Goal: Task Accomplishment & Management: Complete application form

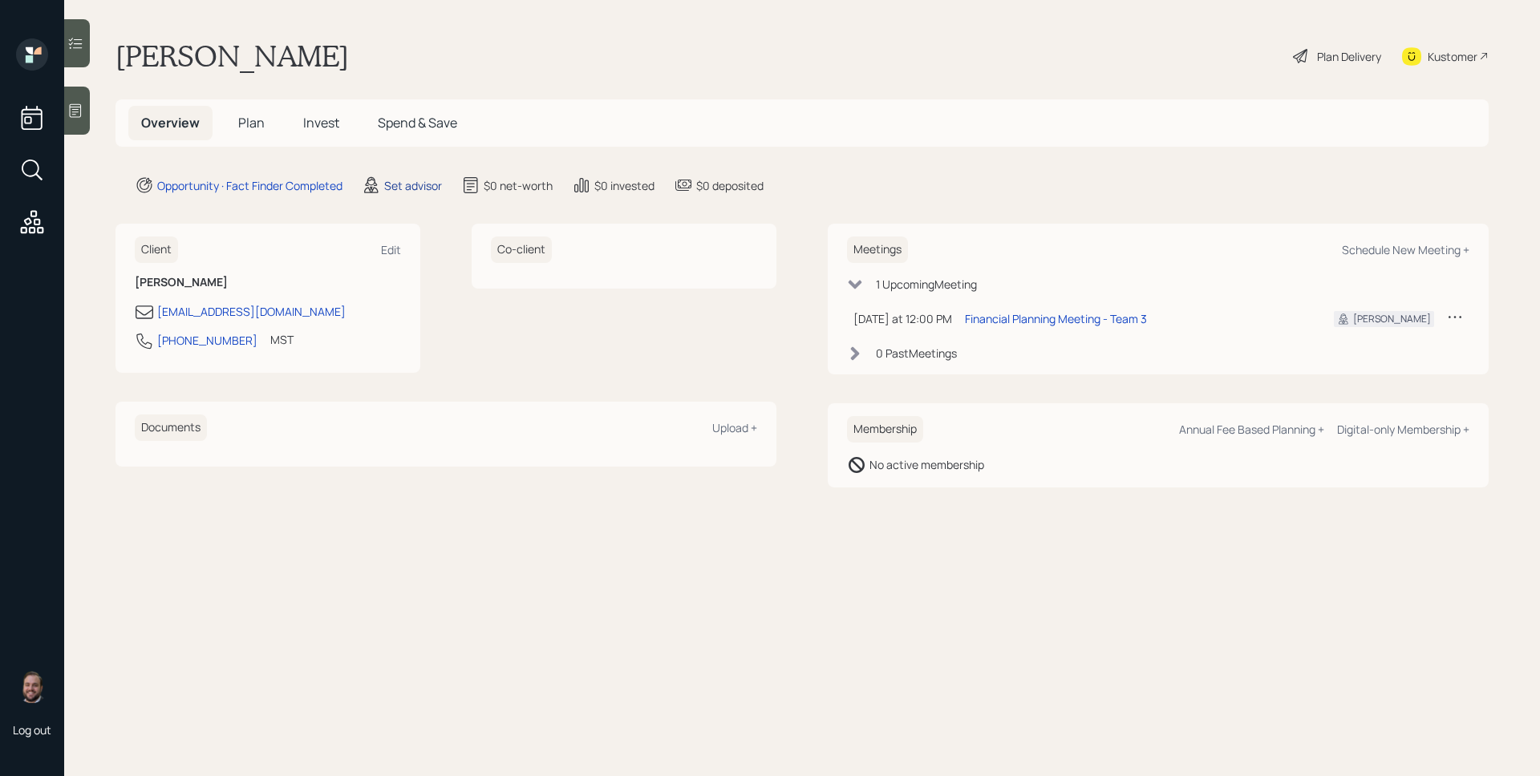
click at [412, 191] on div "Set advisor" at bounding box center [413, 185] width 58 height 17
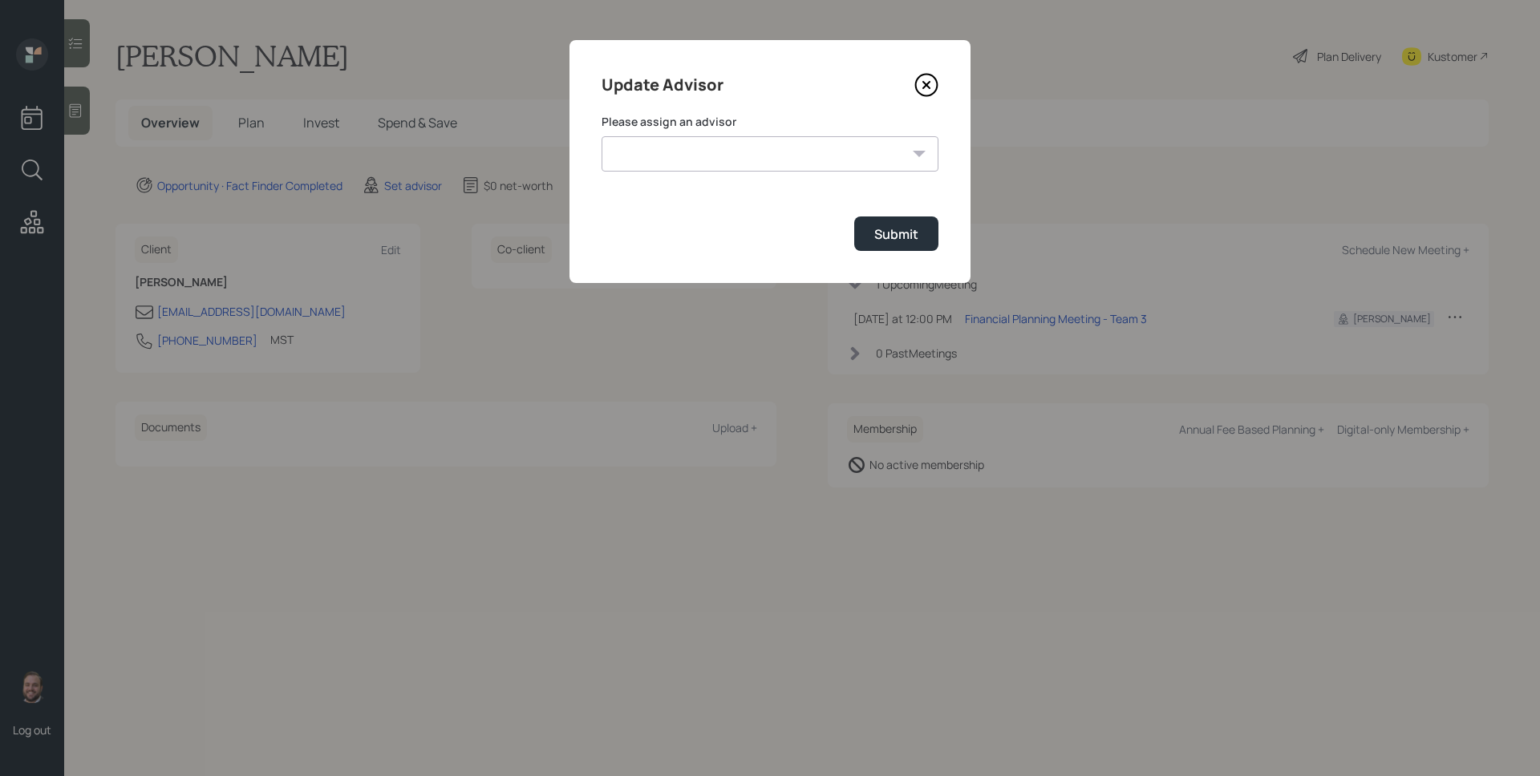
click at [728, 145] on select "[PERSON_NAME] [PERSON_NAME] End [PERSON_NAME] [PERSON_NAME] [PERSON_NAME] [PERS…" at bounding box center [770, 153] width 337 height 35
select select "d946c976-65aa-4529-ac9d-02c4f1114fc0"
click at [602, 136] on select "[PERSON_NAME] [PERSON_NAME] End [PERSON_NAME] [PERSON_NAME] [PERSON_NAME] [PERS…" at bounding box center [770, 153] width 337 height 35
click at [882, 244] on button "Submit" at bounding box center [896, 234] width 84 height 34
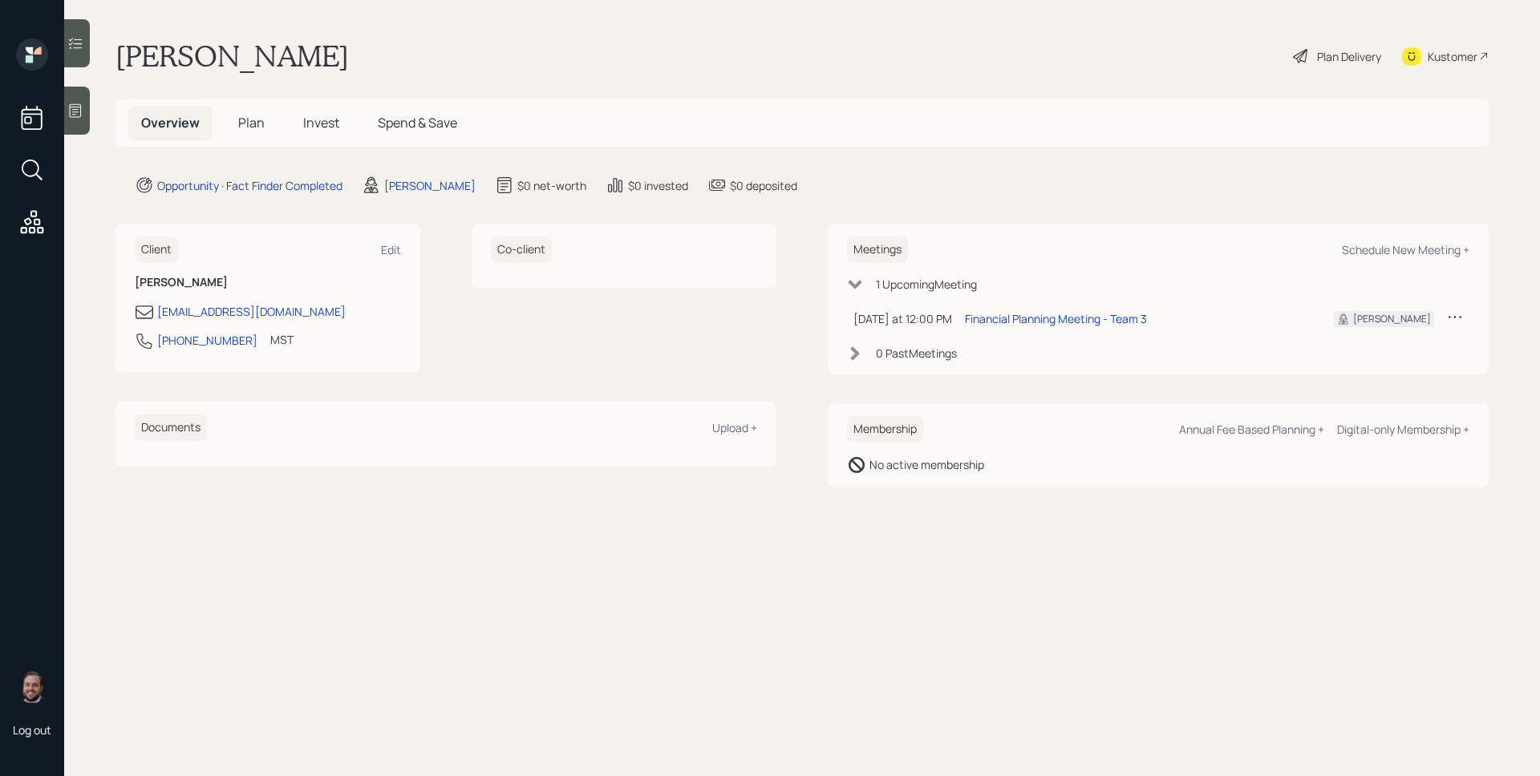
click at [72, 115] on icon at bounding box center [75, 111] width 16 height 16
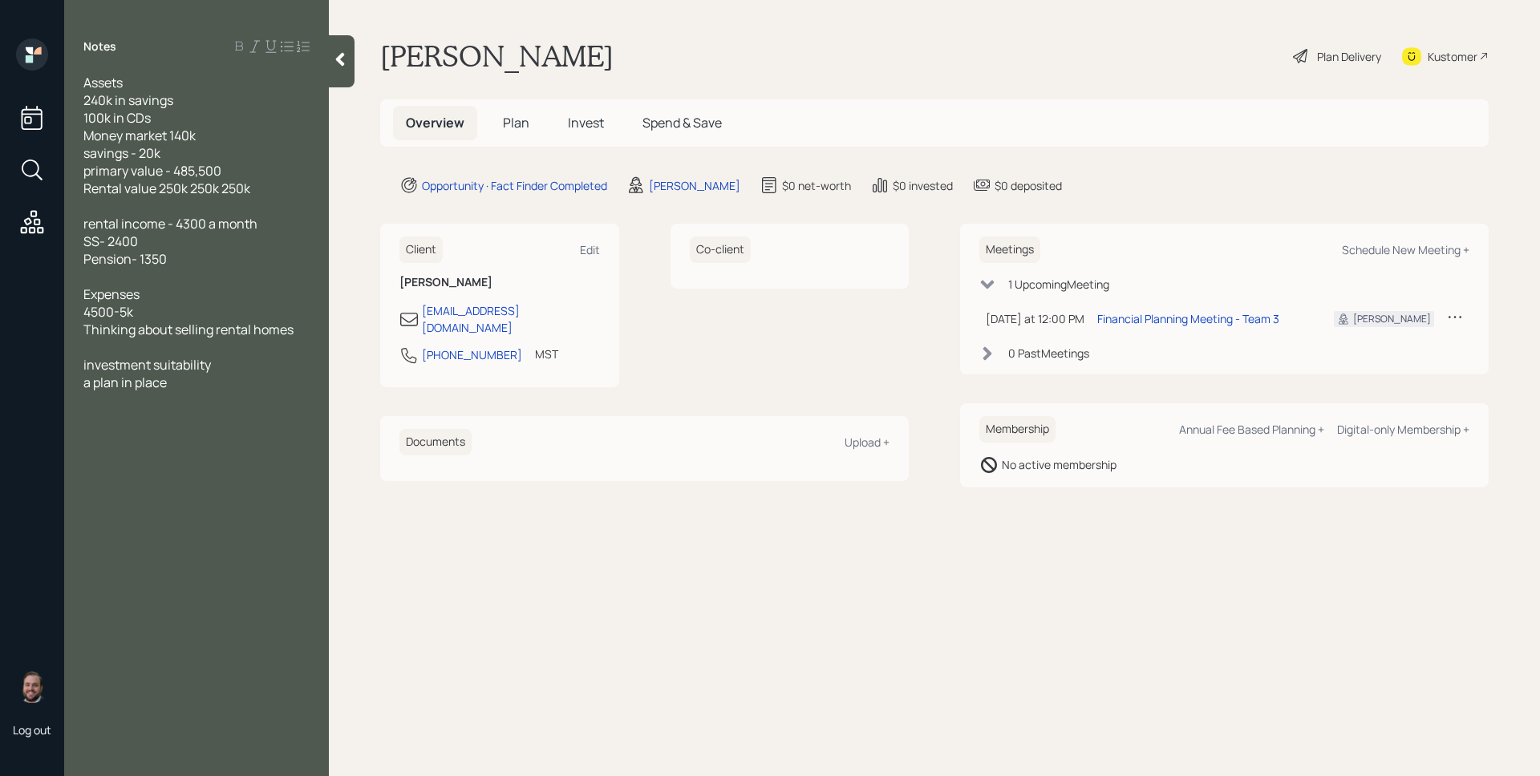
click at [521, 125] on span "Plan" at bounding box center [516, 123] width 26 height 18
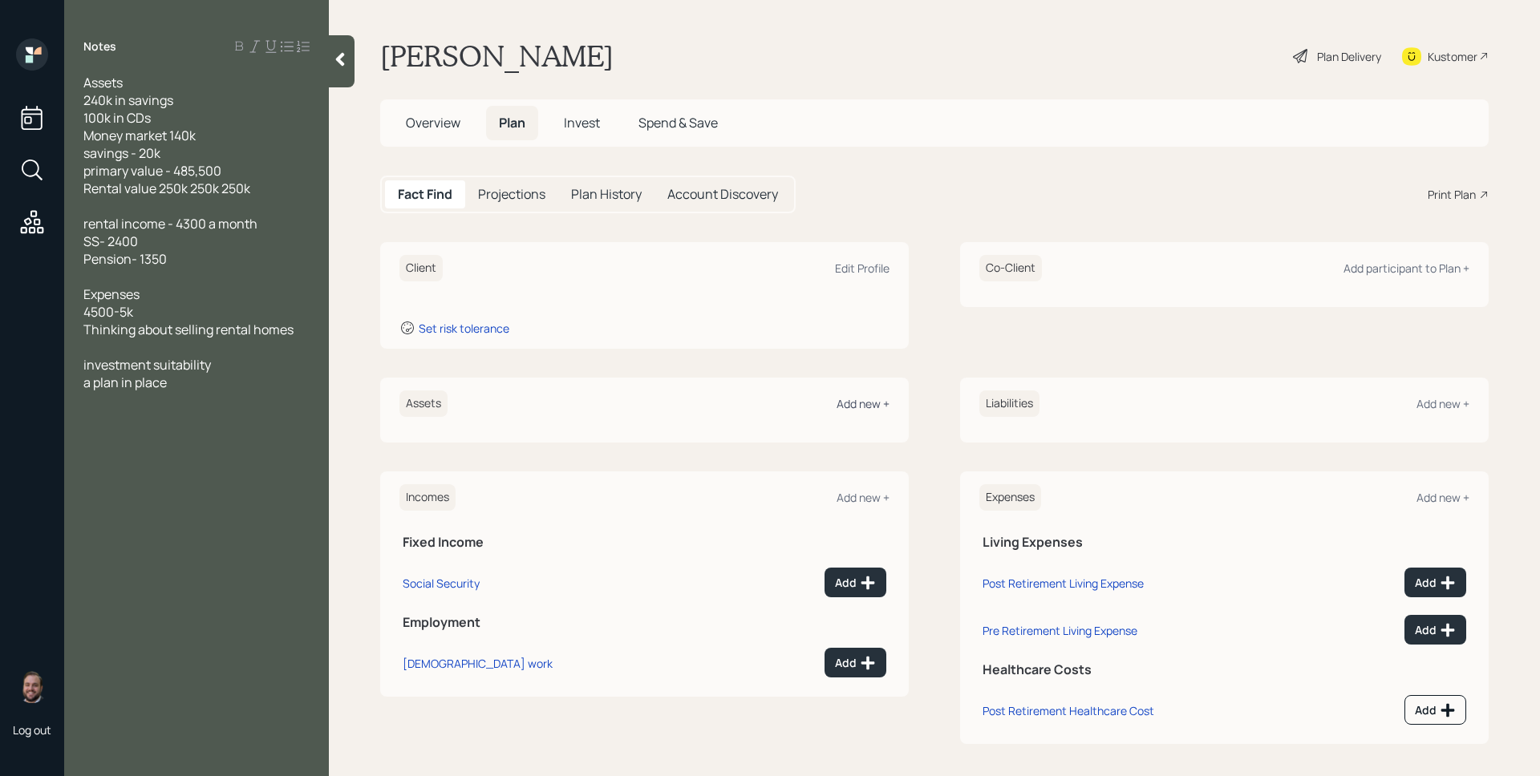
click at [874, 403] on div "Add new +" at bounding box center [863, 403] width 53 height 15
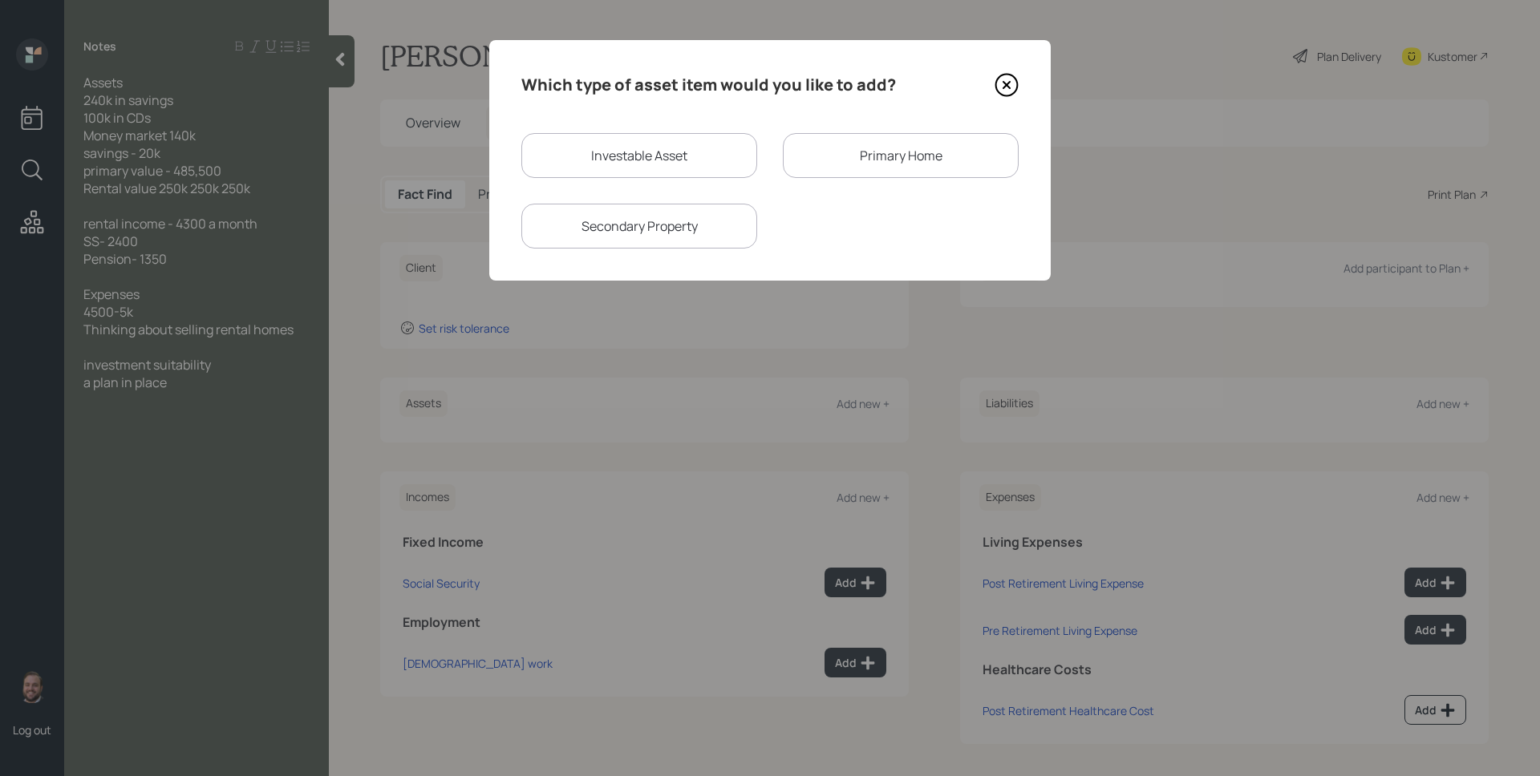
click at [622, 152] on div "Investable Asset" at bounding box center [639, 155] width 236 height 45
select select "taxable"
select select "balanced"
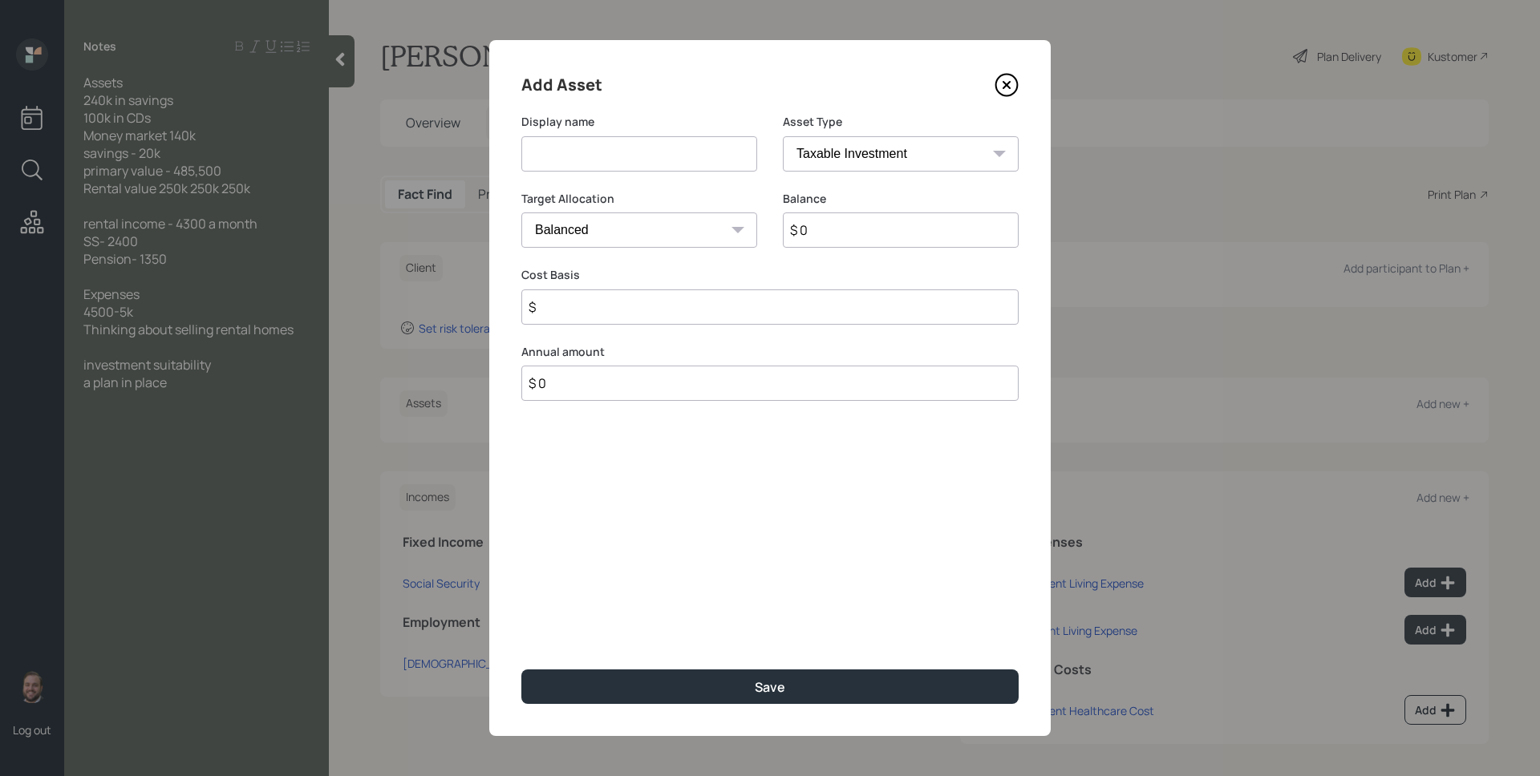
click at [622, 152] on input at bounding box center [639, 153] width 236 height 35
type input "Savings"
select select "cash"
click at [783, 136] on select "SEP [PERSON_NAME] IRA 401(k) [PERSON_NAME] 401(k) 403(b) [PERSON_NAME] 403(b) 4…" at bounding box center [901, 153] width 236 height 35
type input "$"
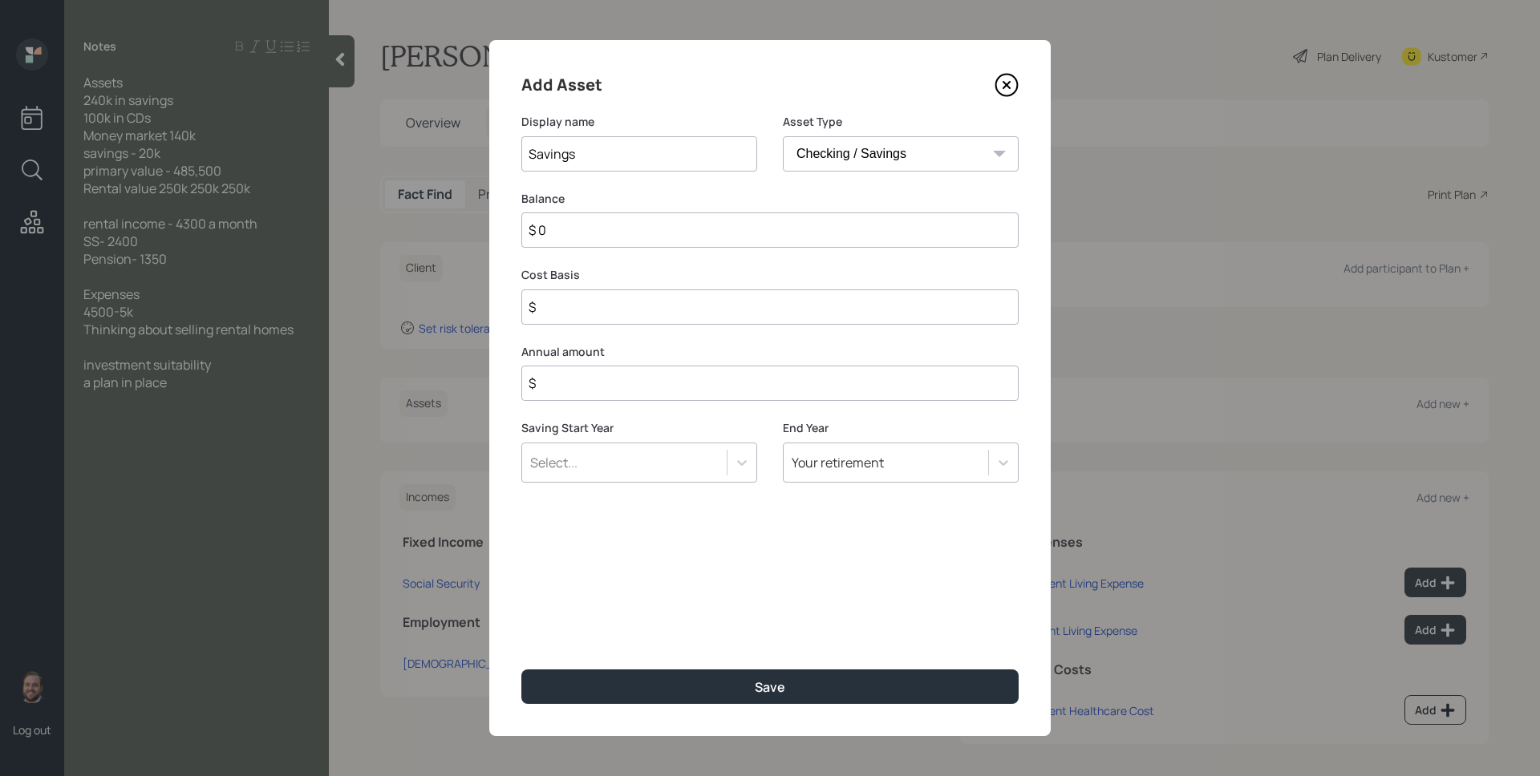
type input "$ 2"
type input "$ 24"
type input "$ 240"
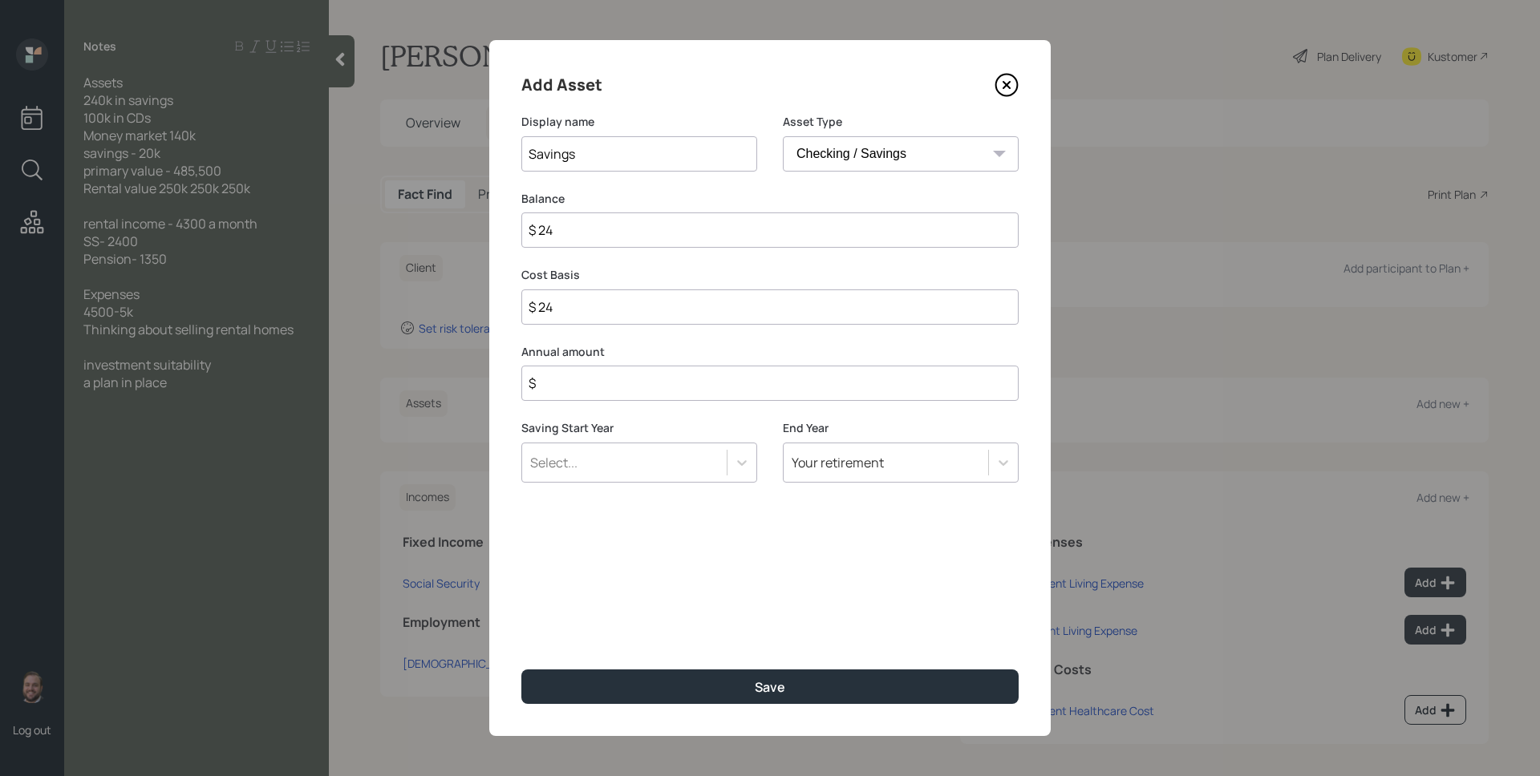
type input "$ 240"
type input "$ 2,400"
type input "$ 24,000"
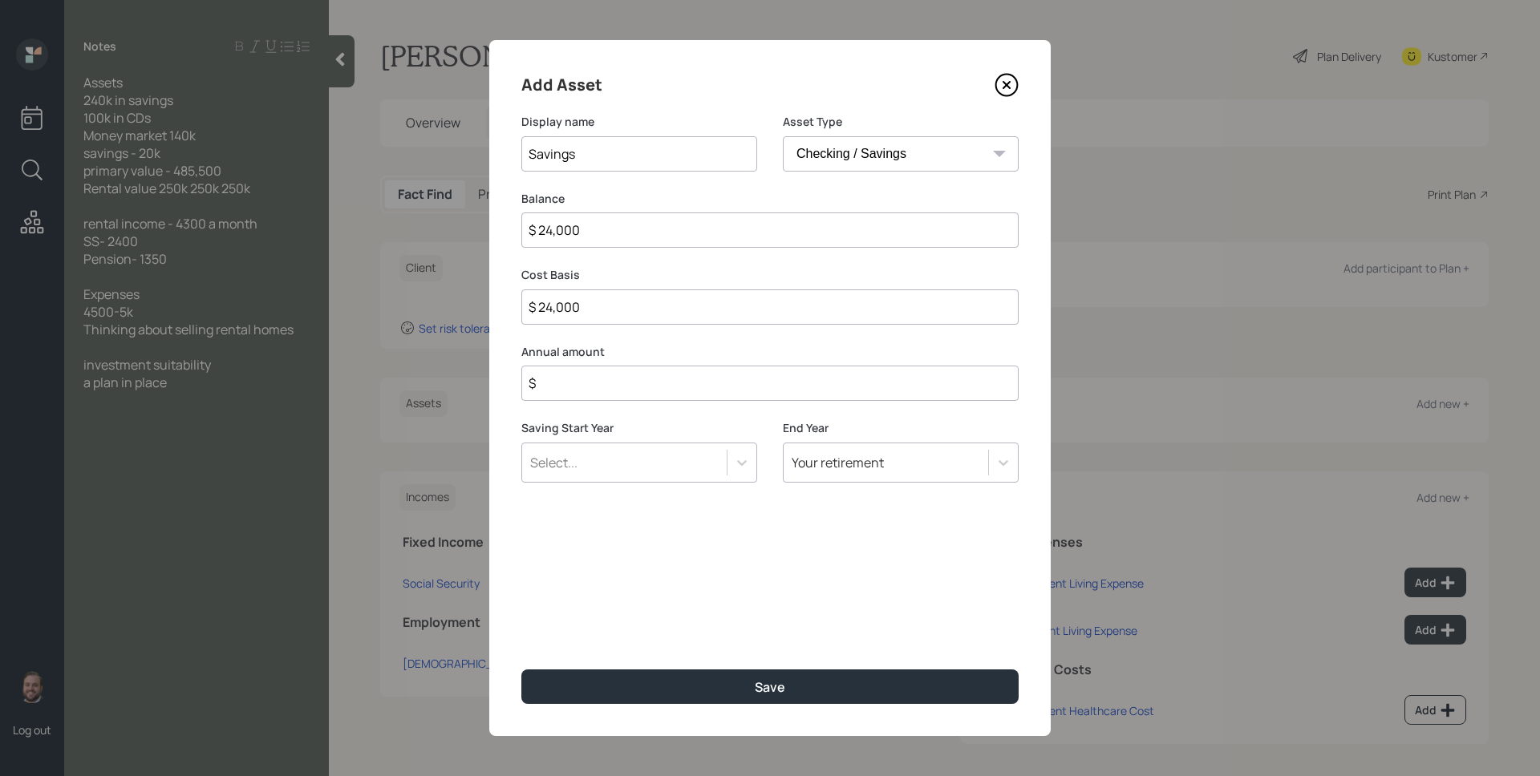
type input "$ 240,000"
type input "$ 0"
click at [521, 670] on button "Save" at bounding box center [769, 687] width 497 height 34
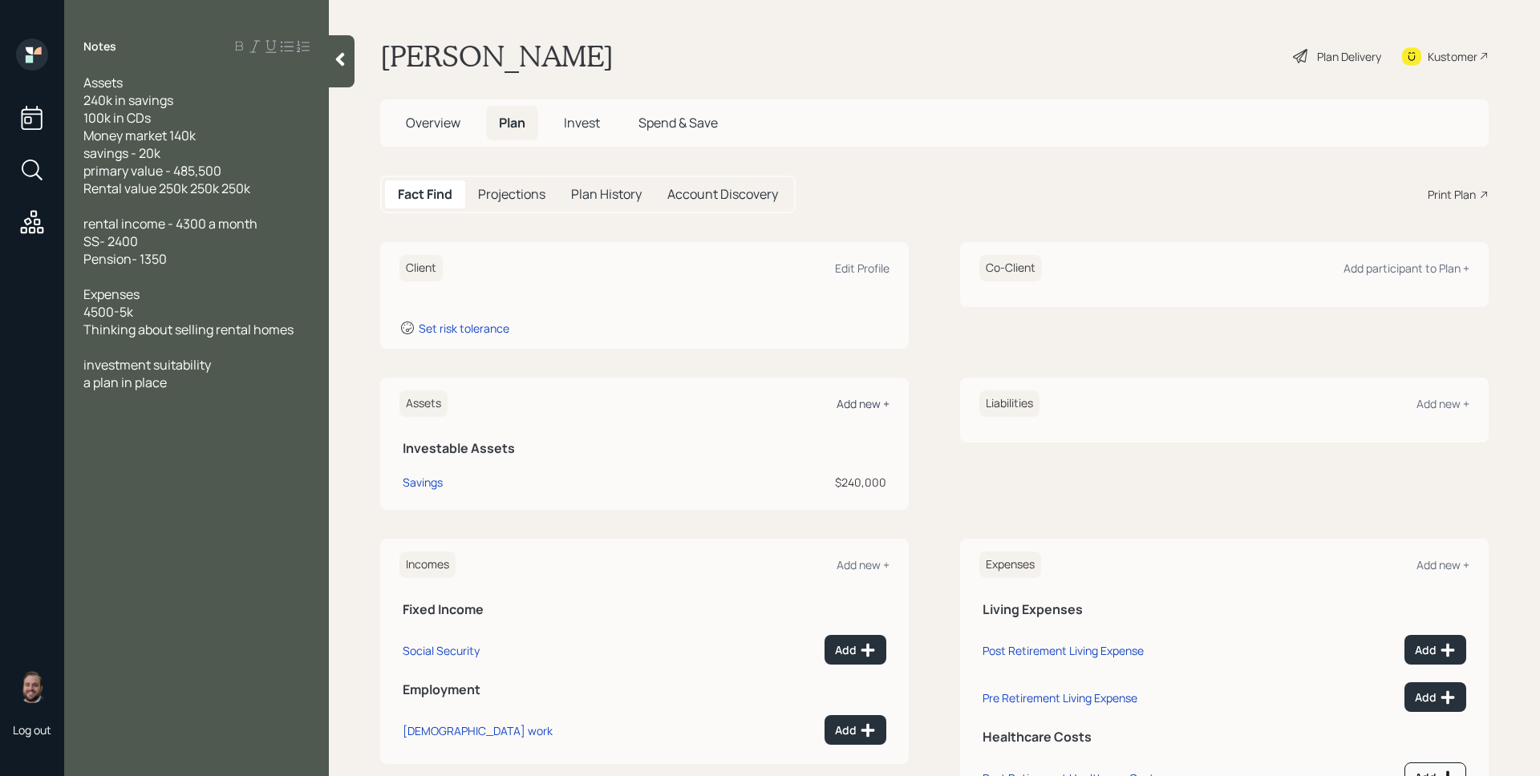
click at [849, 397] on div "Add new +" at bounding box center [863, 403] width 53 height 15
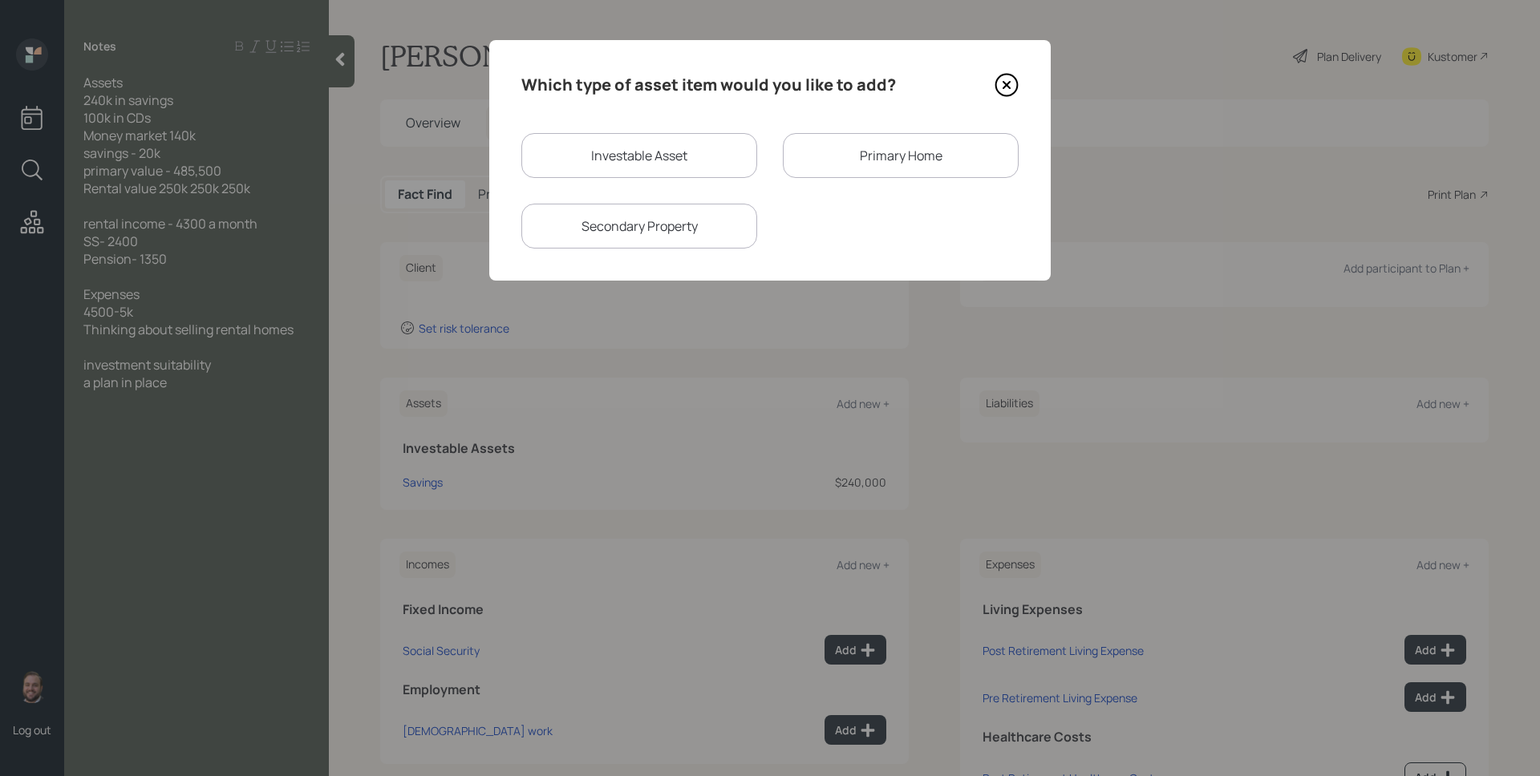
click at [679, 143] on div "Investable Asset" at bounding box center [639, 155] width 236 height 45
select select "taxable"
select select "balanced"
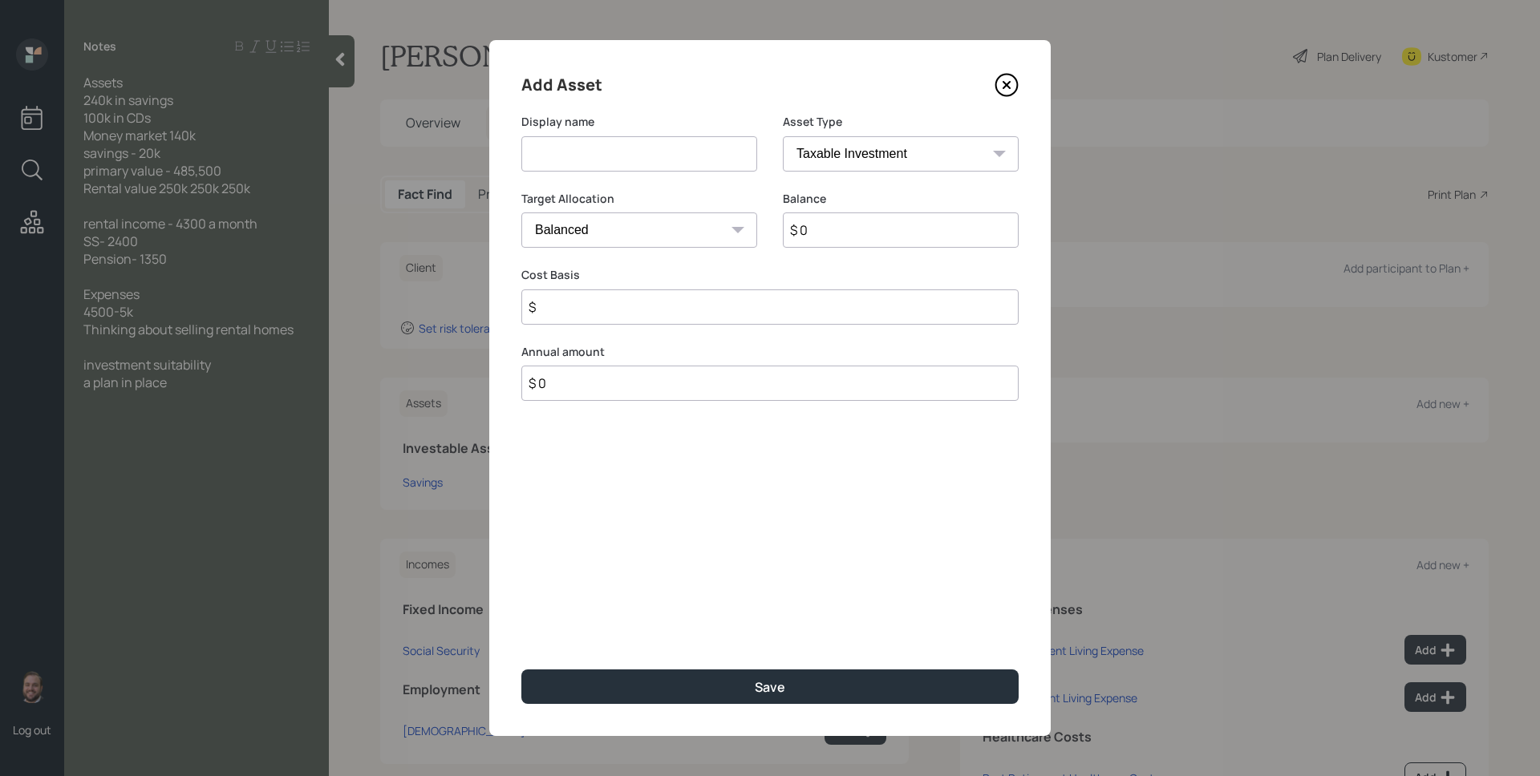
click at [679, 143] on input at bounding box center [639, 153] width 236 height 35
type input "CDs"
click at [846, 145] on select "SEP [PERSON_NAME] IRA 401(k) [PERSON_NAME] 401(k) 403(b) [PERSON_NAME] 403(b) 4…" at bounding box center [901, 153] width 236 height 35
select select "college_savings"
click at [783, 136] on select "SEP [PERSON_NAME] IRA 401(k) [PERSON_NAME] 401(k) 403(b) [PERSON_NAME] 403(b) 4…" at bounding box center [901, 153] width 236 height 35
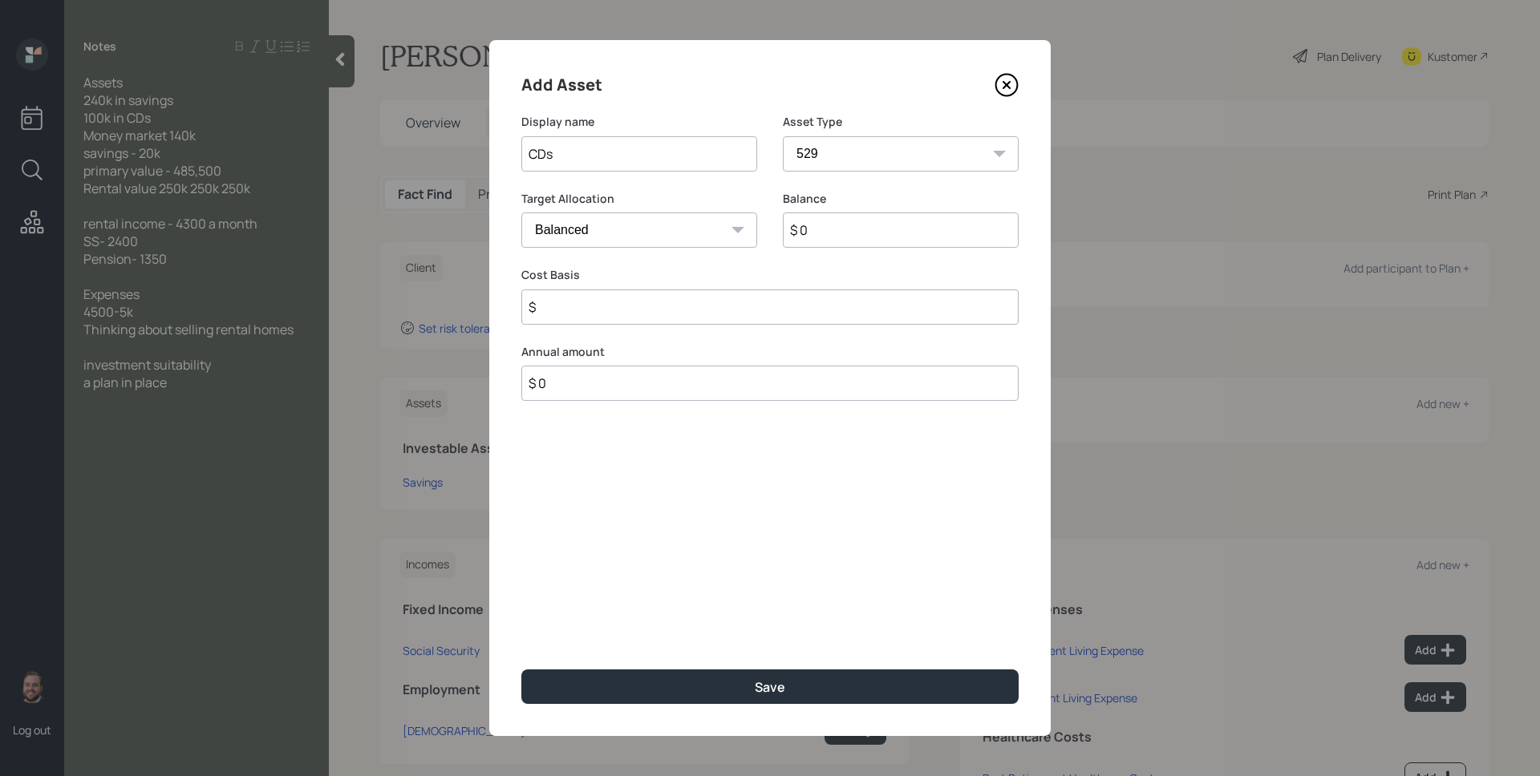
type input "$"
click at [850, 151] on select "SEP [PERSON_NAME] IRA 401(k) [PERSON_NAME] 401(k) 403(b) [PERSON_NAME] 403(b) 4…" at bounding box center [901, 153] width 236 height 35
select select "taxable"
click at [783, 136] on select "SEP [PERSON_NAME] IRA 401(k) [PERSON_NAME] 401(k) 403(b) [PERSON_NAME] 403(b) 4…" at bounding box center [901, 153] width 236 height 35
click at [668, 229] on select "Cash Conservative Balanced Aggressive" at bounding box center [639, 230] width 236 height 35
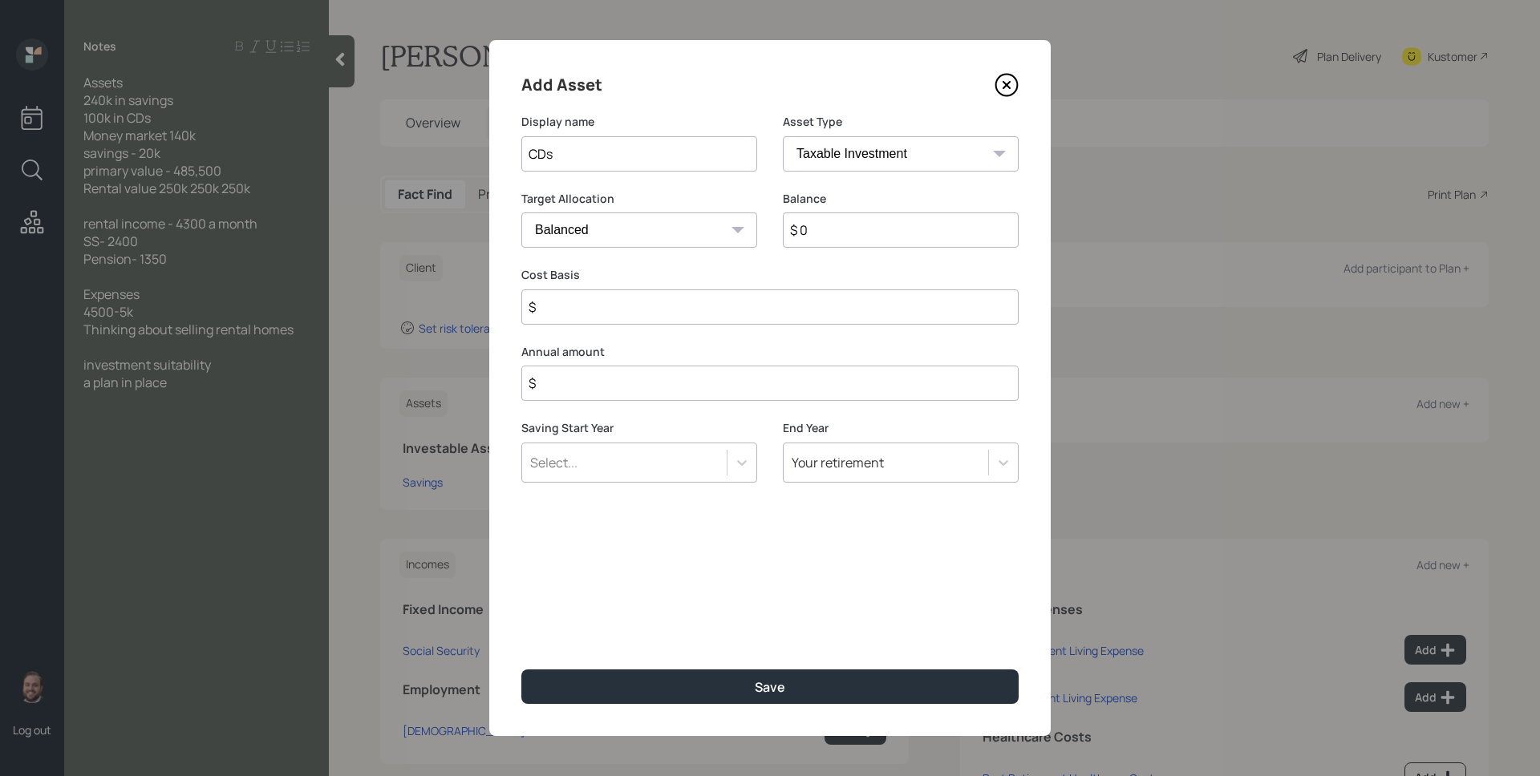
select select "uninvested"
click at [521, 213] on select "Cash Conservative Balanced Aggressive" at bounding box center [639, 230] width 236 height 35
click at [840, 225] on input "$ 0" at bounding box center [901, 230] width 236 height 35
type input "$ 1"
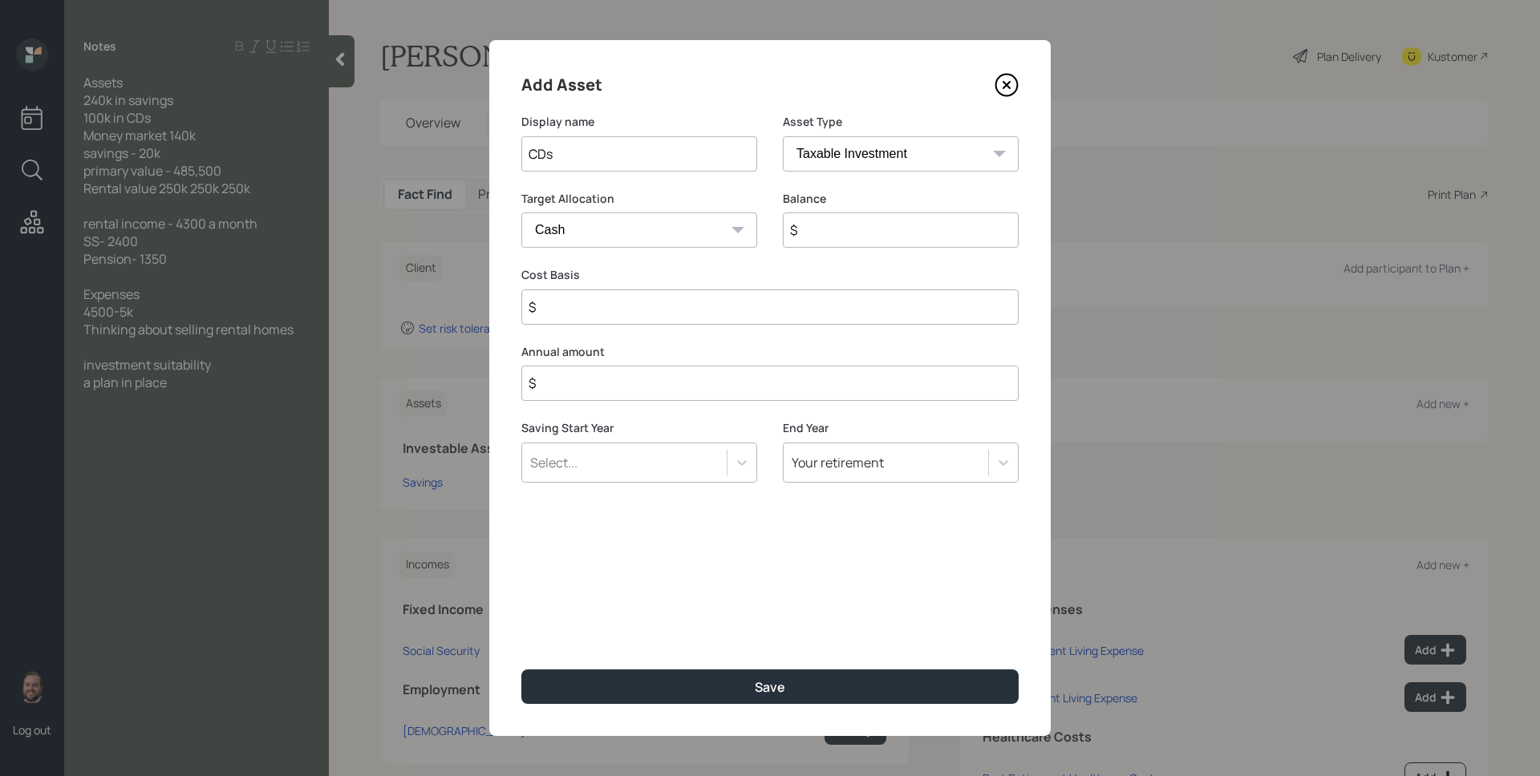
type input "$ 1"
type input "$ 10"
type input "$ 100"
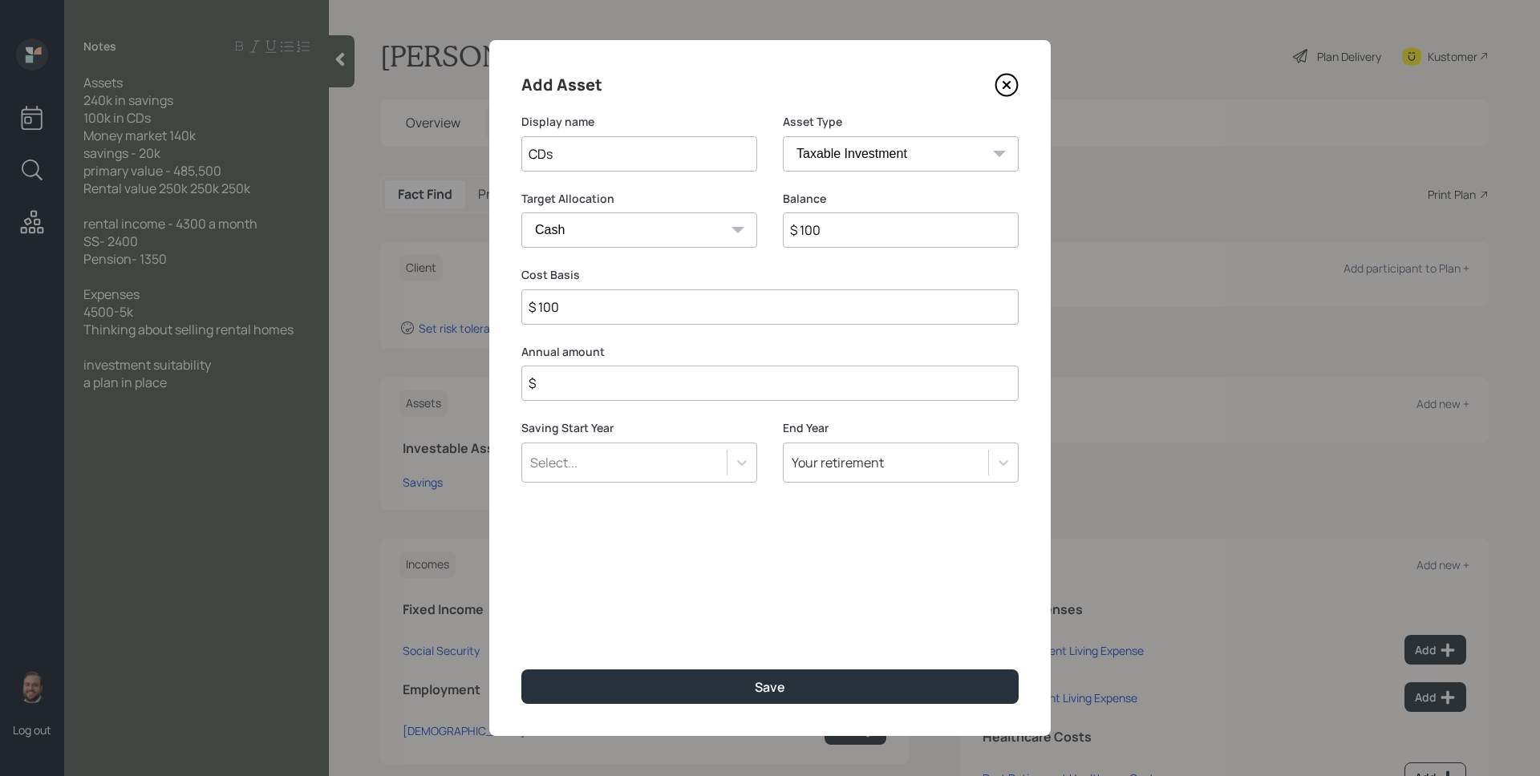
type input "$ 1,000"
type input "$ 10,000"
type input "$ 100,000"
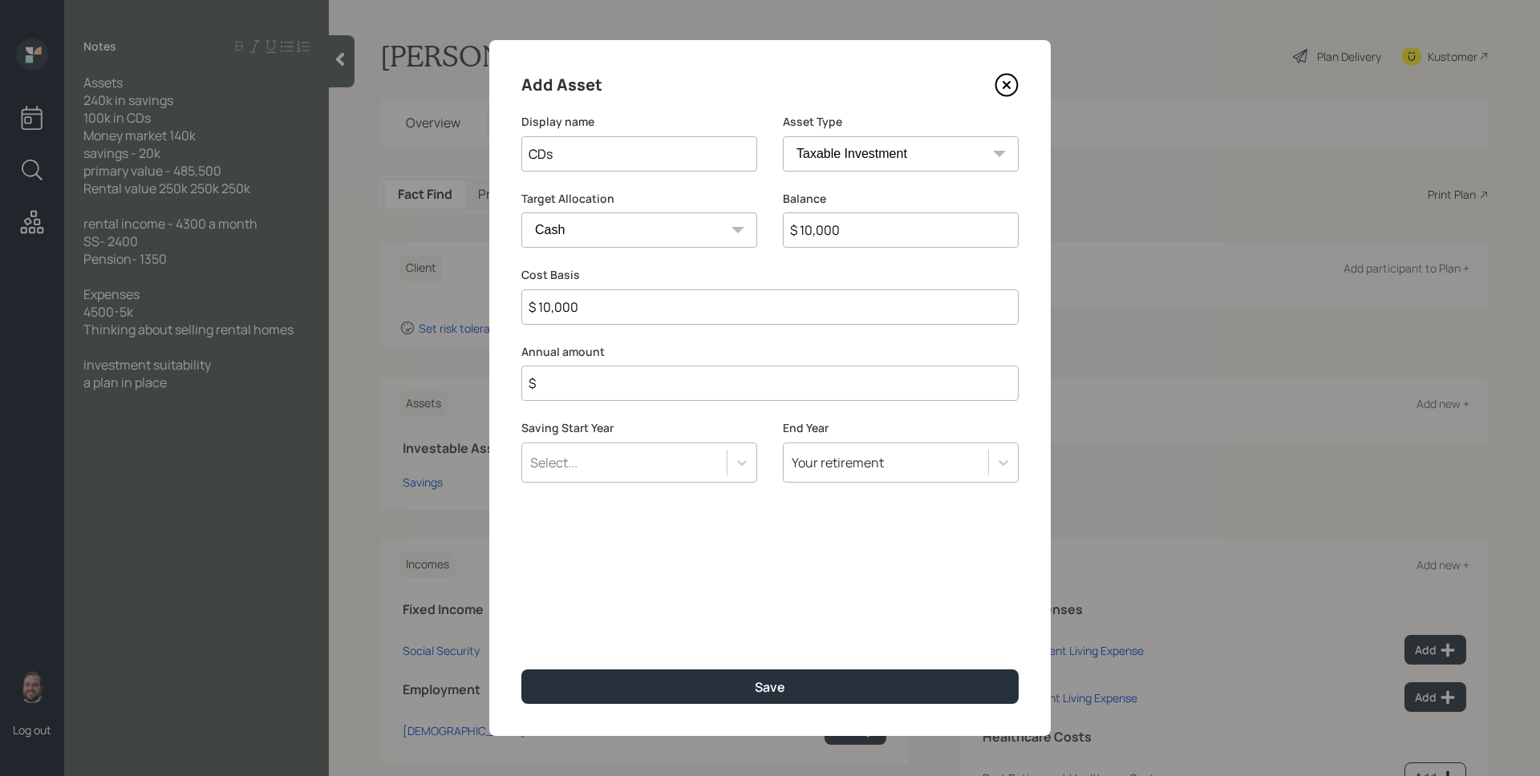
type input "$ 100,000"
type input "$ 0"
click at [521, 670] on button "Save" at bounding box center [769, 687] width 497 height 34
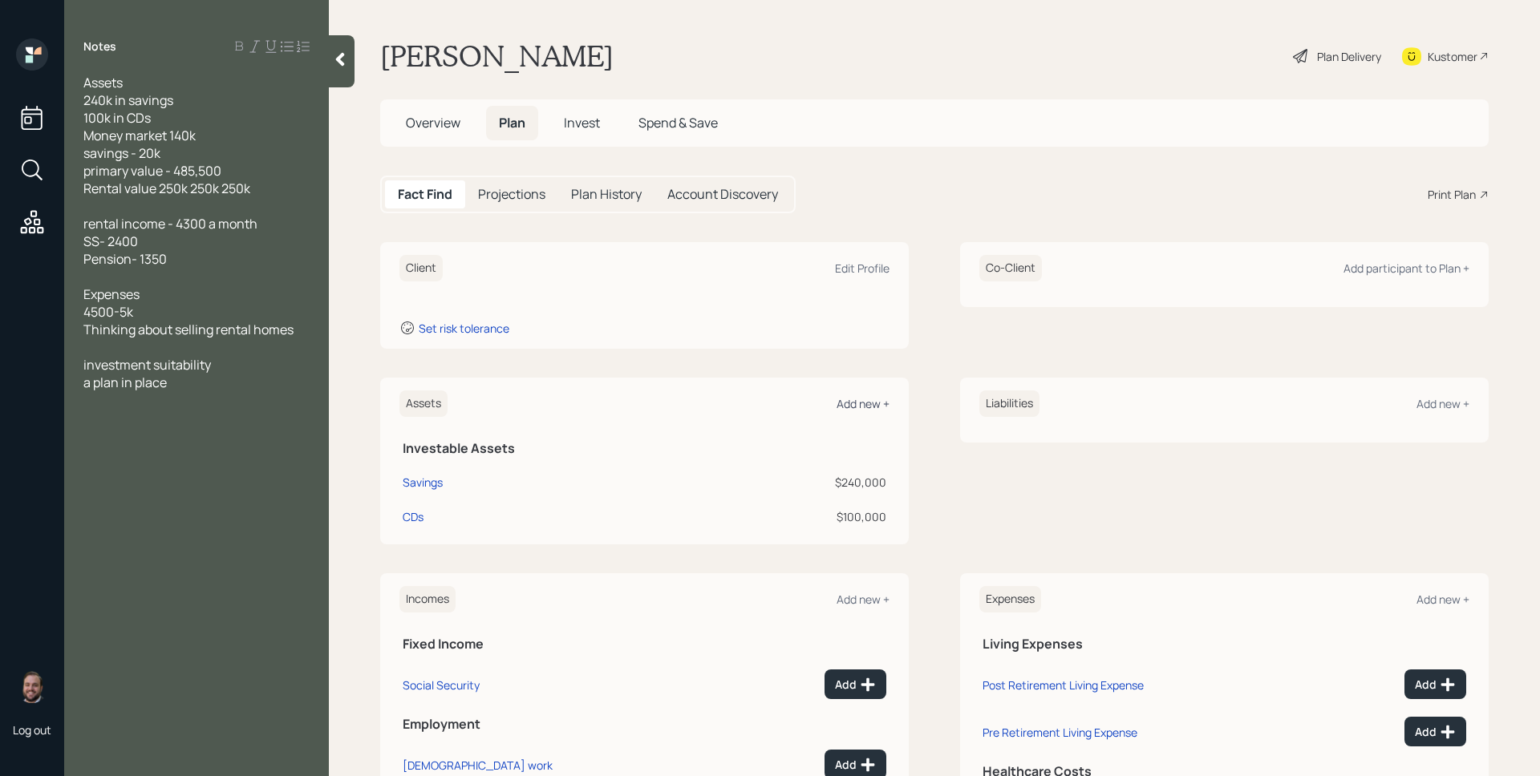
click at [870, 407] on div "Add new +" at bounding box center [863, 403] width 53 height 15
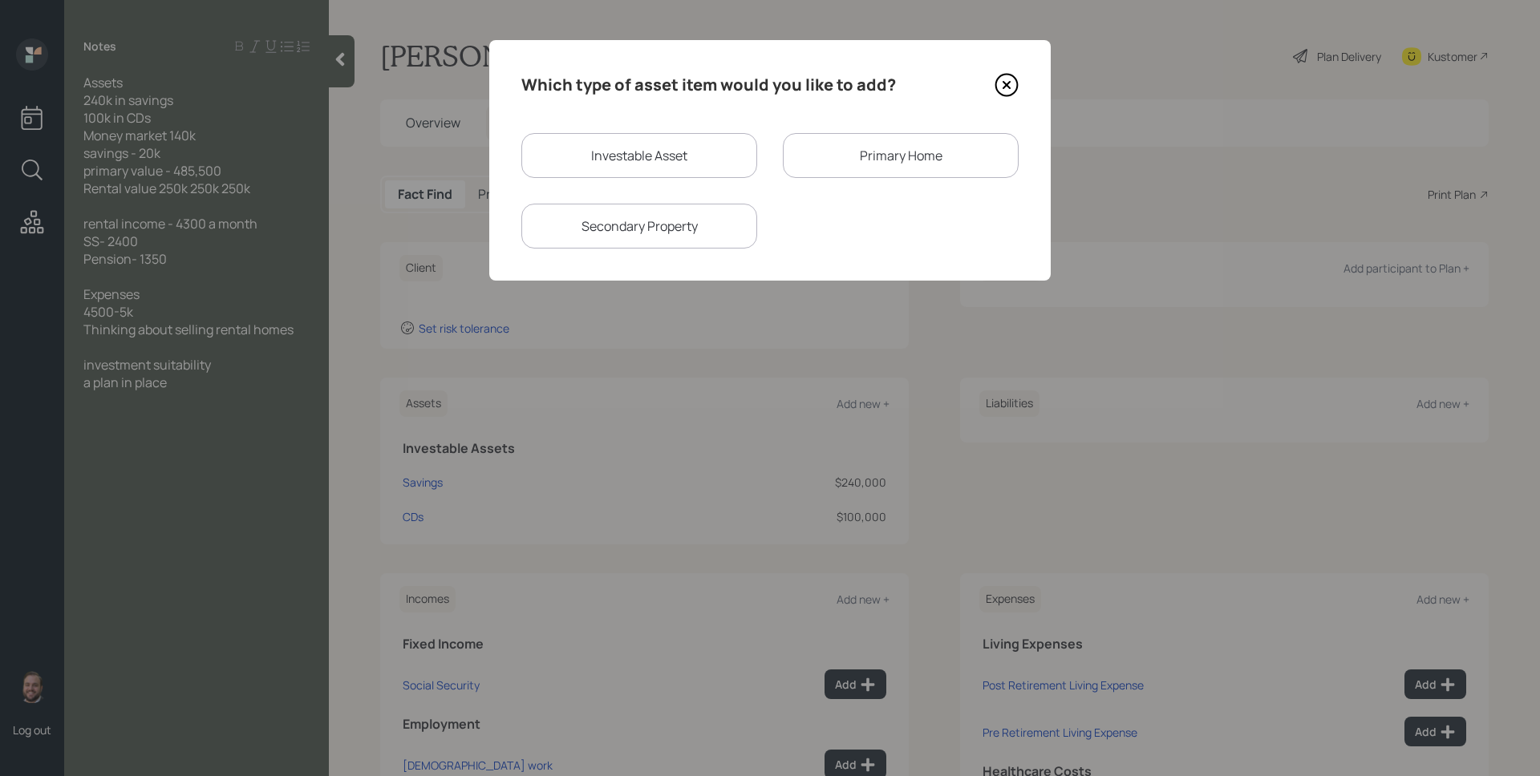
click at [679, 150] on div "Investable Asset" at bounding box center [639, 155] width 236 height 45
select select "taxable"
select select "balanced"
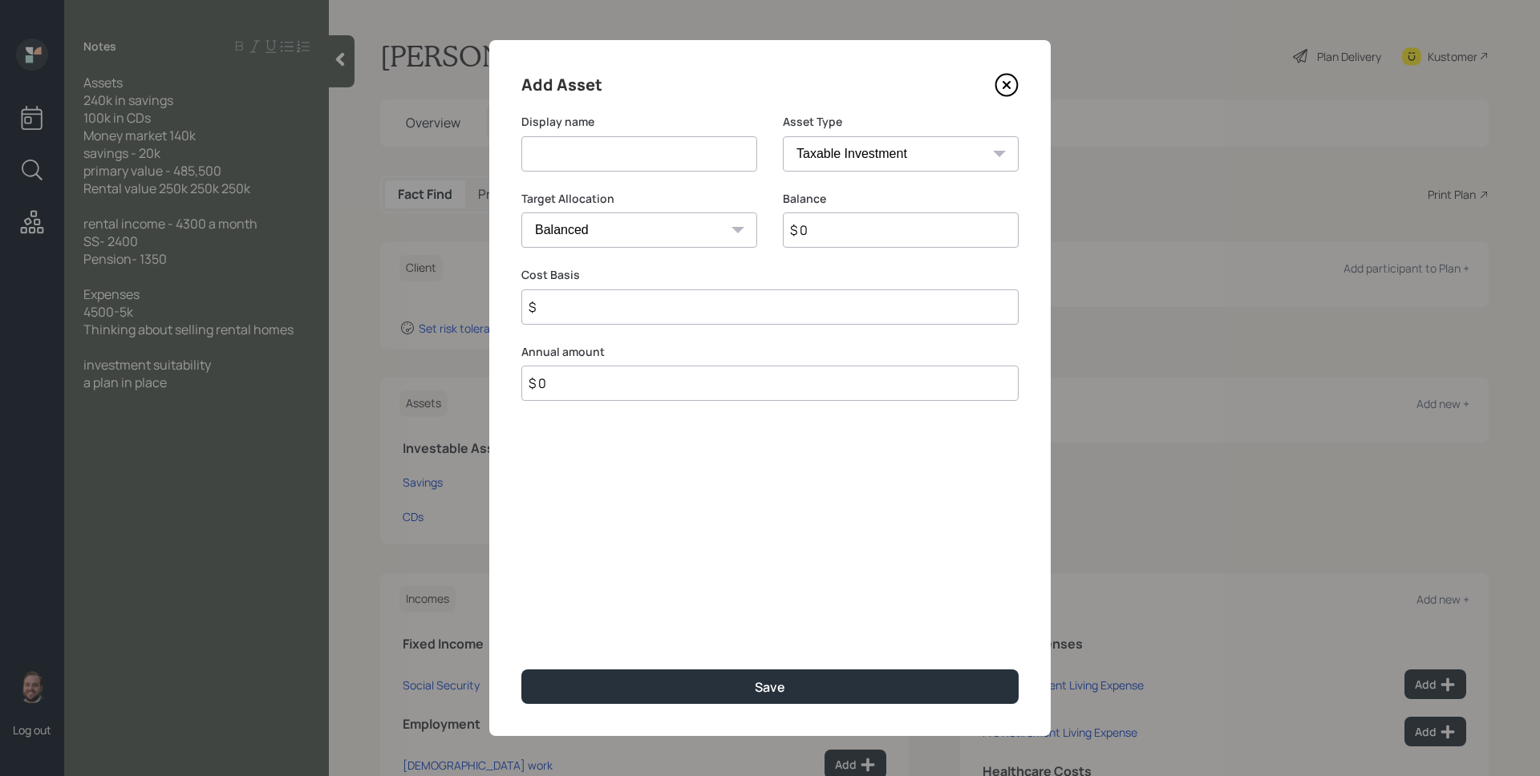
click at [679, 150] on input at bounding box center [639, 153] width 236 height 35
type input "Money Market"
click at [677, 226] on select "Cash Conservative Balanced Aggressive" at bounding box center [639, 230] width 236 height 35
select select "uninvested"
click at [521, 213] on select "Cash Conservative Balanced Aggressive" at bounding box center [639, 230] width 236 height 35
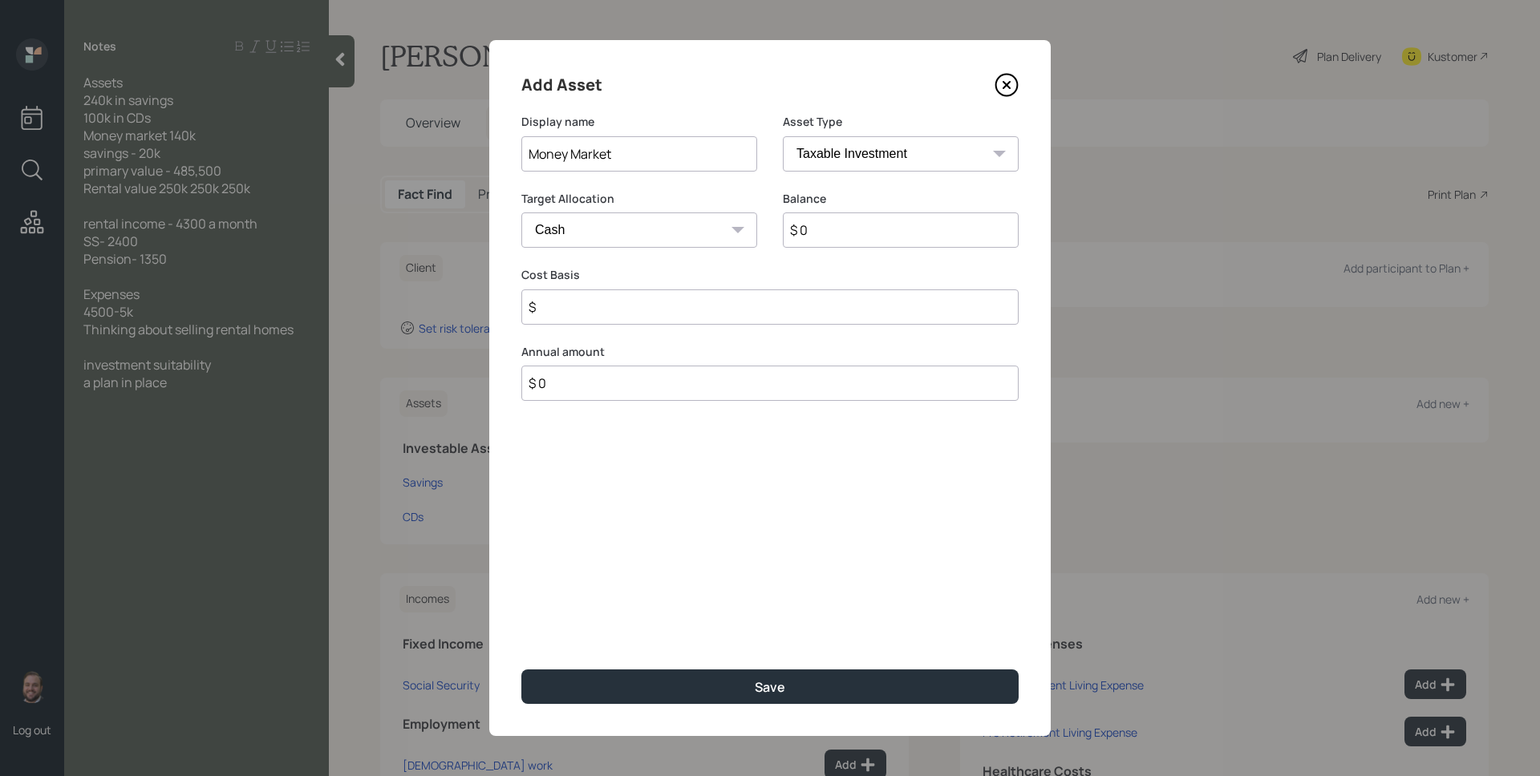
click at [818, 228] on input "$ 0" at bounding box center [901, 230] width 236 height 35
type input "$ 1"
type input "$ 14"
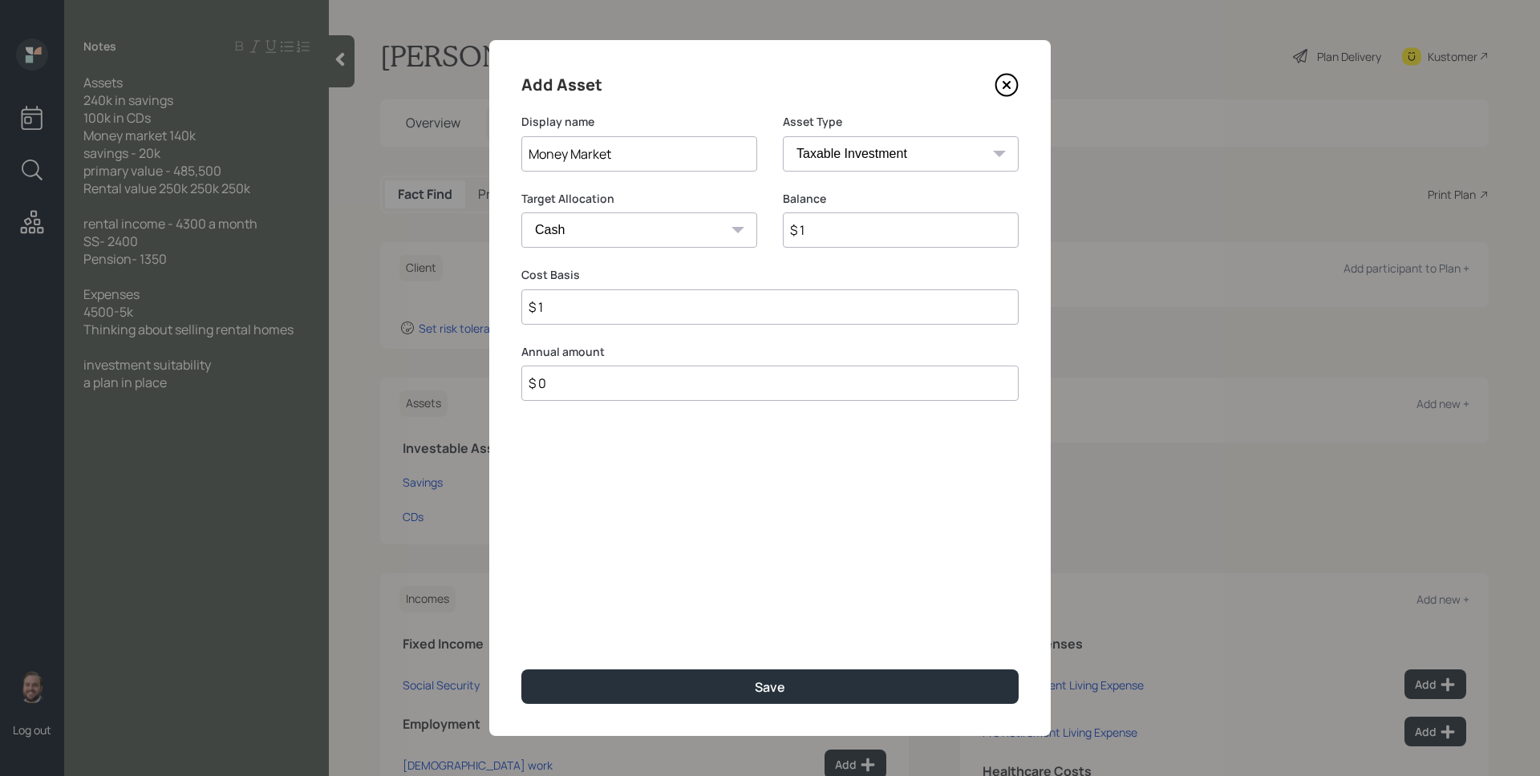
type input "$ 14"
type input "$ 140"
type input "$ 1,400"
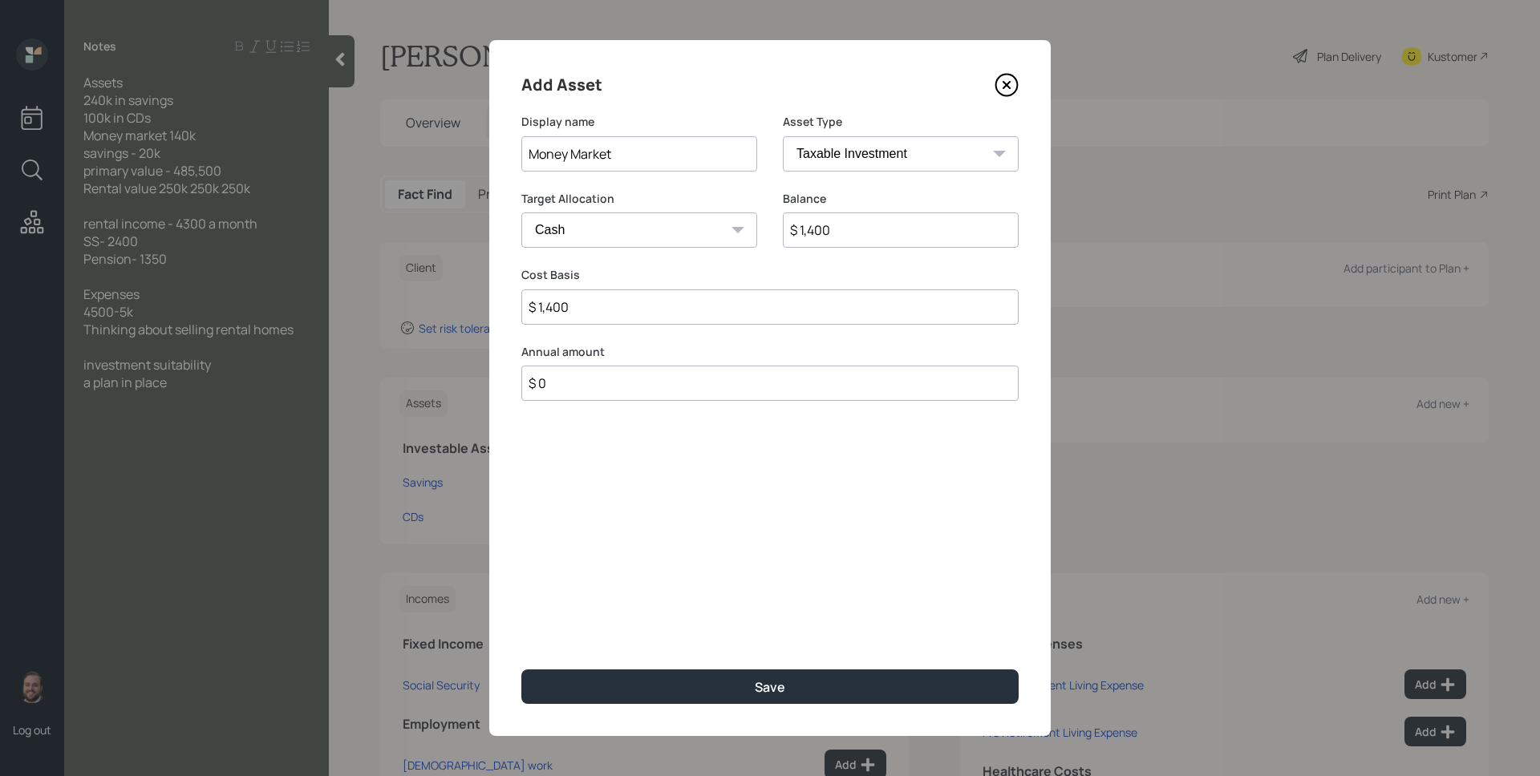
type input "$ 14,000"
type input "$ 140,000"
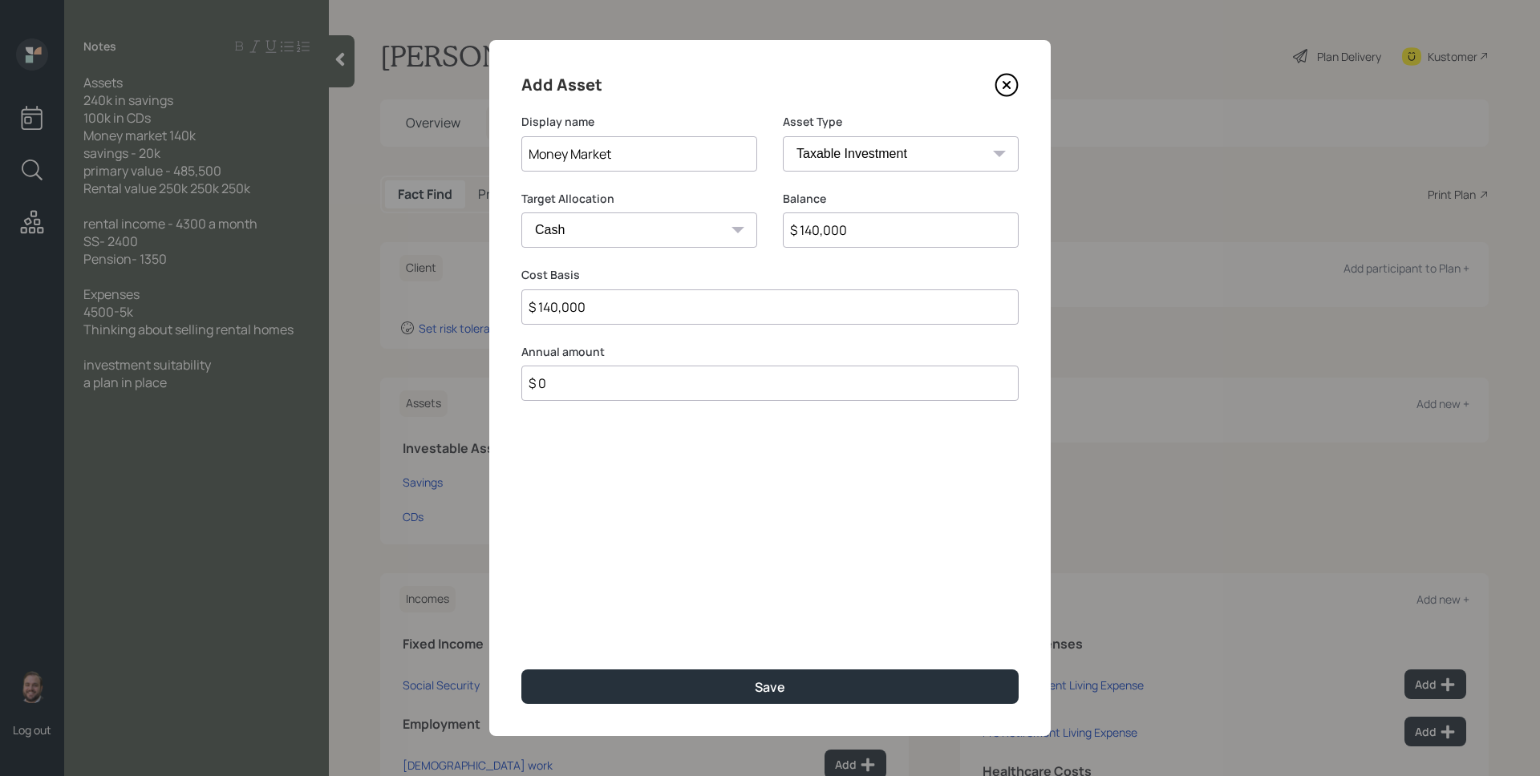
click at [521, 670] on button "Save" at bounding box center [769, 687] width 497 height 34
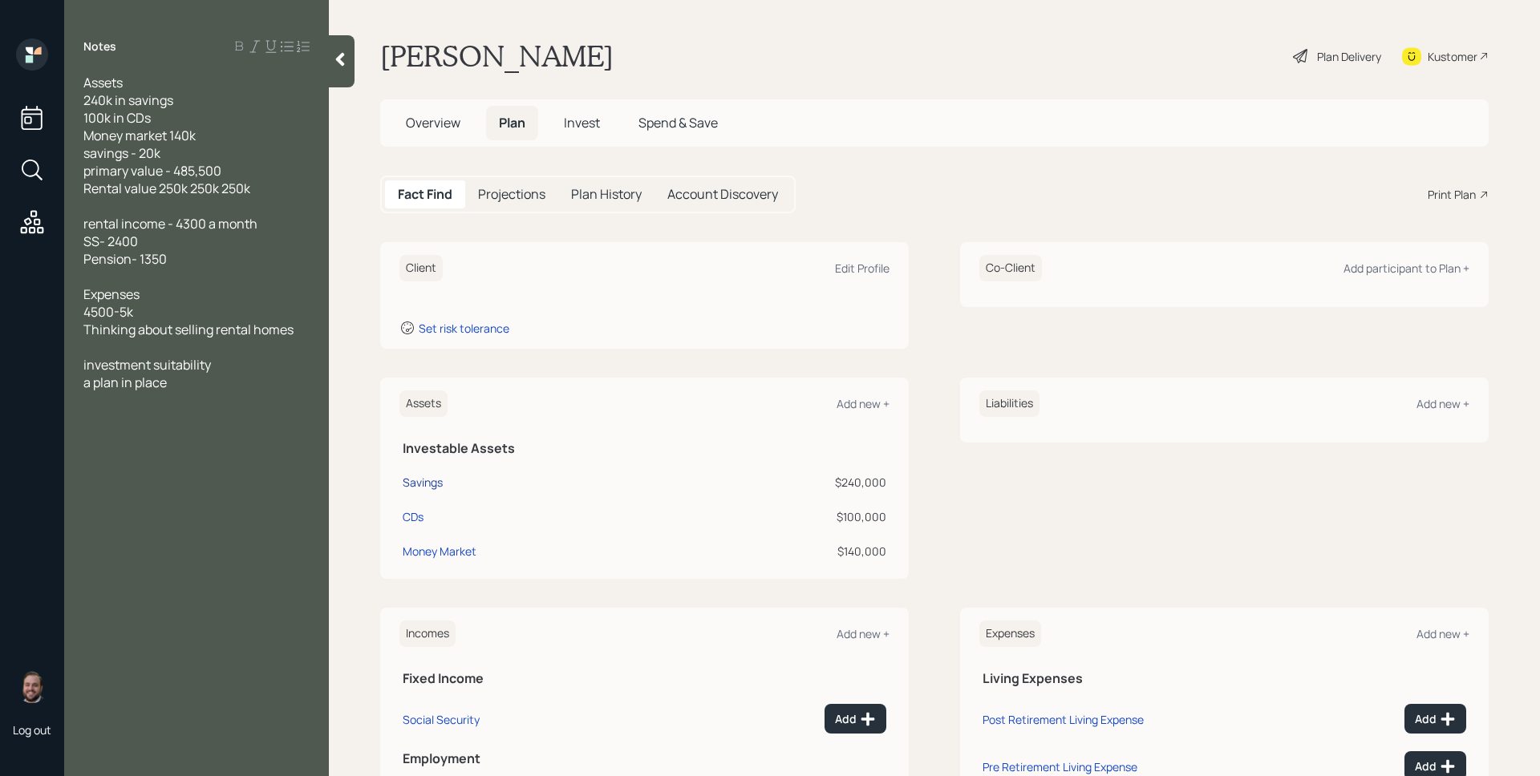
click at [439, 480] on div "Savings" at bounding box center [423, 482] width 40 height 17
select select "cash"
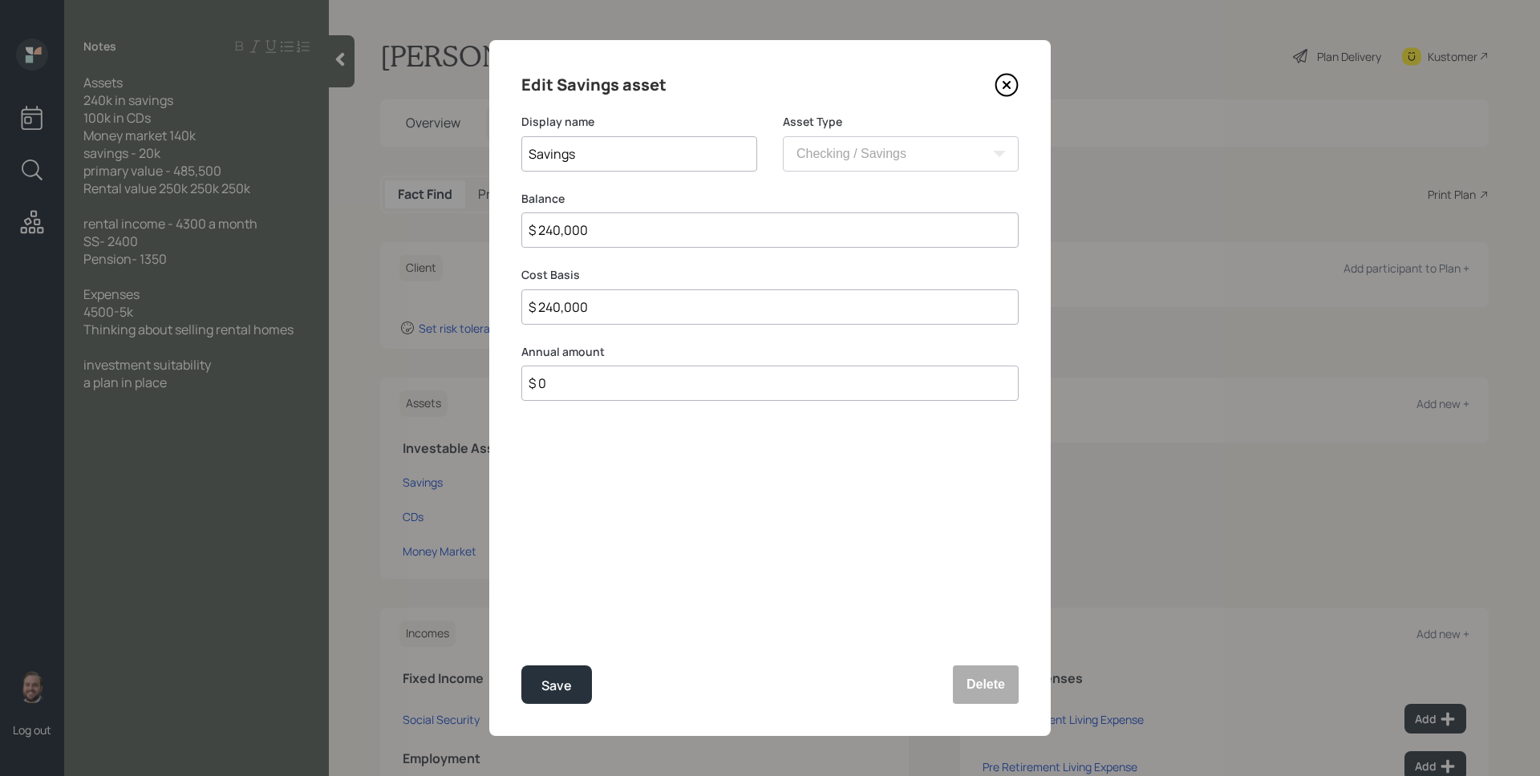
click at [1011, 84] on icon at bounding box center [1007, 85] width 24 height 24
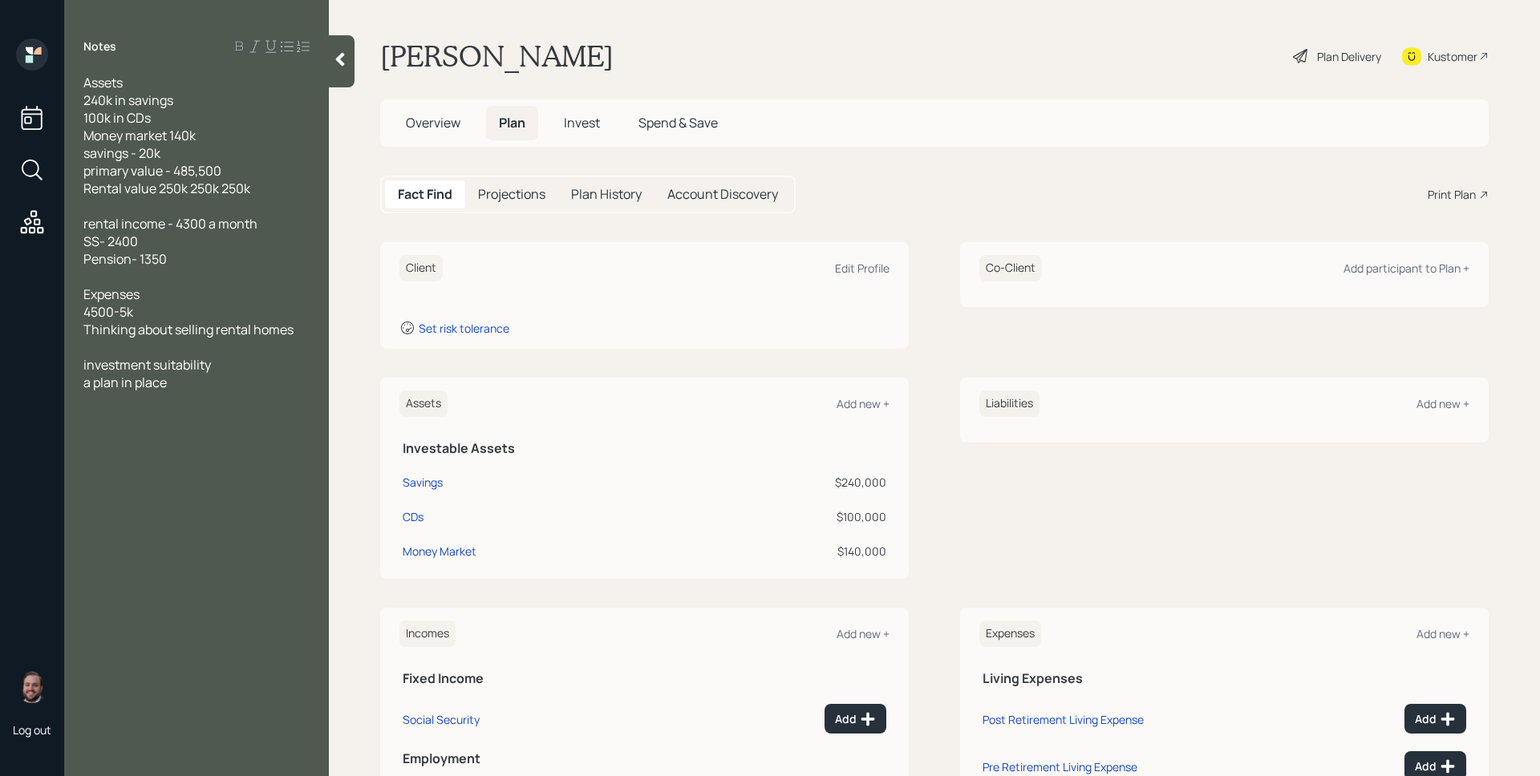
click at [844, 412] on div "Assets Add new +" at bounding box center [644, 404] width 490 height 26
click at [844, 403] on div "Add new +" at bounding box center [863, 403] width 53 height 15
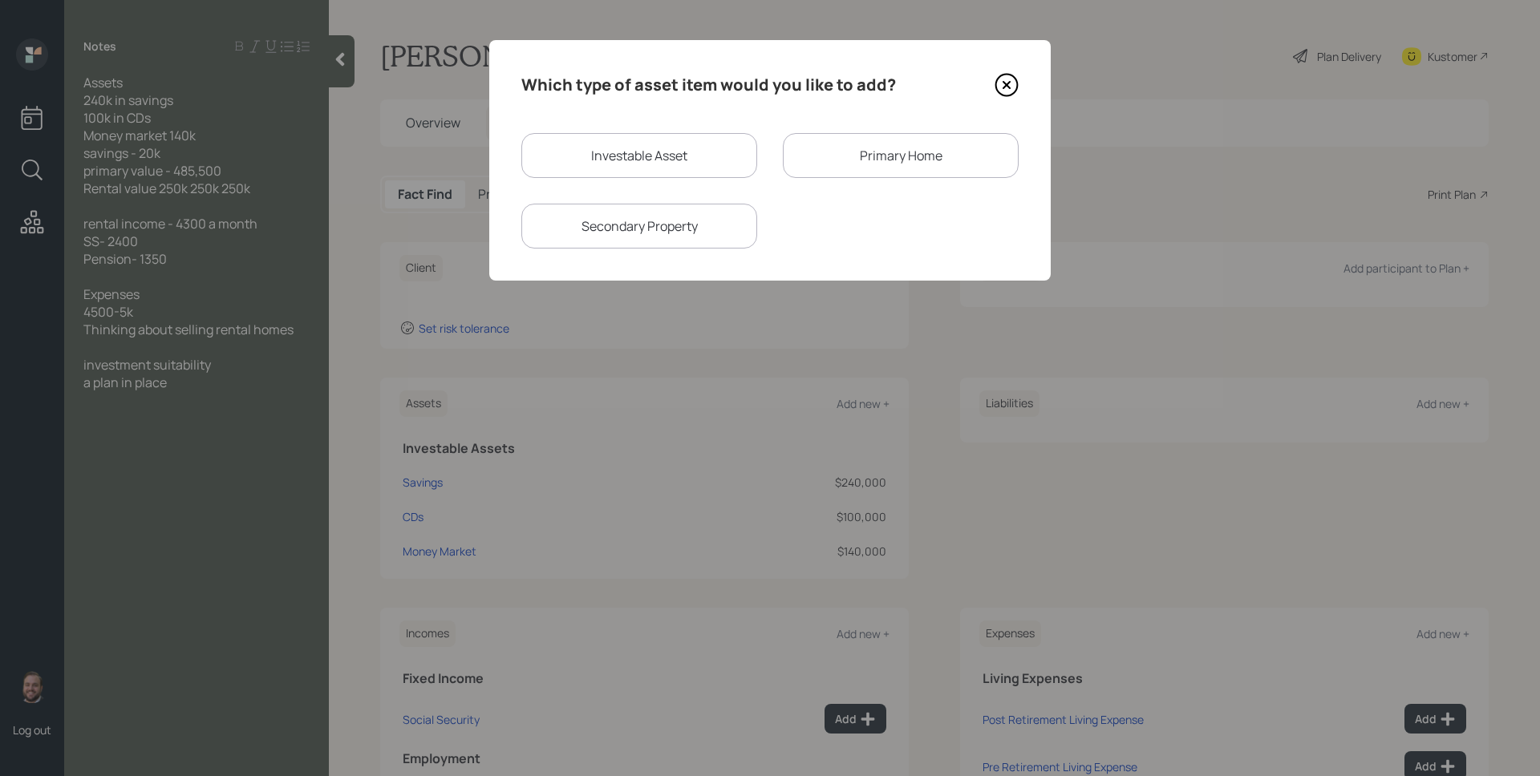
click at [595, 174] on div "Investable Asset" at bounding box center [639, 155] width 236 height 45
select select "taxable"
select select "balanced"
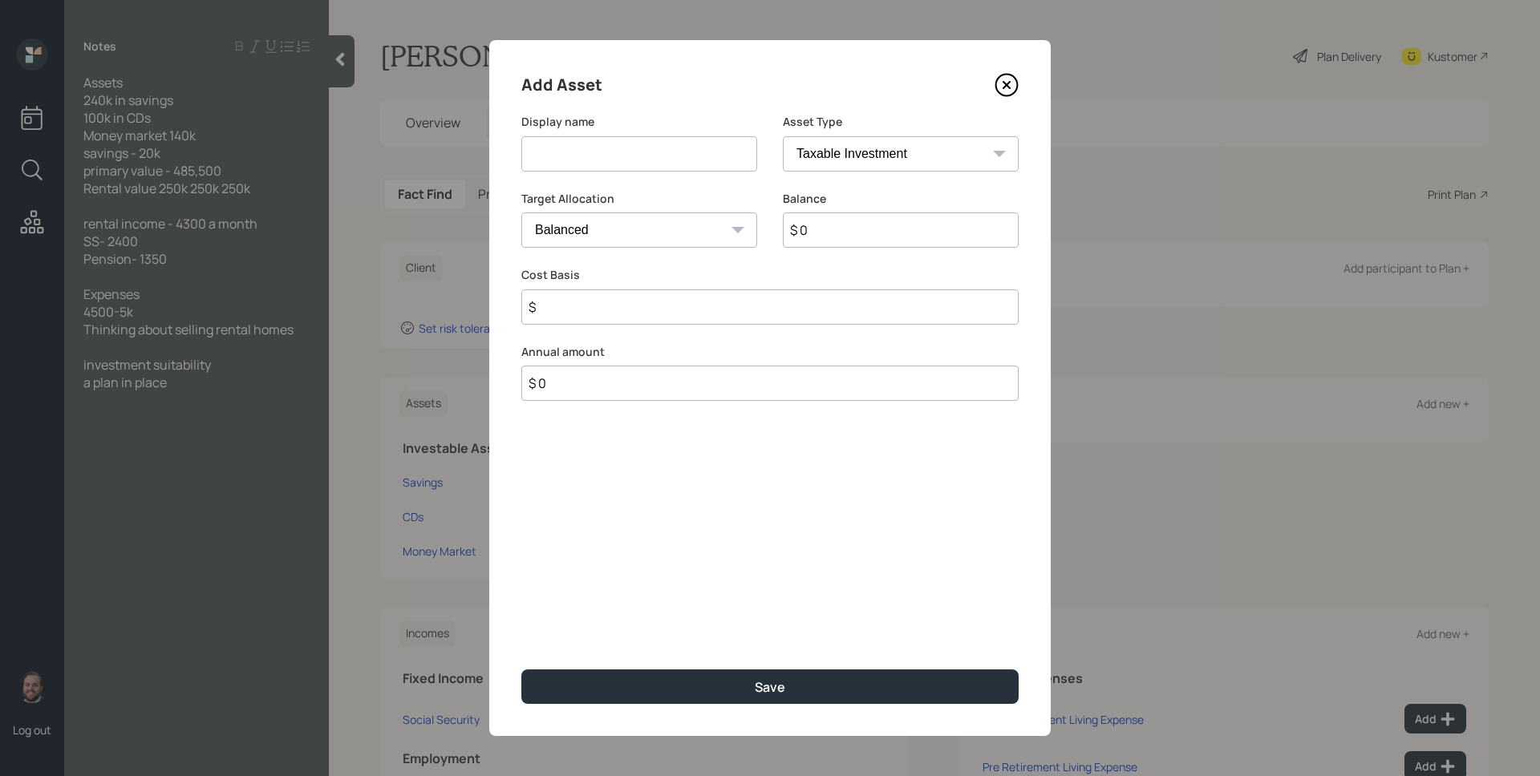
click at [599, 164] on input at bounding box center [639, 153] width 236 height 35
type input "Savings"
select select "emergency_fund"
click at [783, 136] on select "SEP [PERSON_NAME] IRA 401(k) [PERSON_NAME] 401(k) 403(b) [PERSON_NAME] 403(b) 4…" at bounding box center [901, 153] width 236 height 35
type input "$ 20,000"
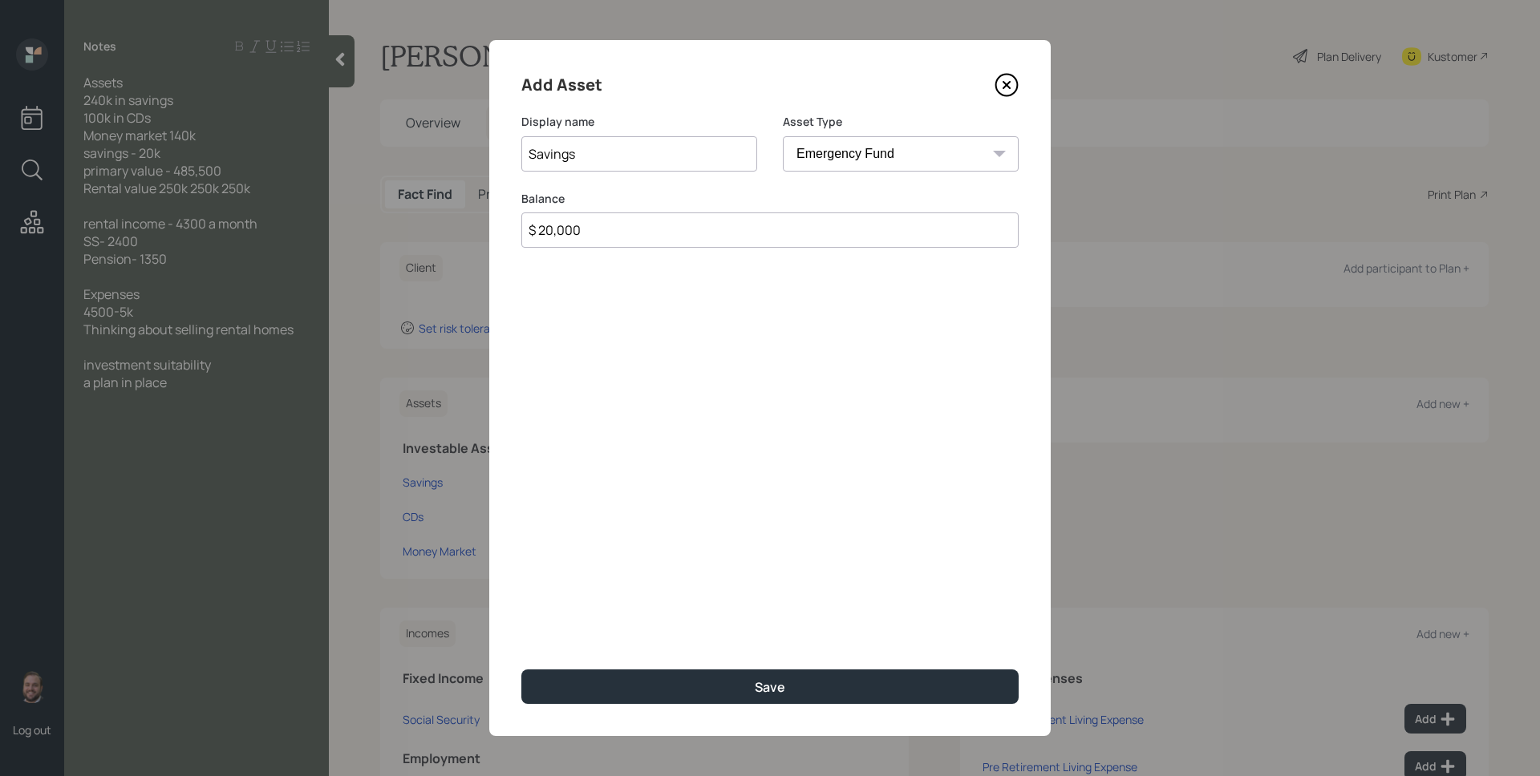
click at [521, 670] on button "Save" at bounding box center [769, 687] width 497 height 34
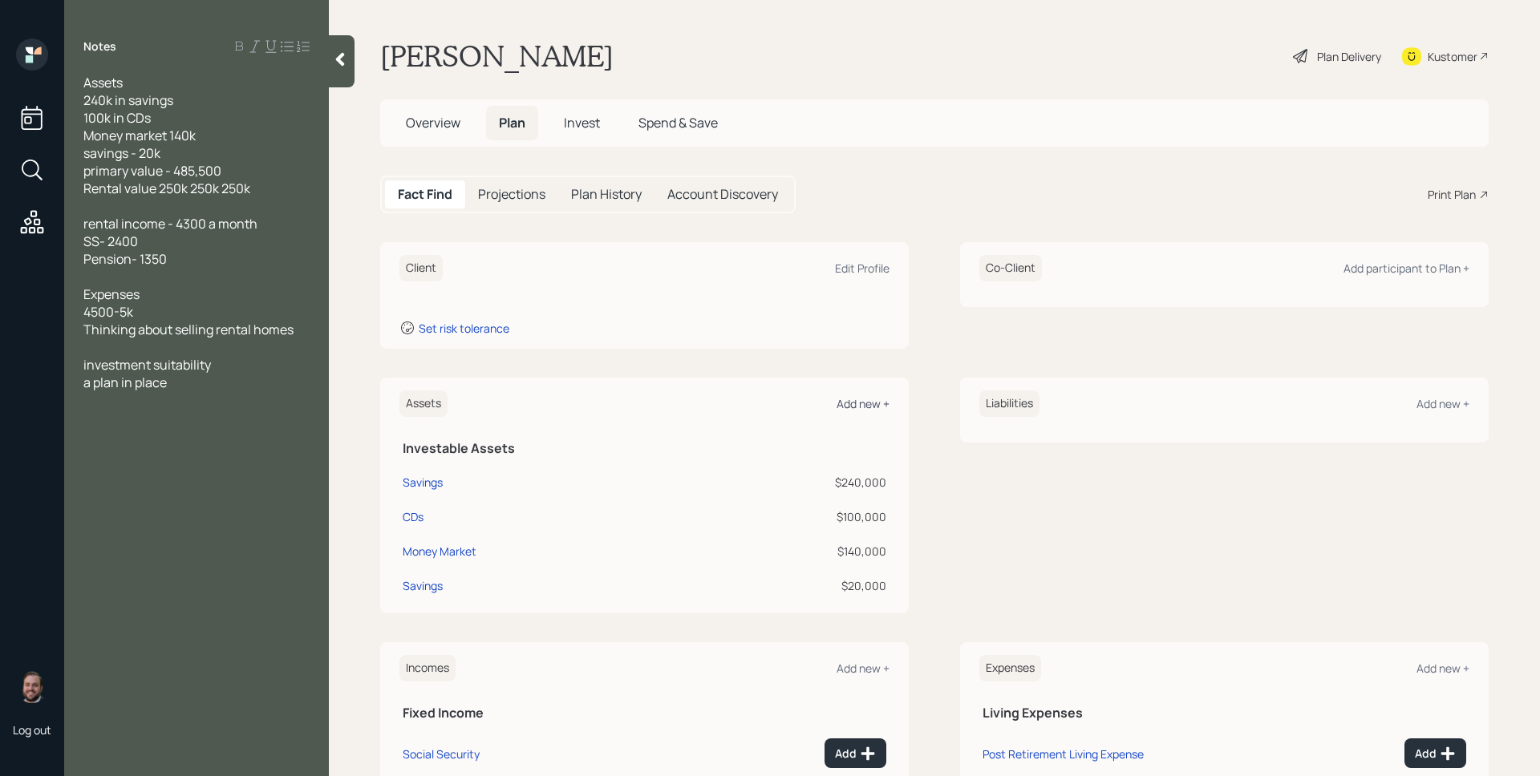
click at [853, 399] on div "Add new +" at bounding box center [863, 403] width 53 height 15
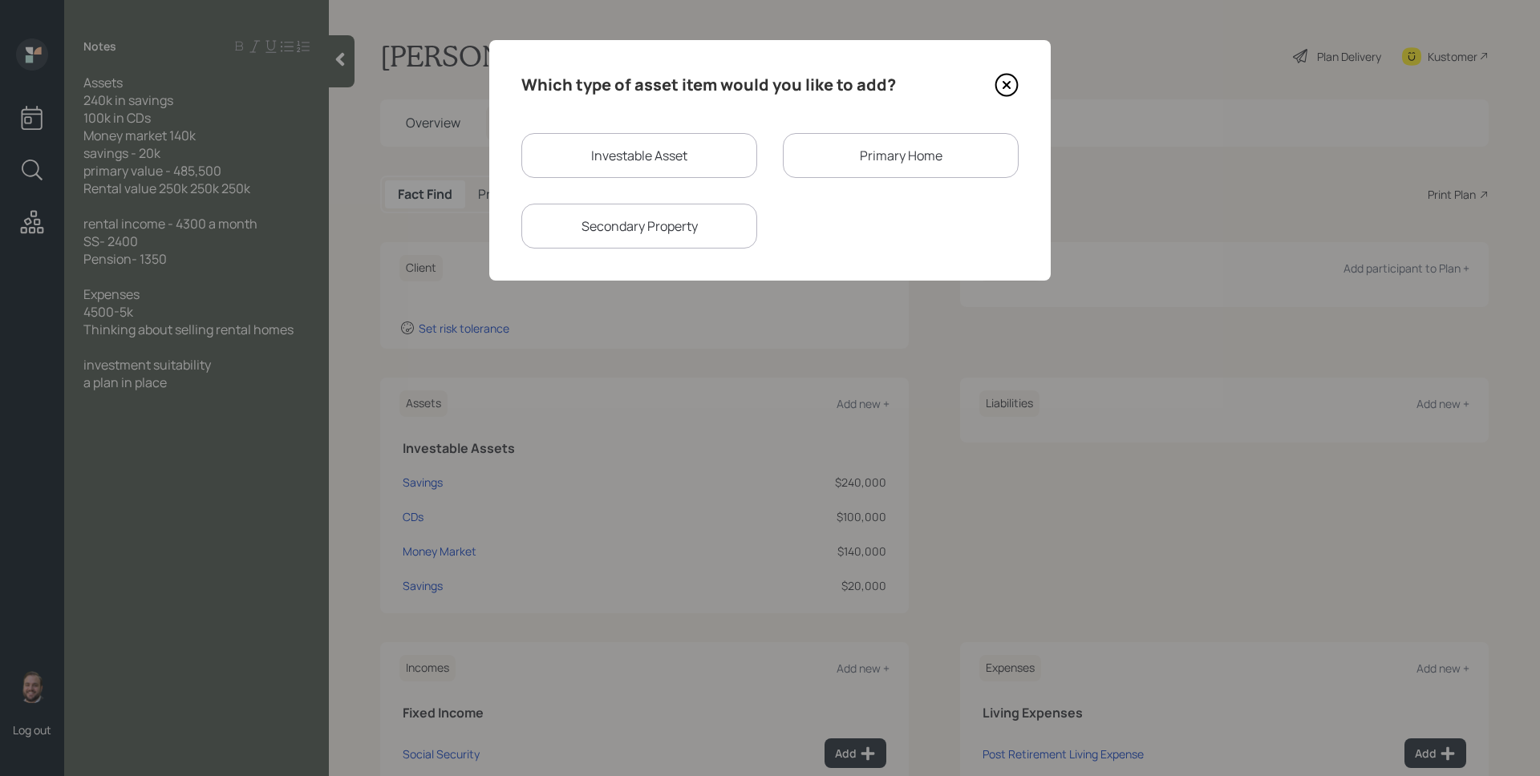
click at [914, 166] on div "Primary Home" at bounding box center [901, 155] width 236 height 45
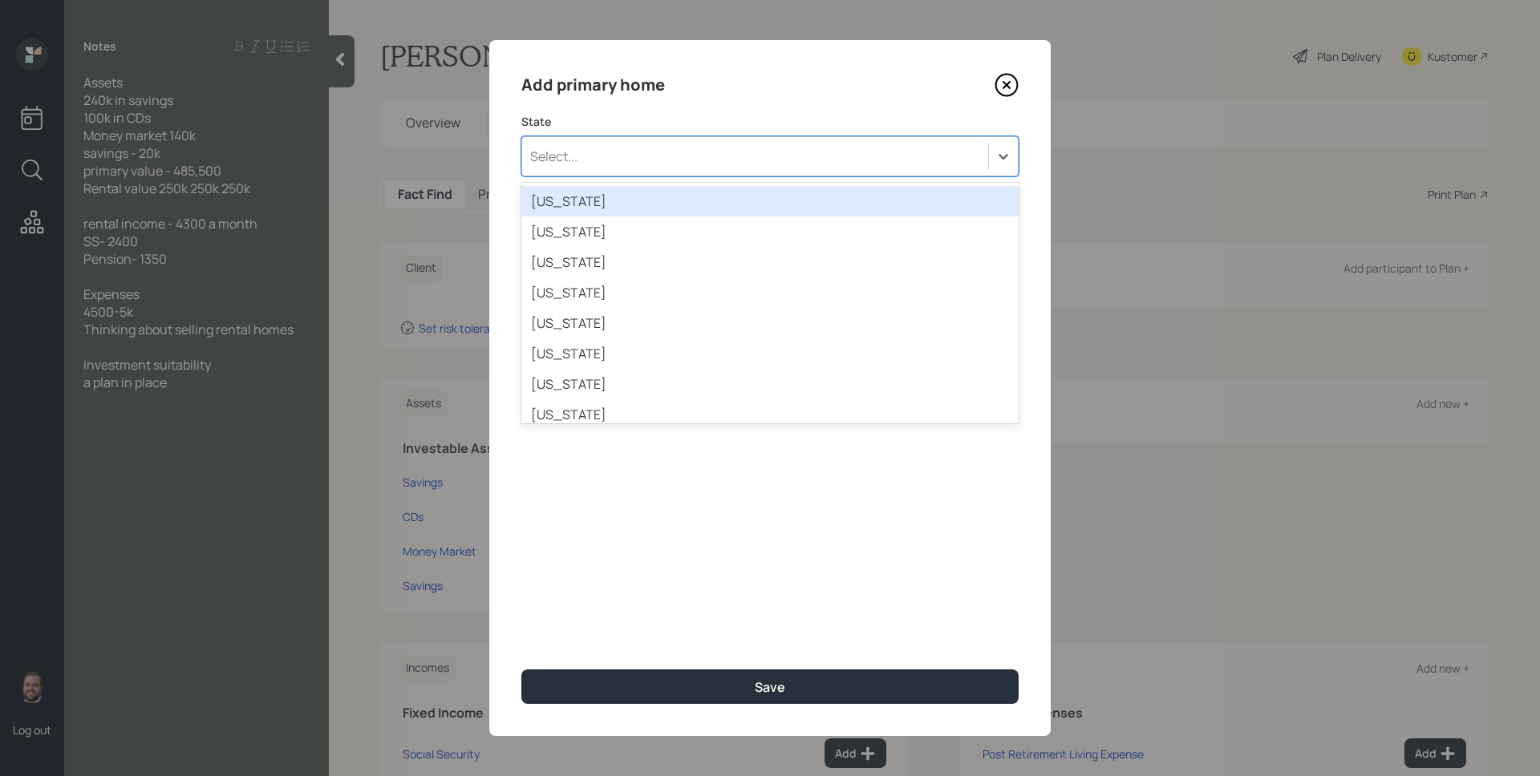
click at [711, 159] on div "Select..." at bounding box center [755, 156] width 466 height 27
type input "ar"
click at [700, 186] on div "[US_STATE]" at bounding box center [769, 201] width 497 height 30
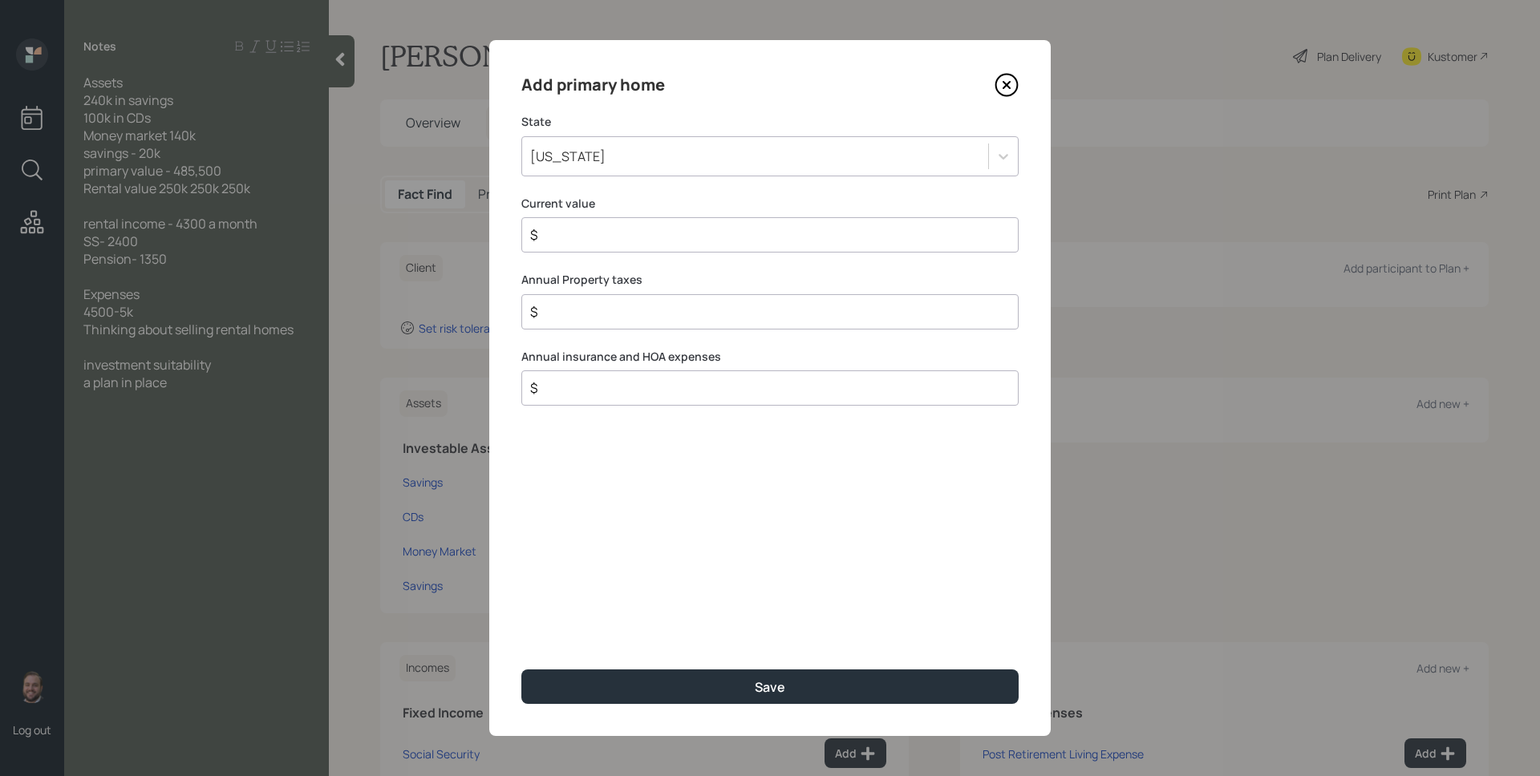
click at [677, 236] on input "$" at bounding box center [764, 234] width 470 height 19
type input "$ 485,500"
click at [521, 670] on button "Save" at bounding box center [769, 687] width 497 height 34
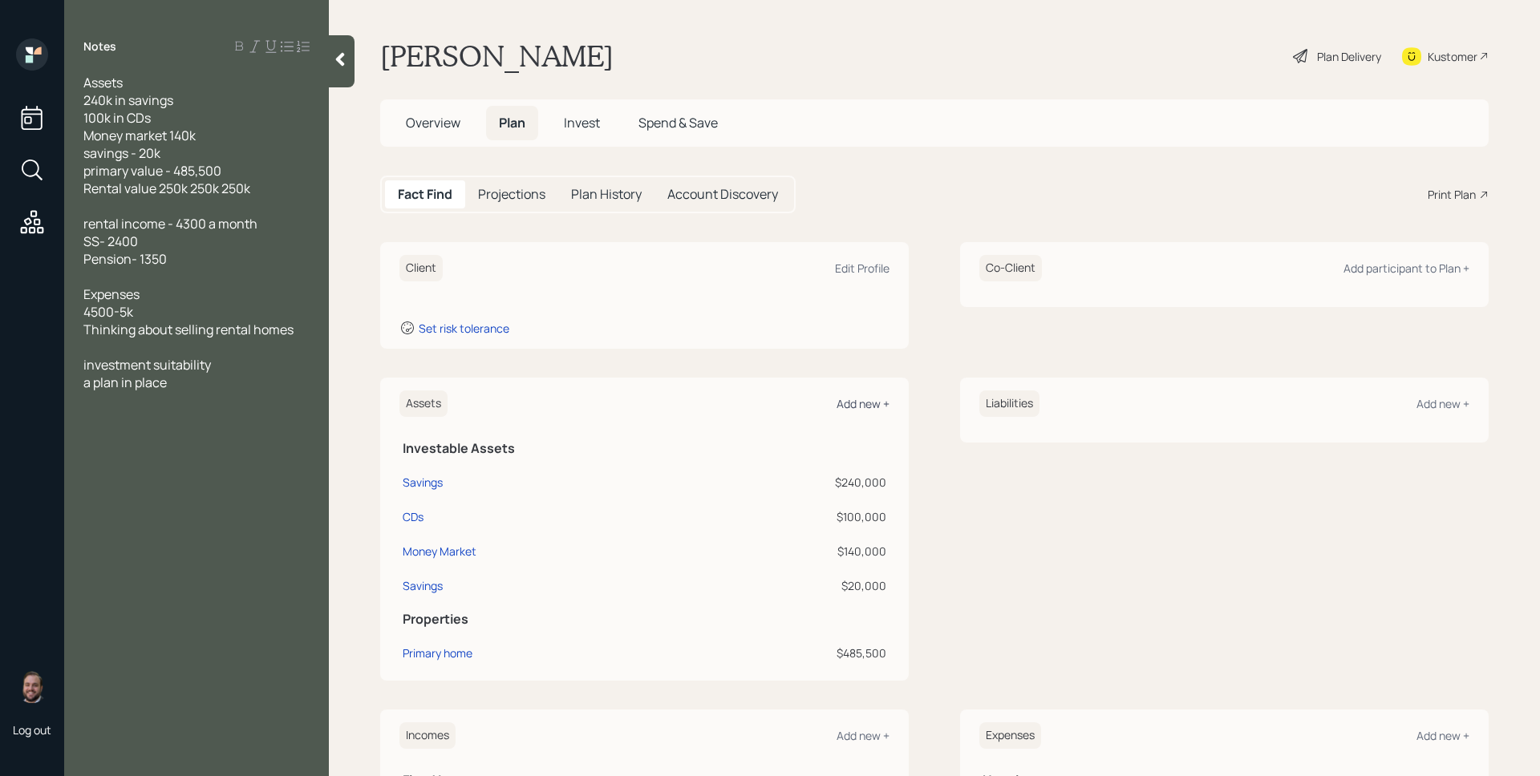
click at [873, 410] on div "Add new +" at bounding box center [863, 403] width 53 height 15
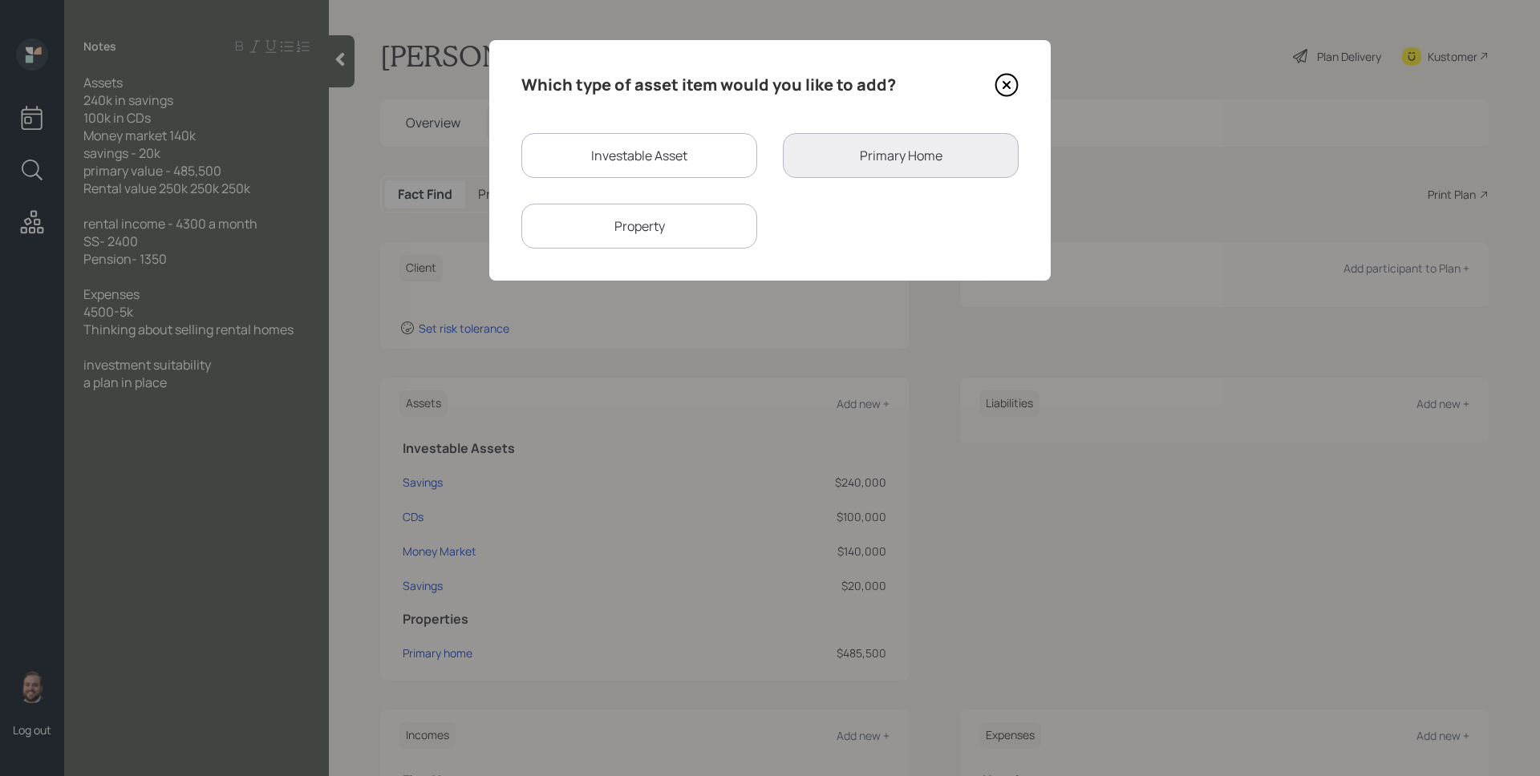
click at [711, 233] on div "Property" at bounding box center [639, 226] width 236 height 45
select select "rental_property"
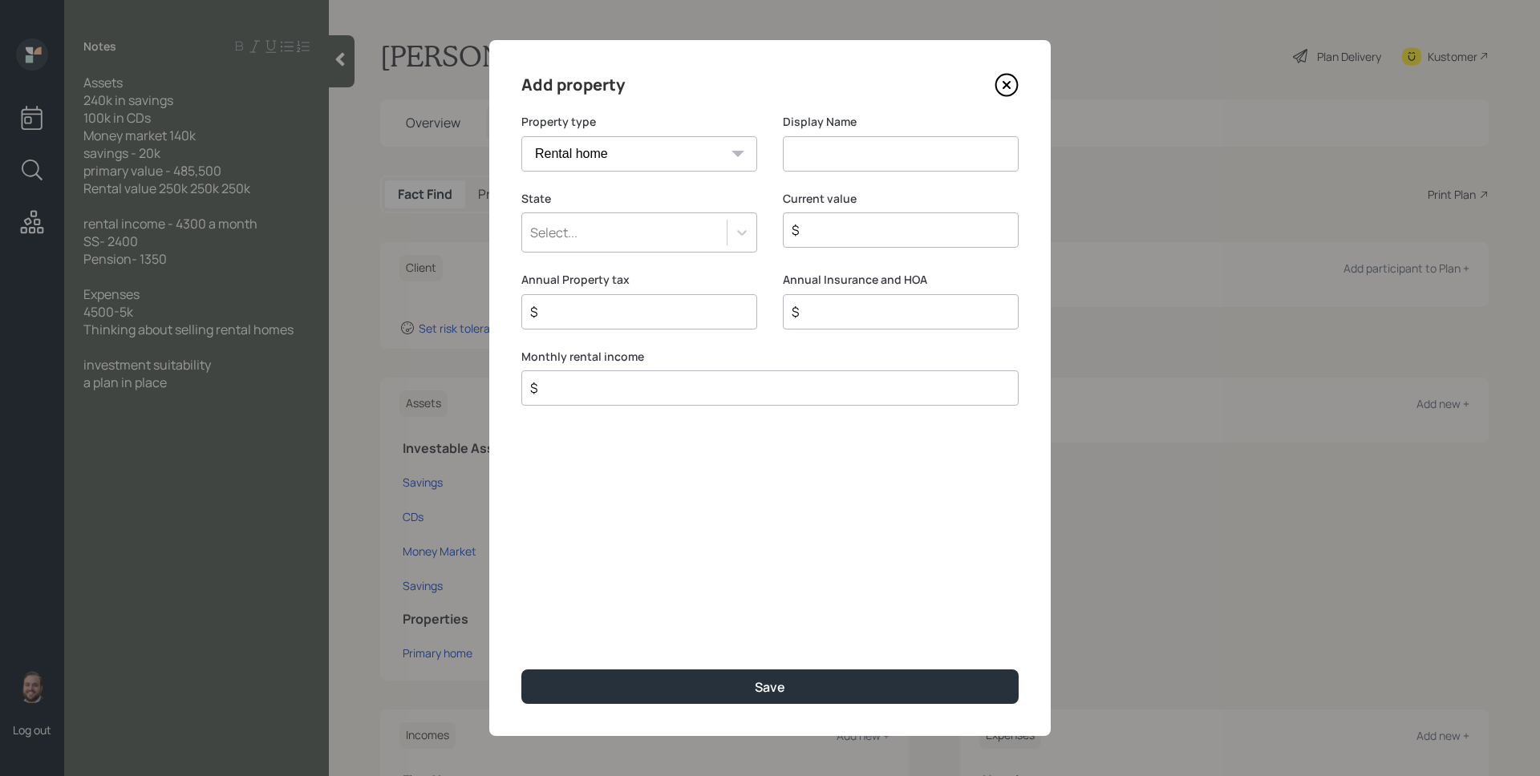
click at [837, 158] on input at bounding box center [901, 153] width 236 height 35
type input "Rental"
type input "a"
type input "$ 250,000"
type input "$ 4,300"
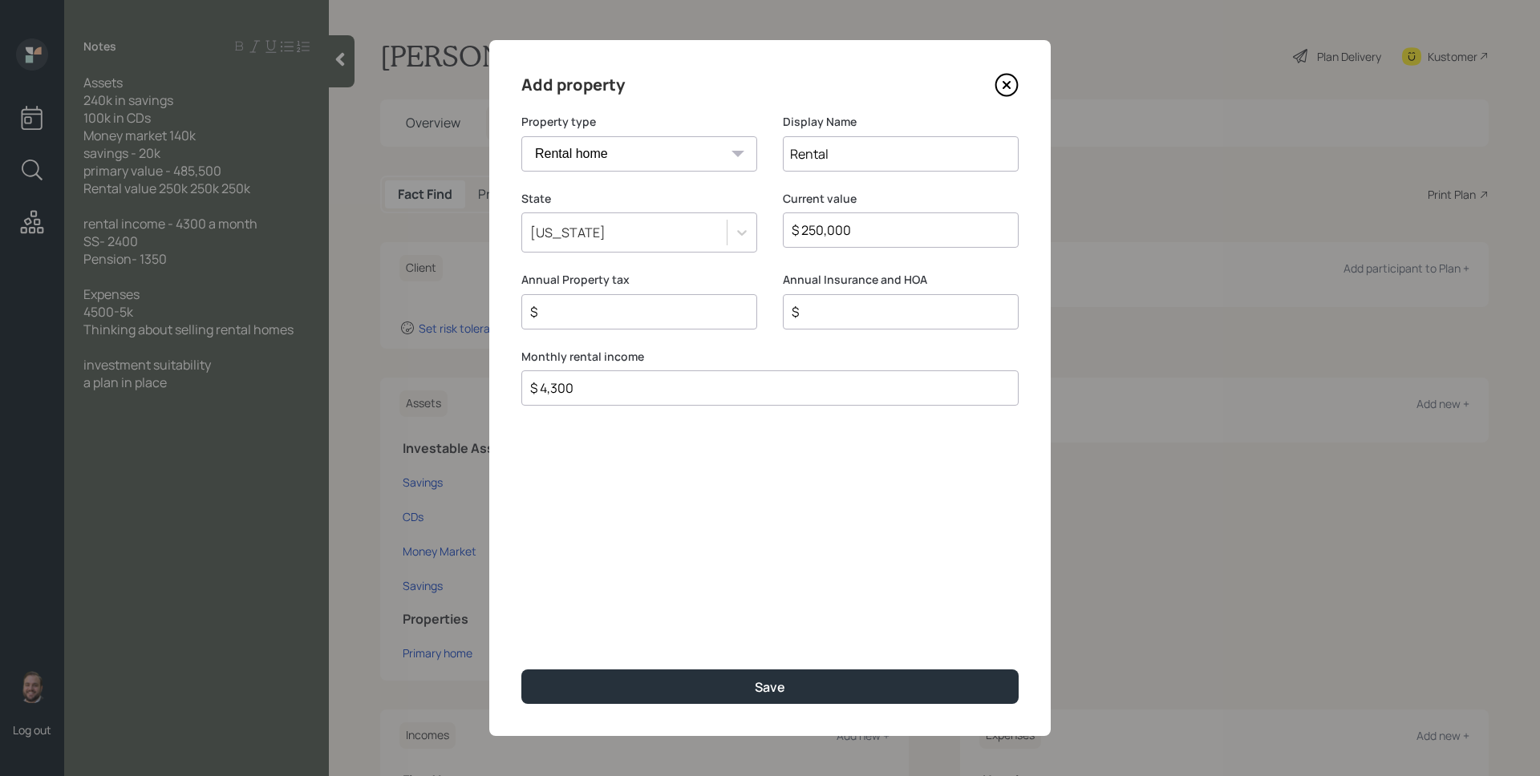
click at [521, 670] on button "Save" at bounding box center [769, 687] width 497 height 34
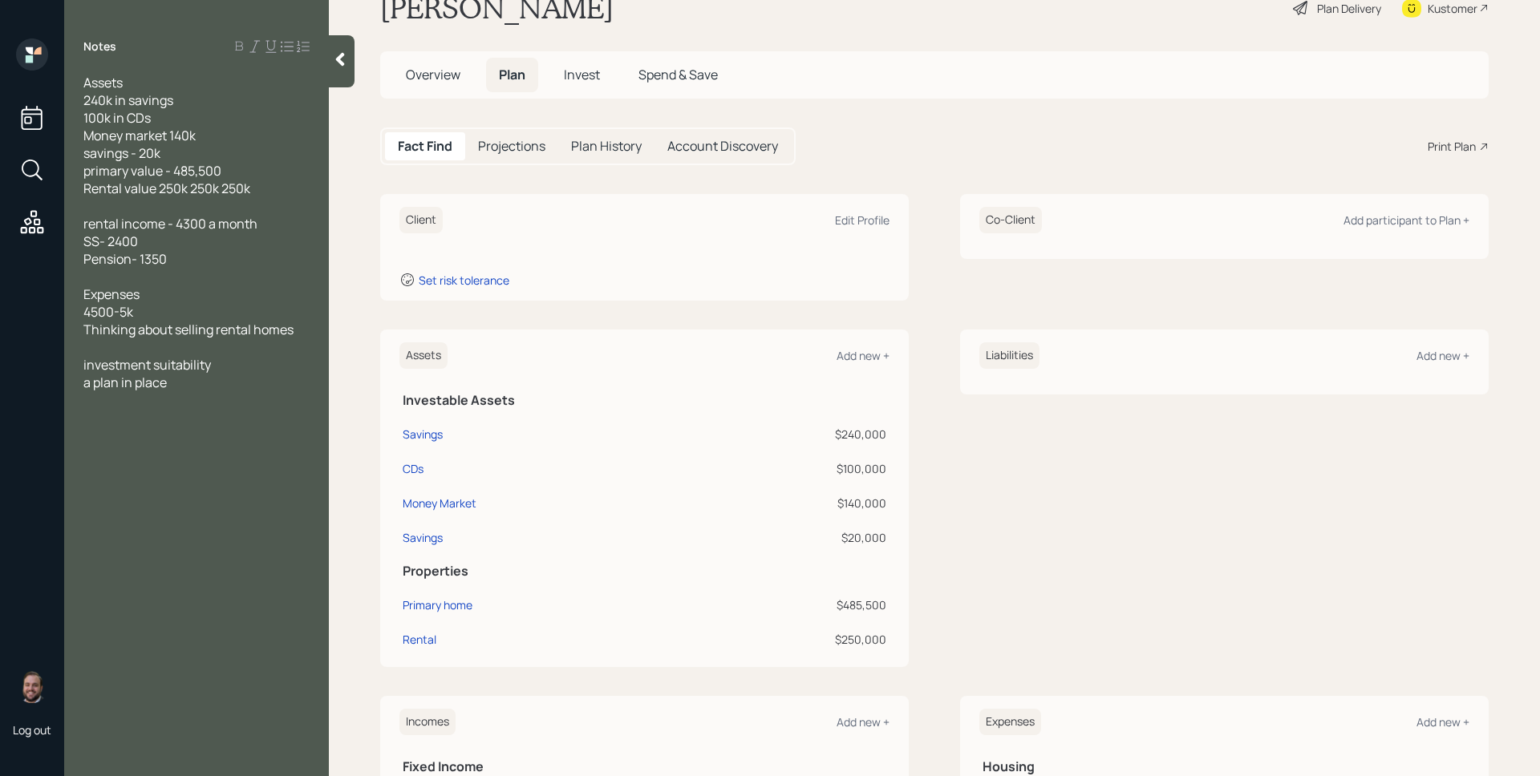
scroll to position [141, 0]
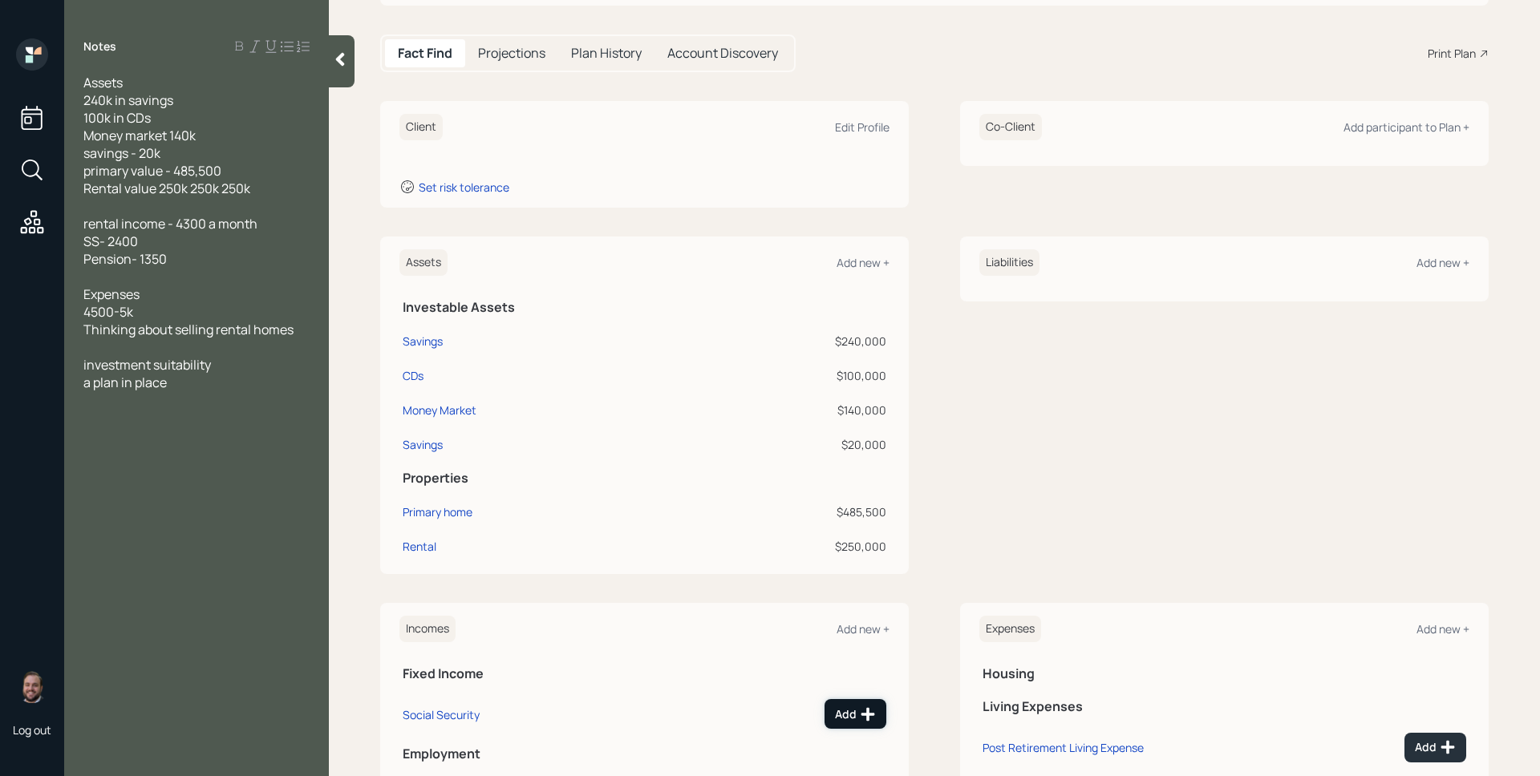
click at [860, 707] on icon at bounding box center [868, 715] width 16 height 16
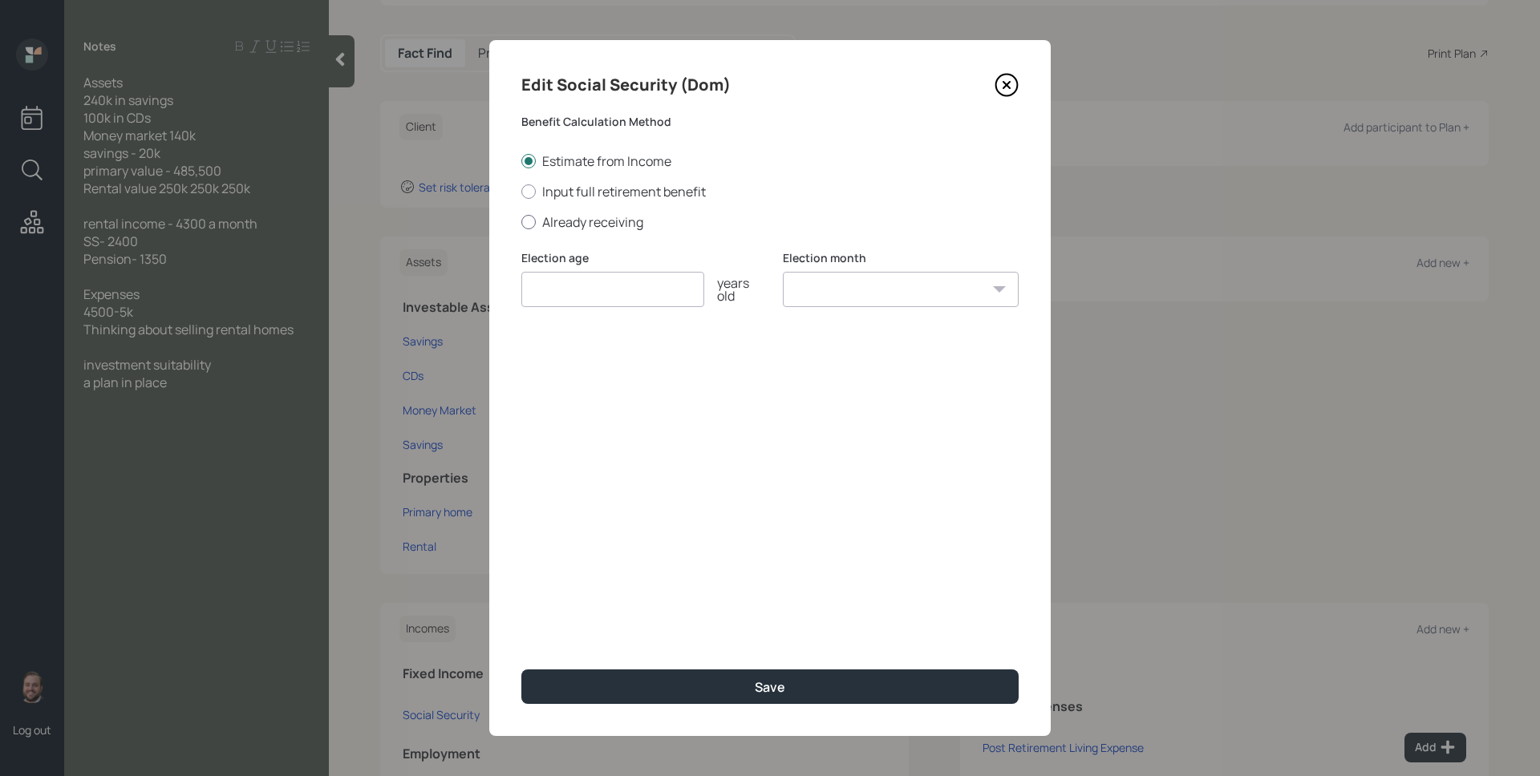
click at [618, 223] on label "Already receiving" at bounding box center [769, 222] width 497 height 18
click at [521, 222] on input "Already receiving" at bounding box center [521, 221] width 1 height 1
radio input "true"
click at [617, 291] on input "number" at bounding box center [612, 289] width 183 height 35
type input "65"
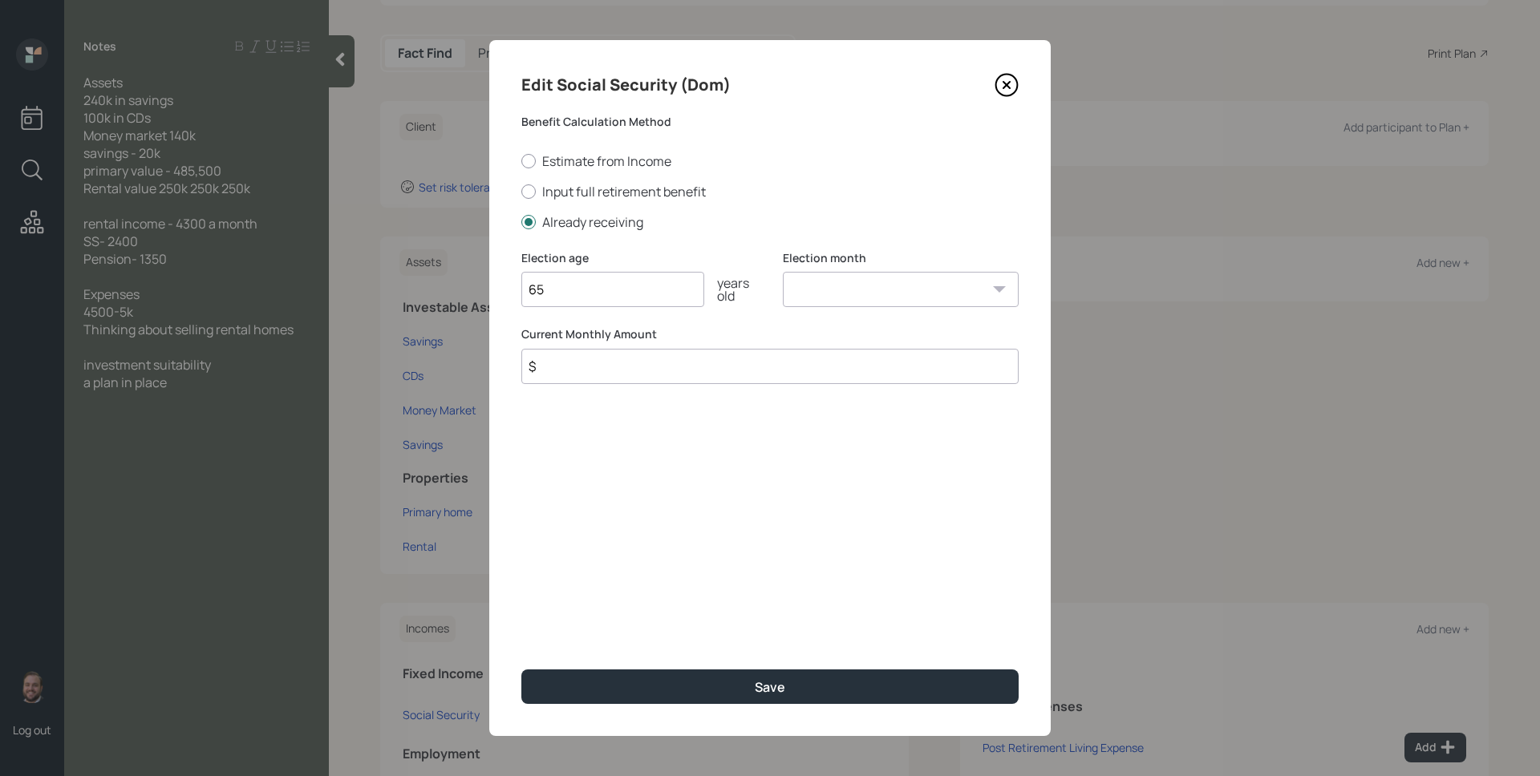
select select "1"
click at [783, 272] on select "January February March April May June July August September October November De…" at bounding box center [901, 289] width 236 height 35
type input "$ 2,400"
click at [521, 670] on button "Save" at bounding box center [769, 687] width 497 height 34
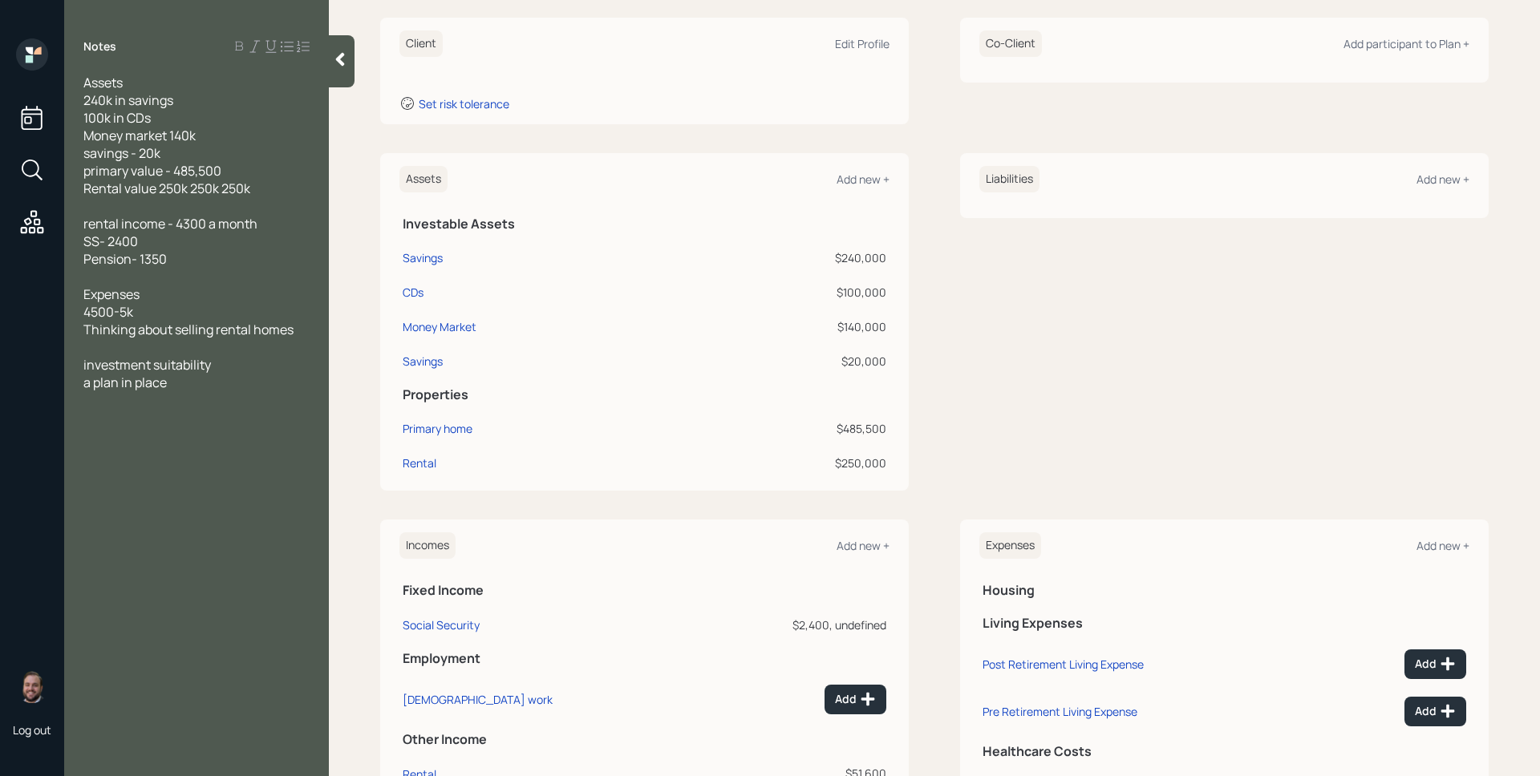
scroll to position [225, 0]
drag, startPoint x: 857, startPoint y: 565, endPoint x: 857, endPoint y: 554, distance: 11.2
click at [857, 562] on div "Incomes Add new + Fixed Income Social Security $2,400, undefined Employment [DE…" at bounding box center [644, 660] width 529 height 282
click at [858, 551] on div "Add new +" at bounding box center [863, 544] width 53 height 15
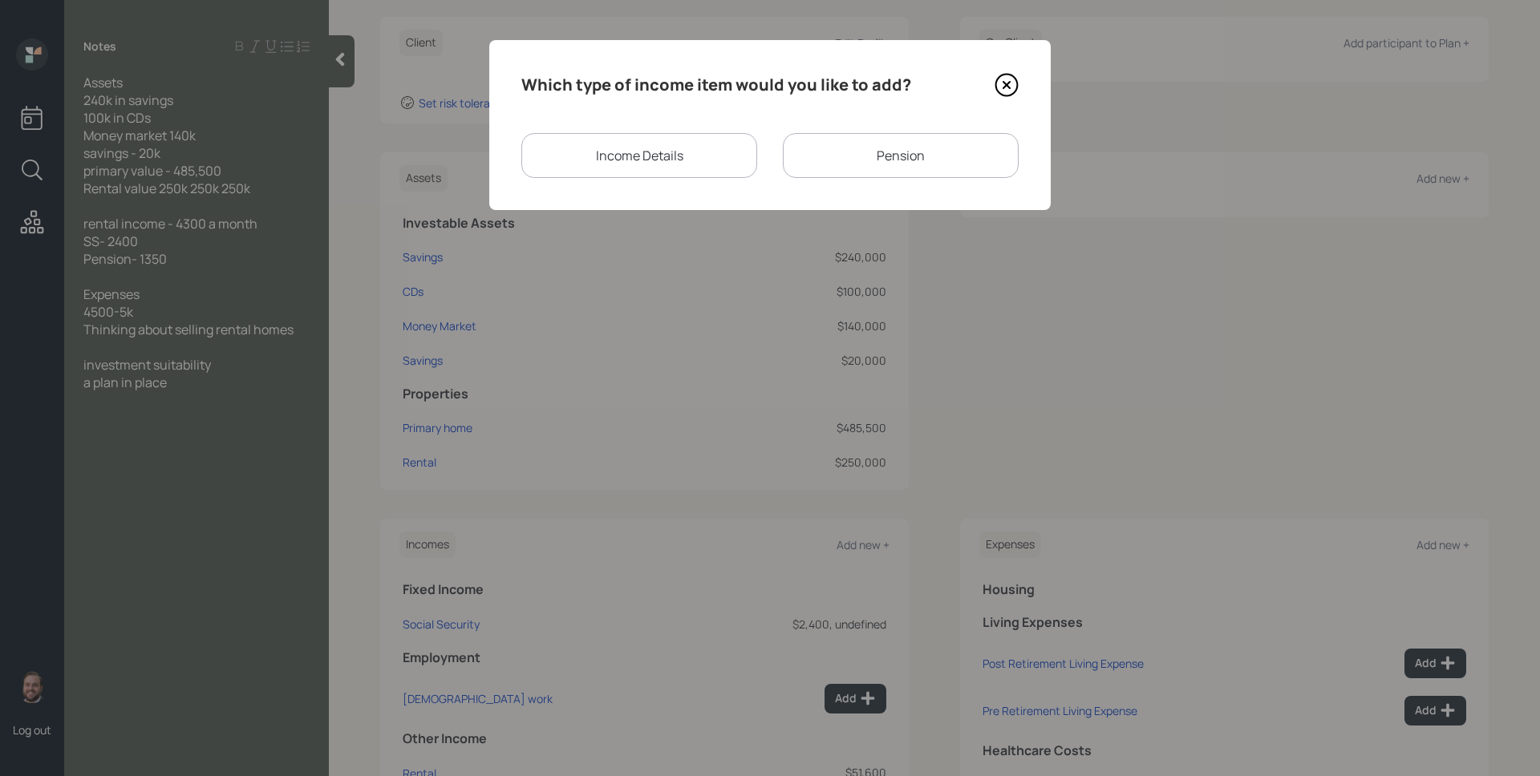
click at [870, 157] on div "Pension" at bounding box center [901, 155] width 236 height 45
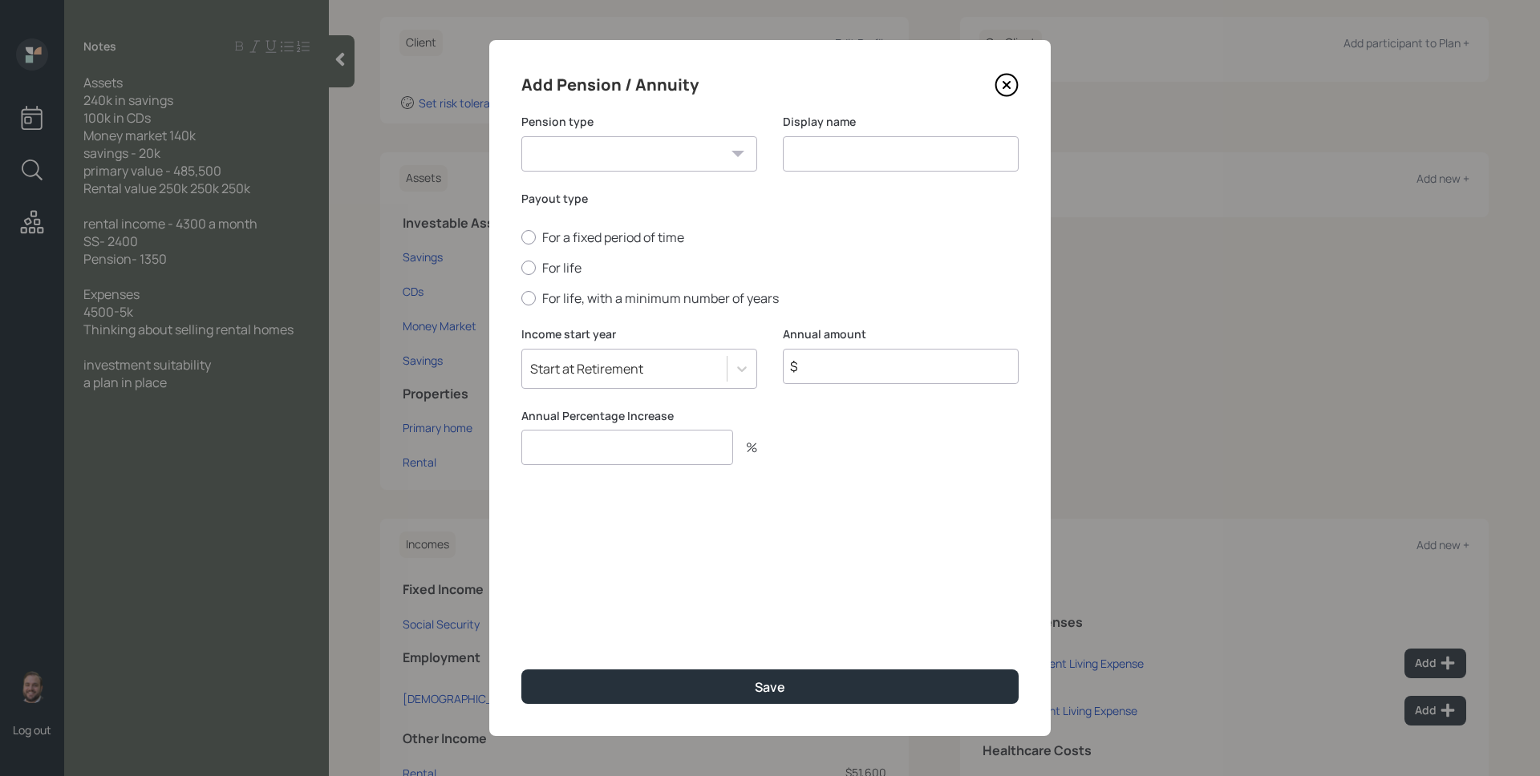
click at [683, 164] on select "Pension Annuity" at bounding box center [639, 153] width 236 height 35
select select "pension"
click at [521, 136] on select "Pension Annuity" at bounding box center [639, 153] width 236 height 35
click at [858, 146] on input at bounding box center [901, 153] width 236 height 35
type input "Pension"
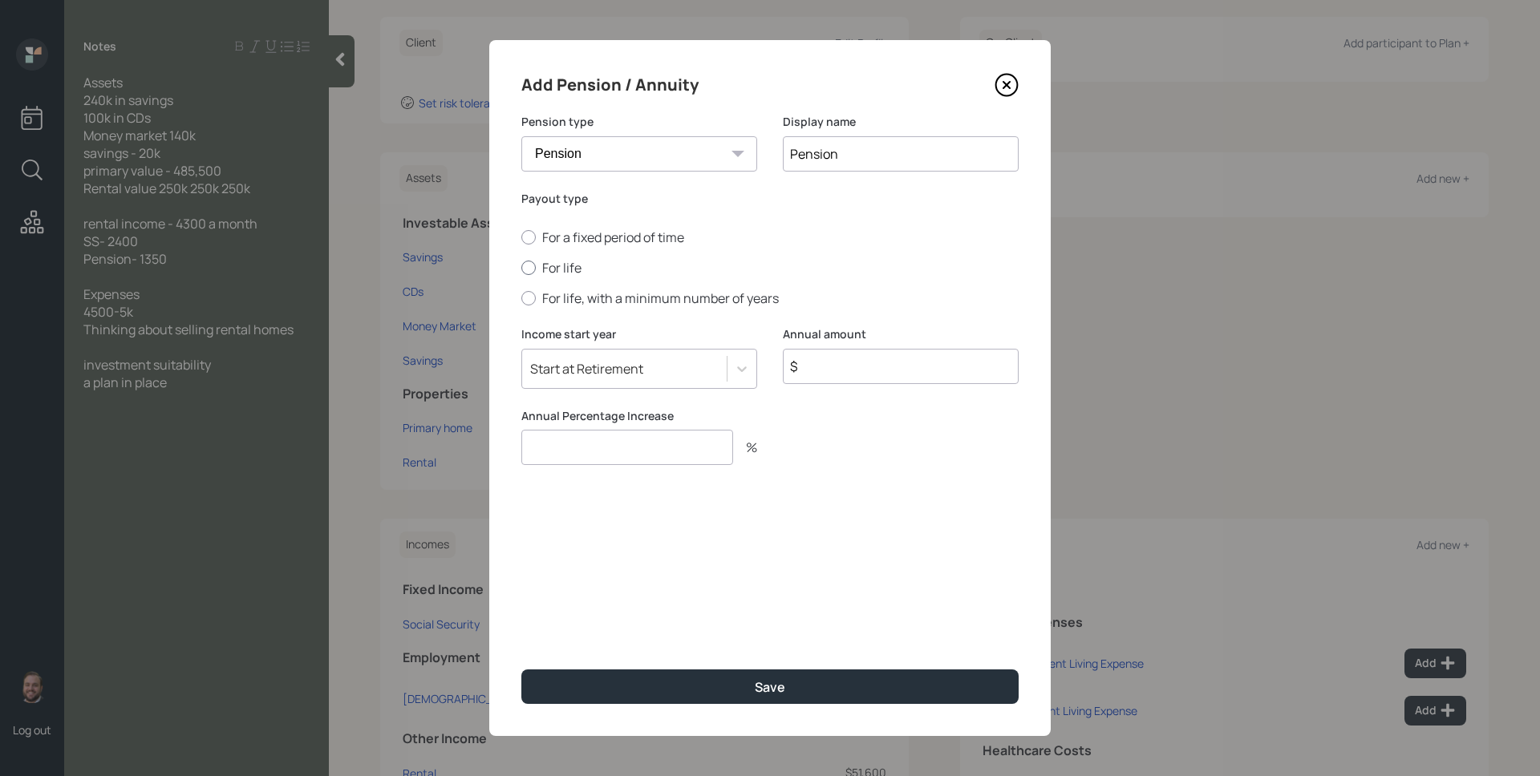
click at [578, 265] on label "For life" at bounding box center [769, 268] width 497 height 18
click at [521, 268] on input "For life" at bounding box center [521, 268] width 1 height 1
radio input "true"
click at [846, 357] on input "$" at bounding box center [901, 366] width 236 height 35
type input "$ 15,600"
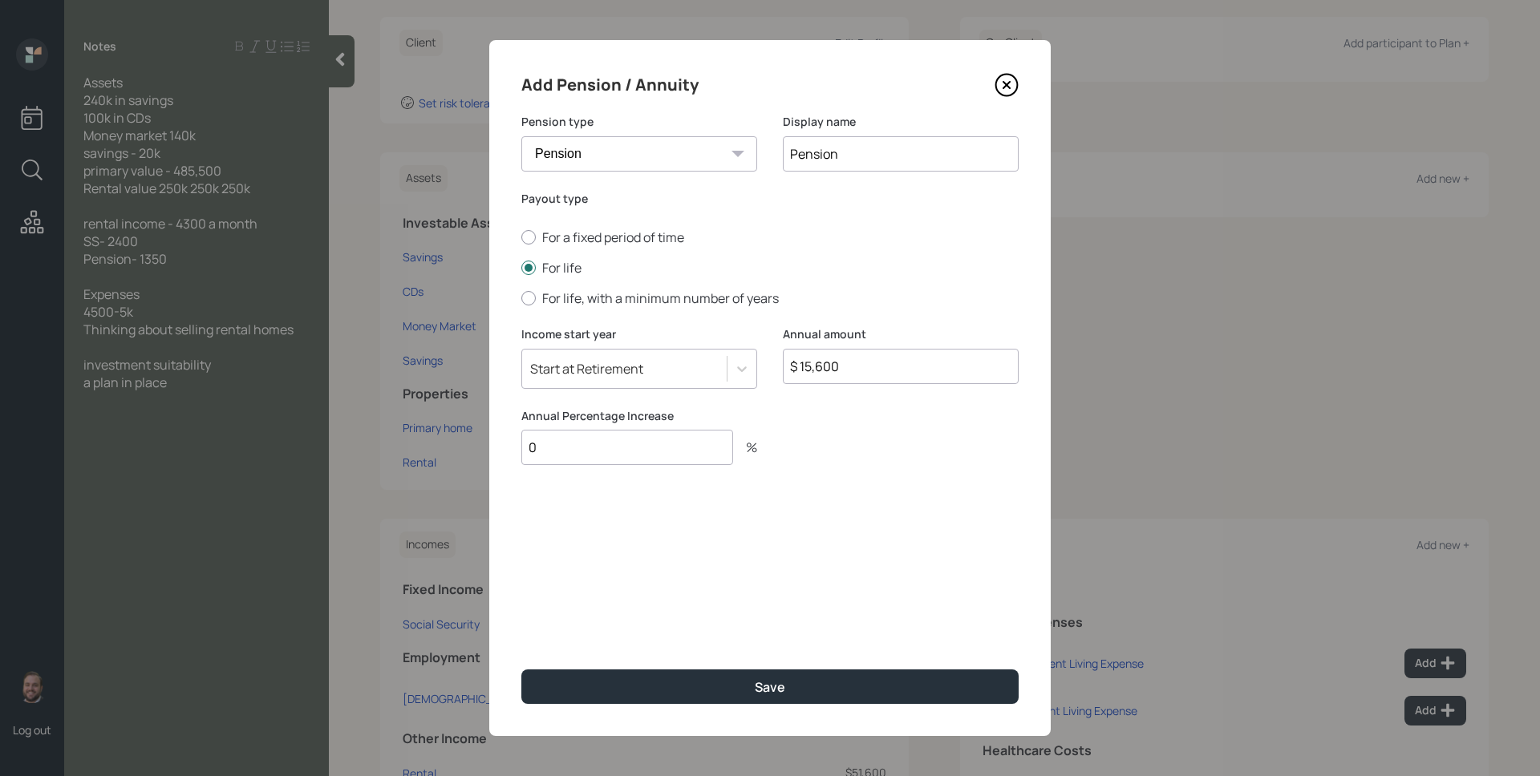
type input "0"
click at [521, 670] on button "Save" at bounding box center [769, 687] width 497 height 34
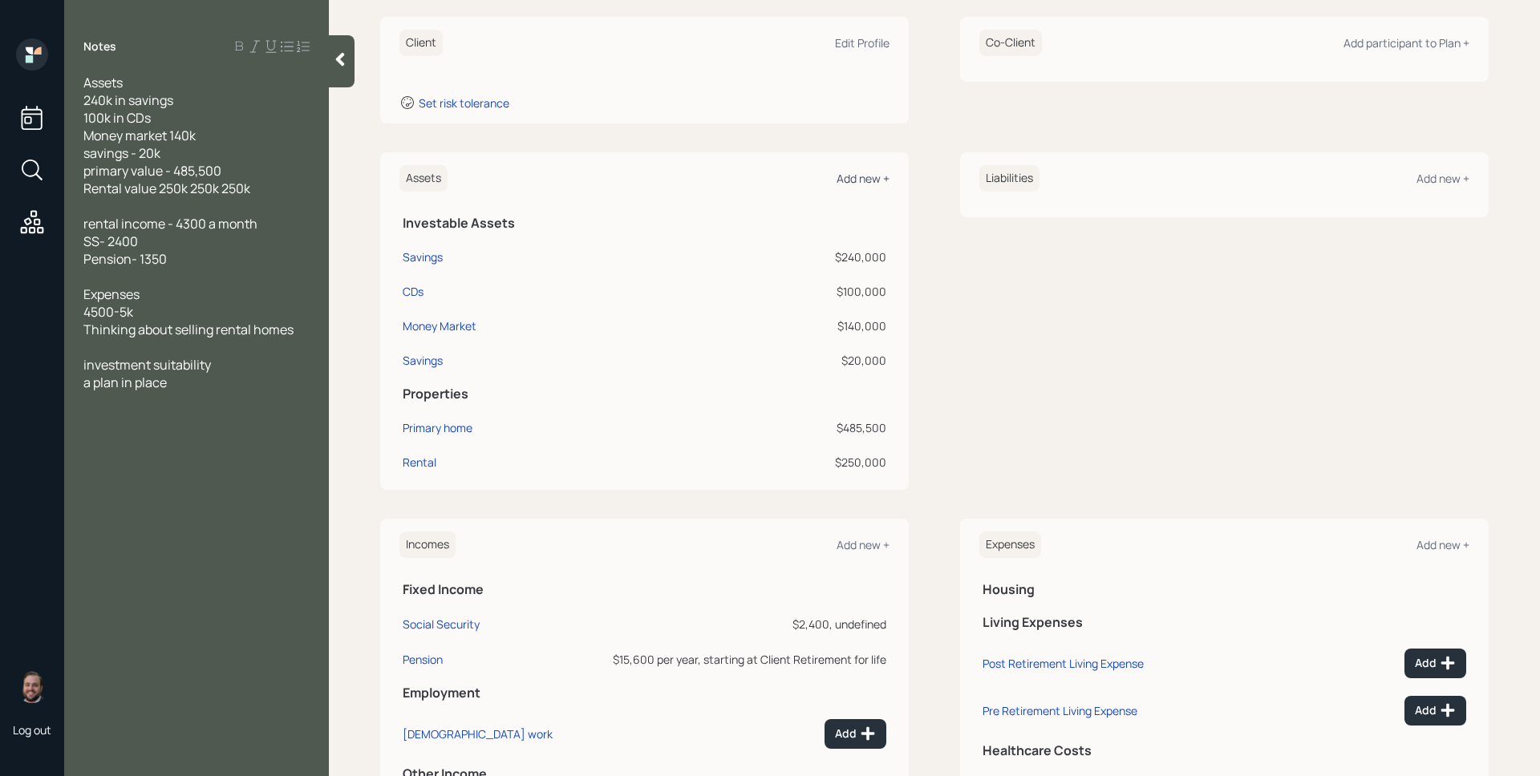
click at [865, 176] on div "Add new +" at bounding box center [863, 178] width 53 height 15
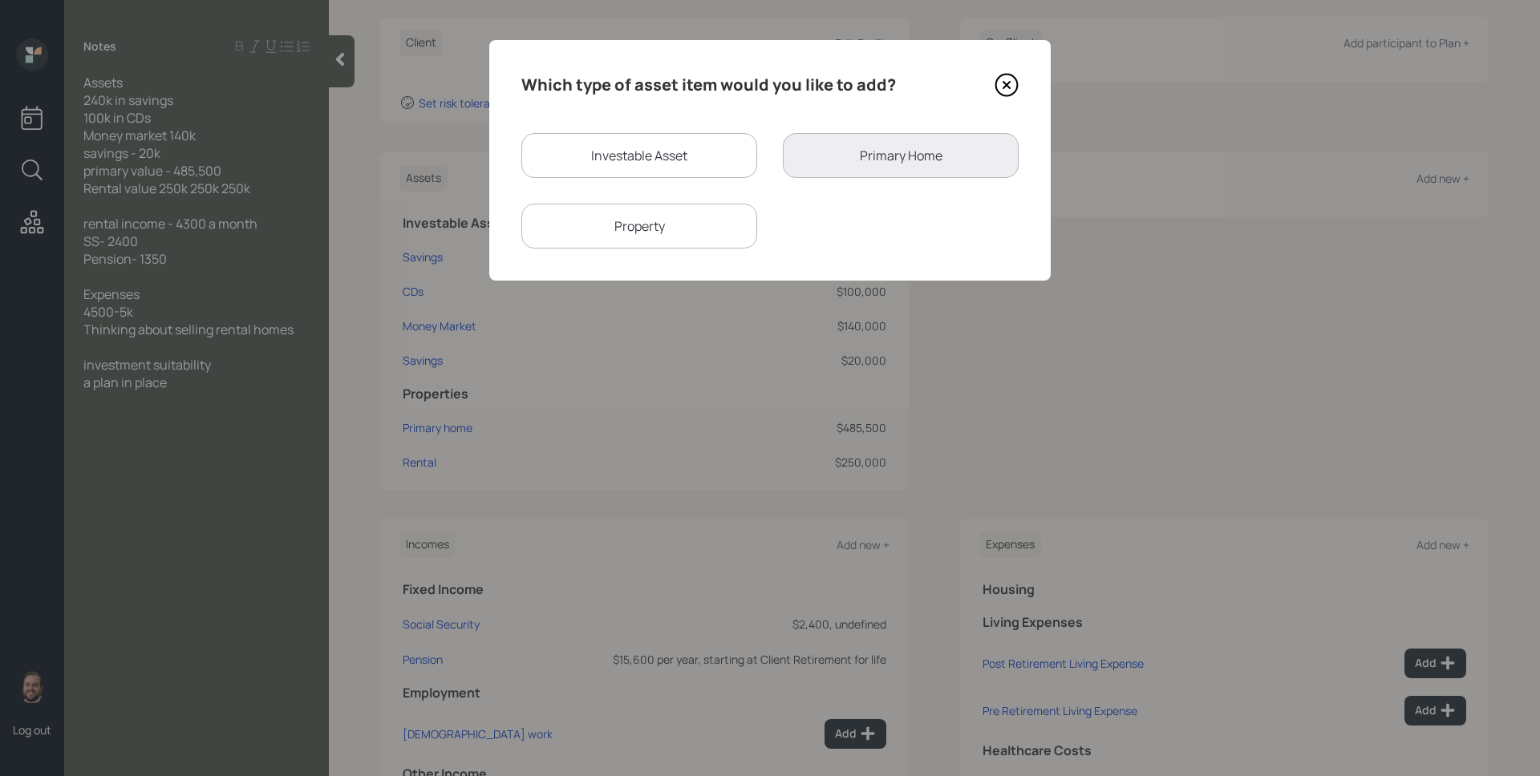
click at [691, 218] on div "Property" at bounding box center [639, 226] width 236 height 45
select select "rental_property"
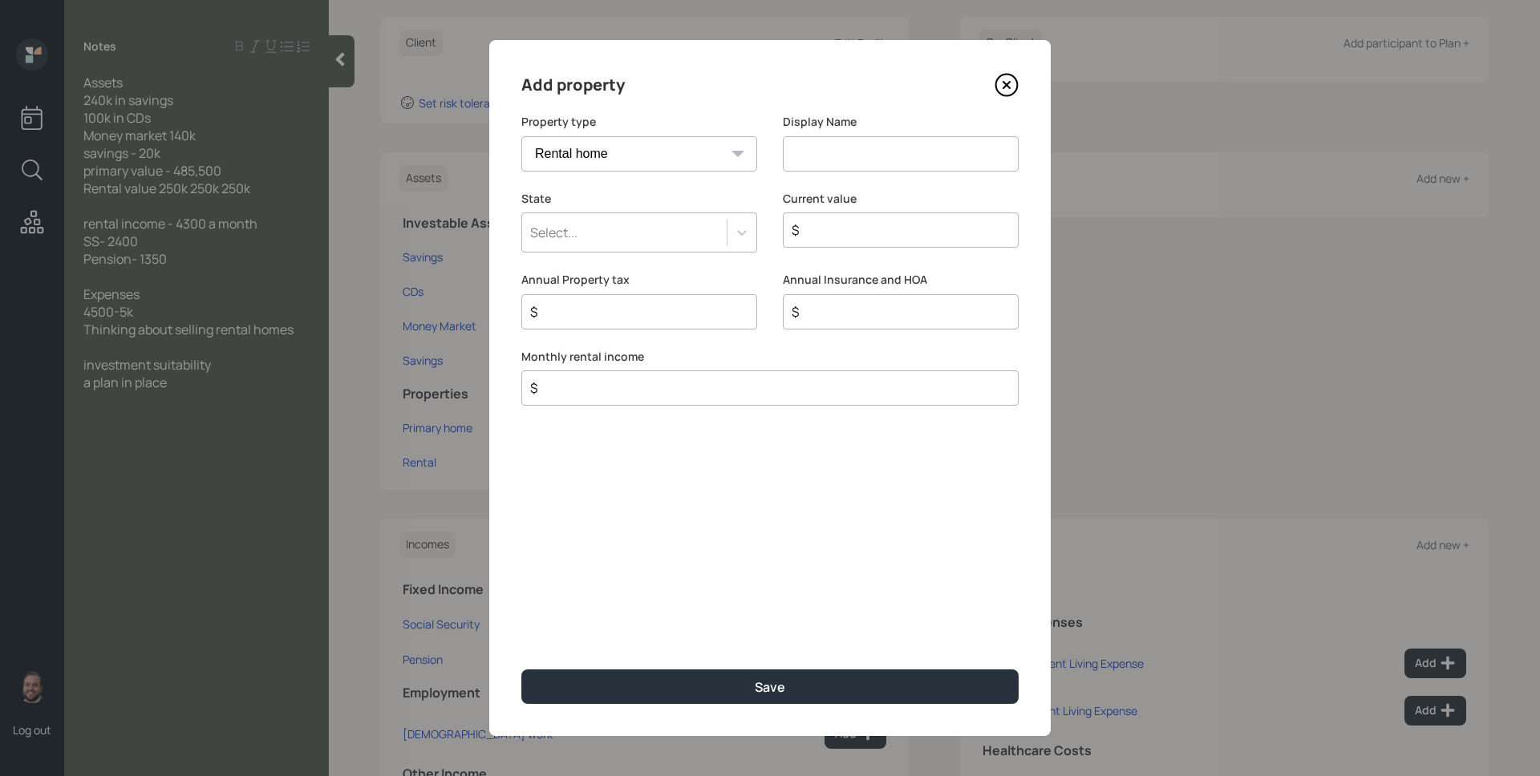
click at [805, 159] on input at bounding box center [901, 153] width 236 height 35
type input "Rental #2"
click at [590, 240] on div "Select..." at bounding box center [624, 232] width 205 height 27
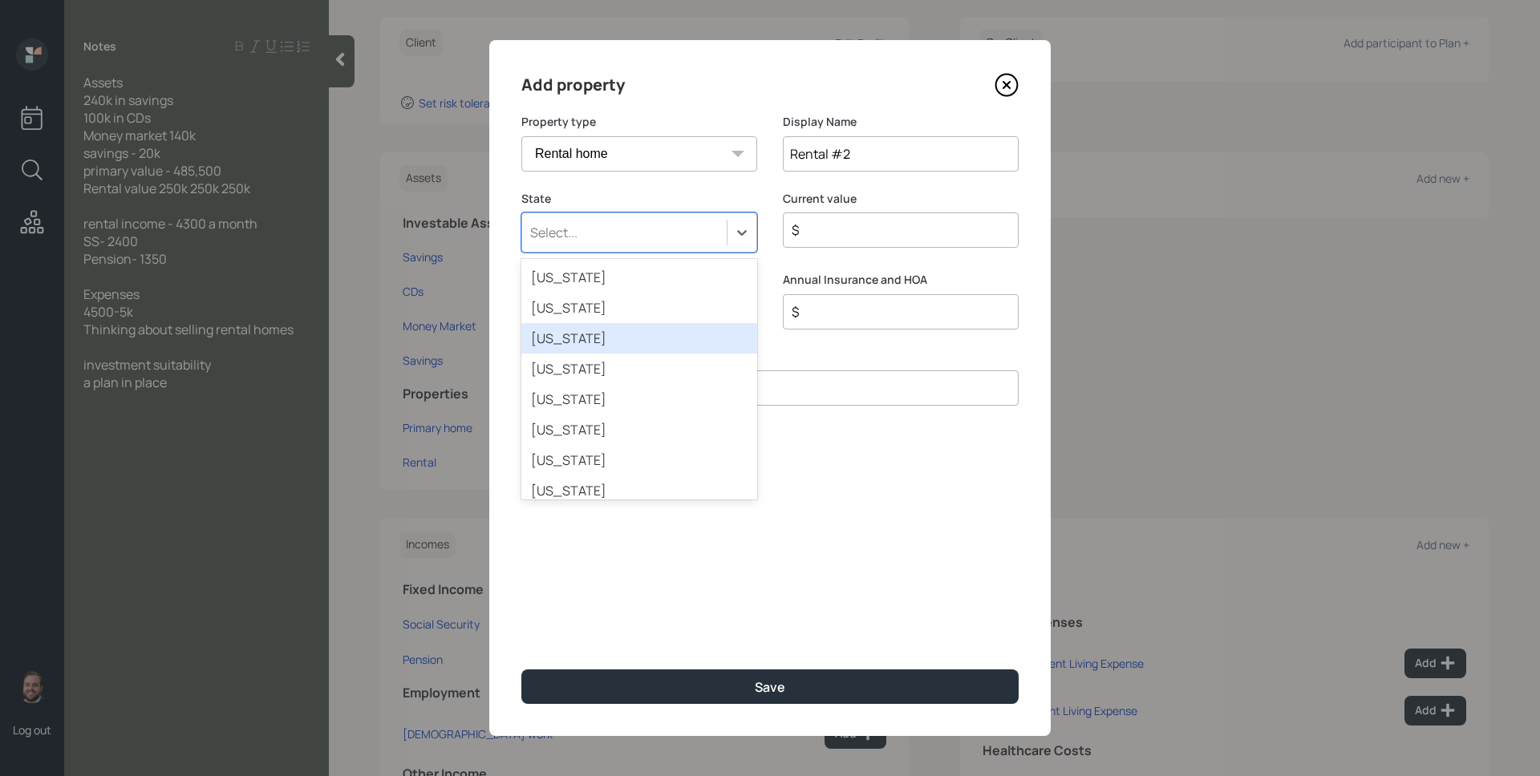
click at [575, 334] on div "[US_STATE]" at bounding box center [639, 338] width 236 height 30
click at [866, 229] on input "$" at bounding box center [894, 230] width 209 height 19
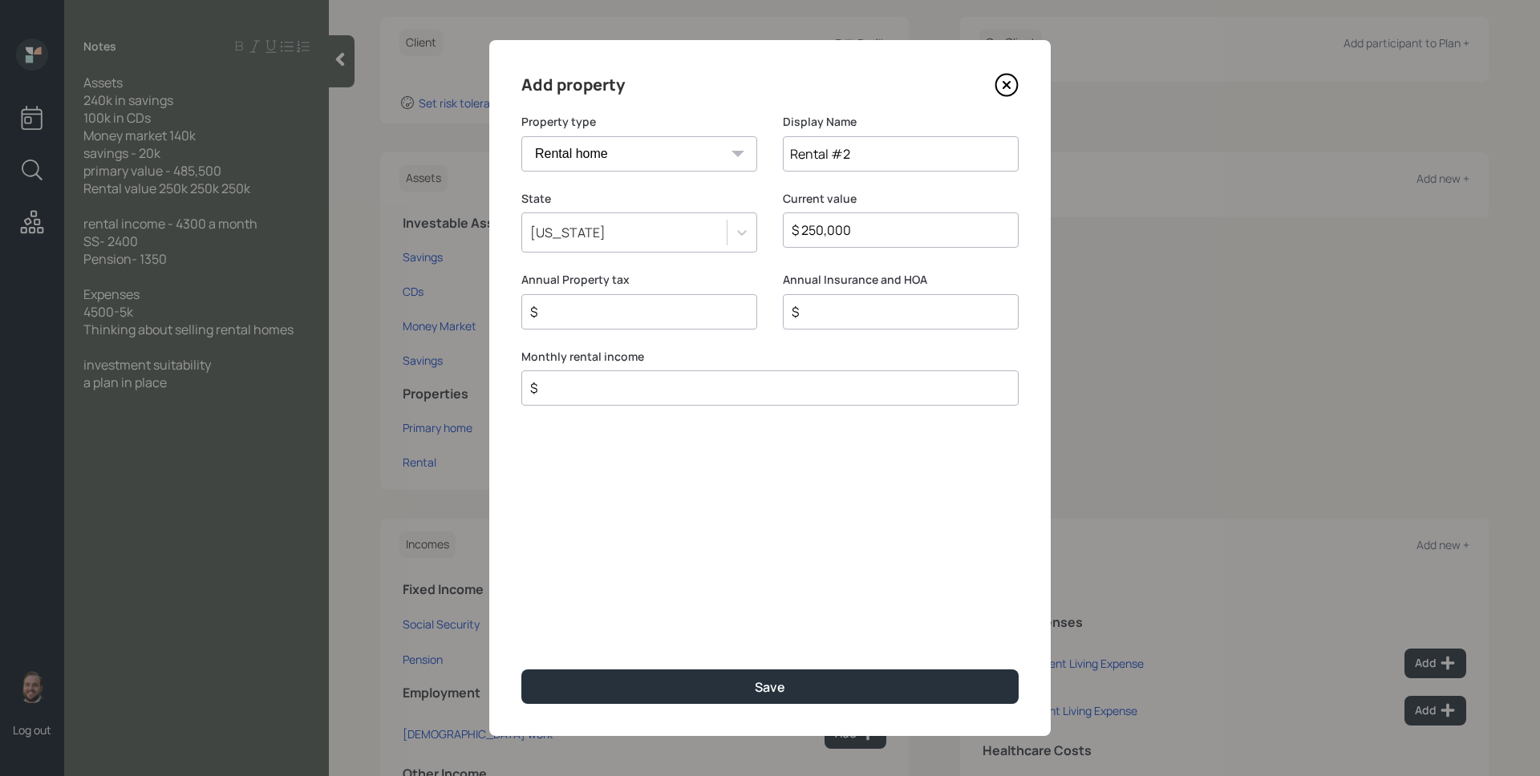
type input "$ 250,000"
click at [617, 394] on input "$" at bounding box center [764, 388] width 470 height 19
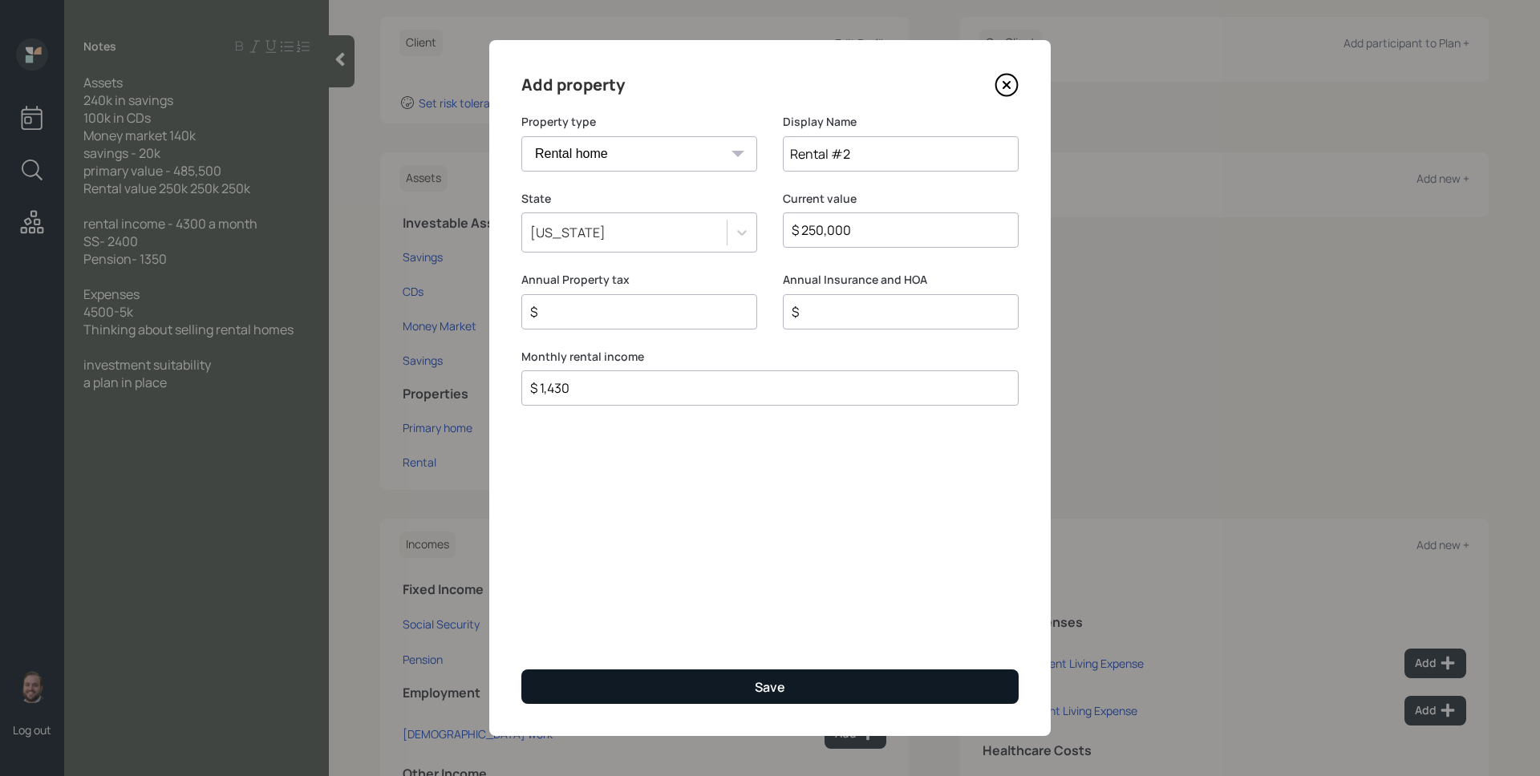
type input "$ 1,430"
click at [741, 683] on button "Save" at bounding box center [769, 687] width 497 height 34
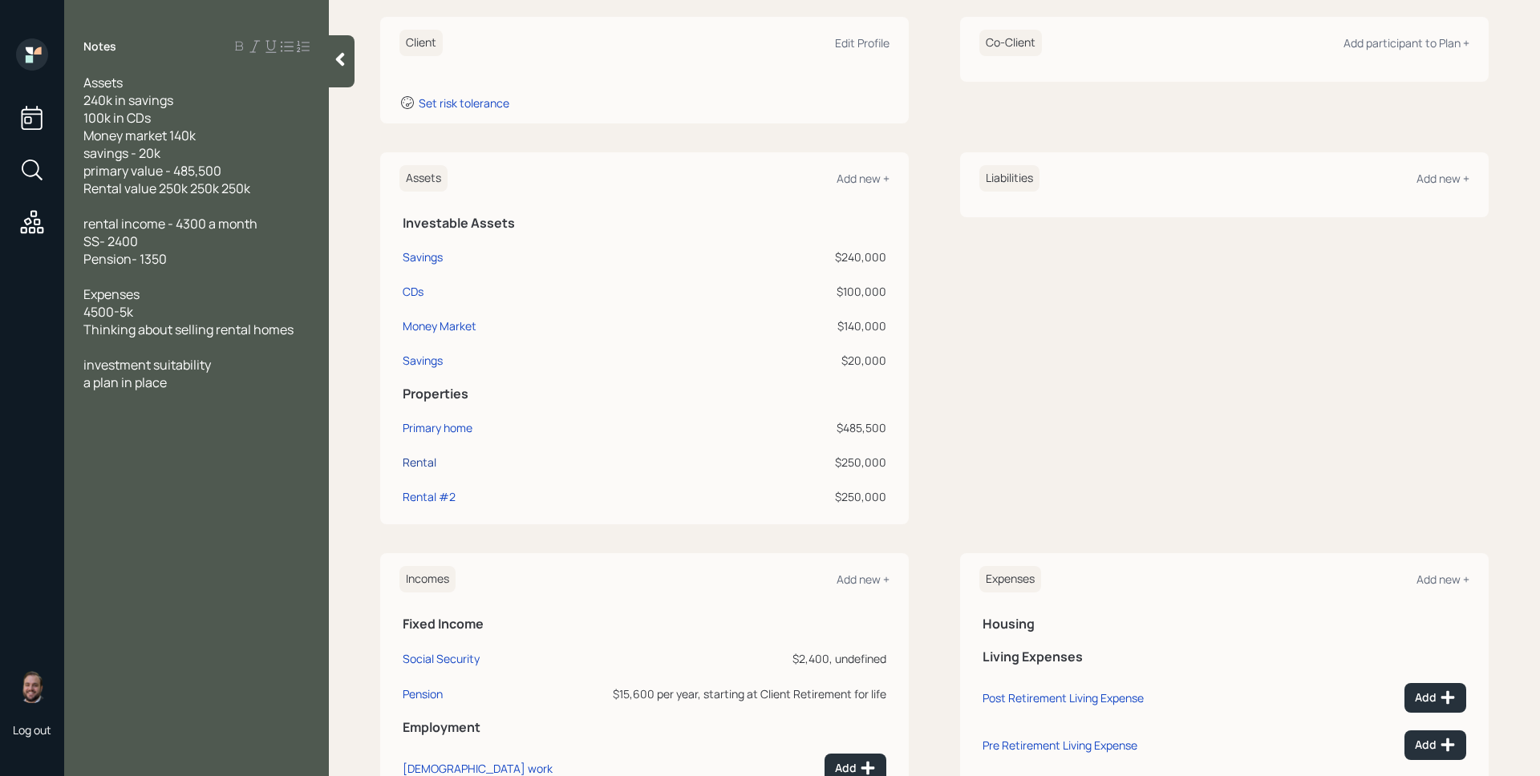
click at [429, 456] on div "Rental" at bounding box center [420, 462] width 34 height 17
select select "rental_property"
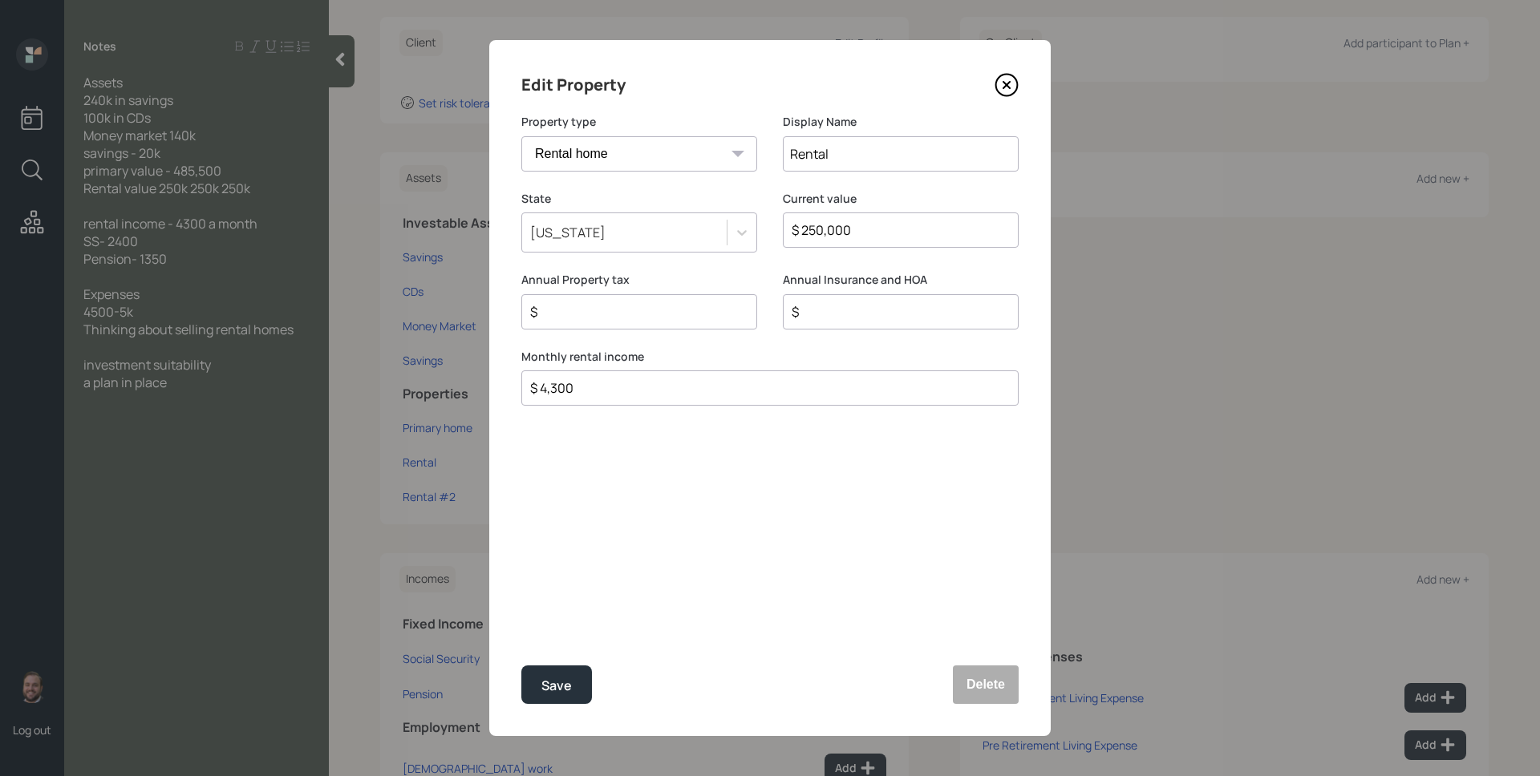
click at [857, 147] on input "Rental" at bounding box center [901, 153] width 236 height 35
type input "Rental #1"
click at [574, 675] on button "Save" at bounding box center [556, 685] width 71 height 39
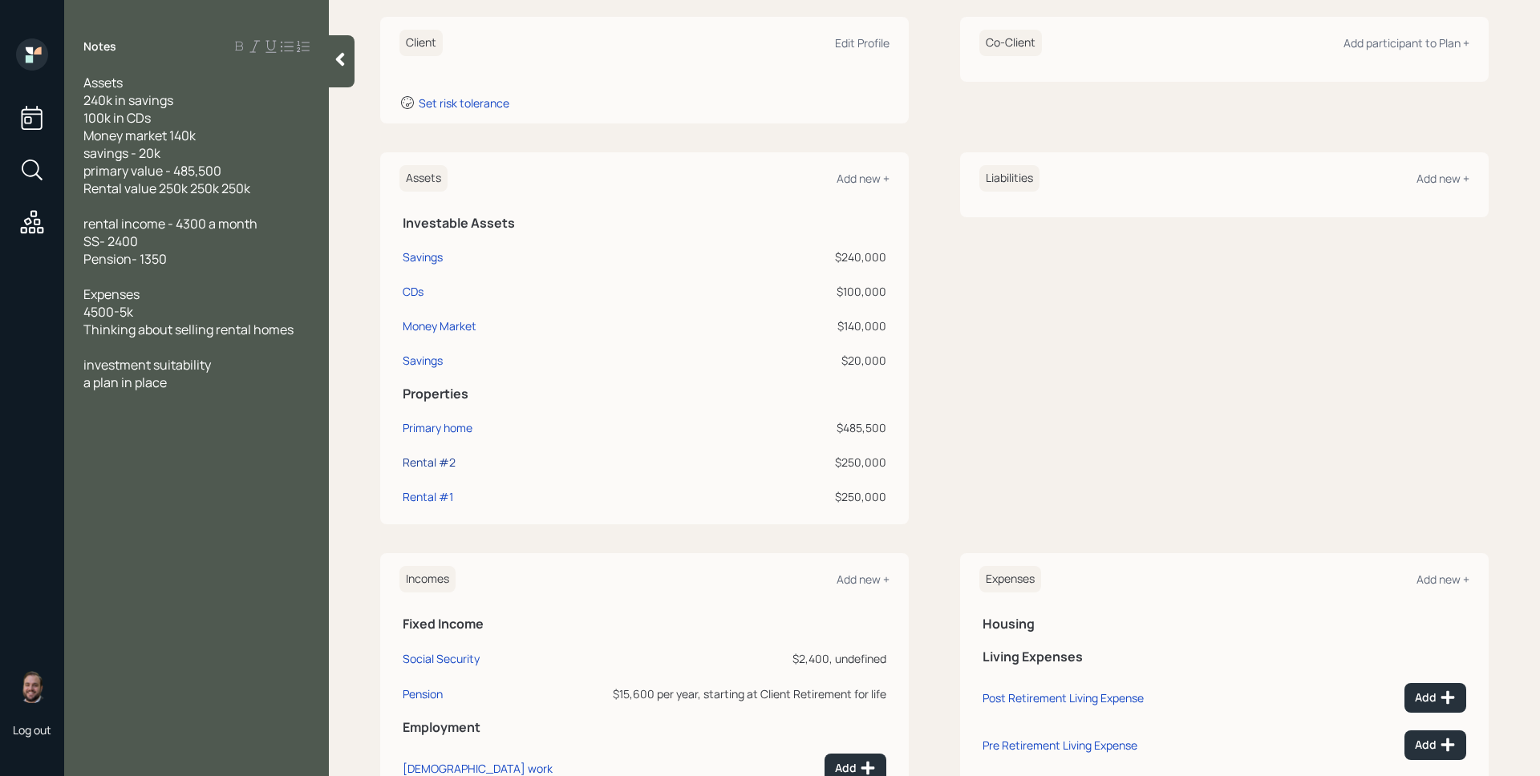
click at [435, 462] on div "Rental #2" at bounding box center [429, 462] width 53 height 17
select select "rental_property"
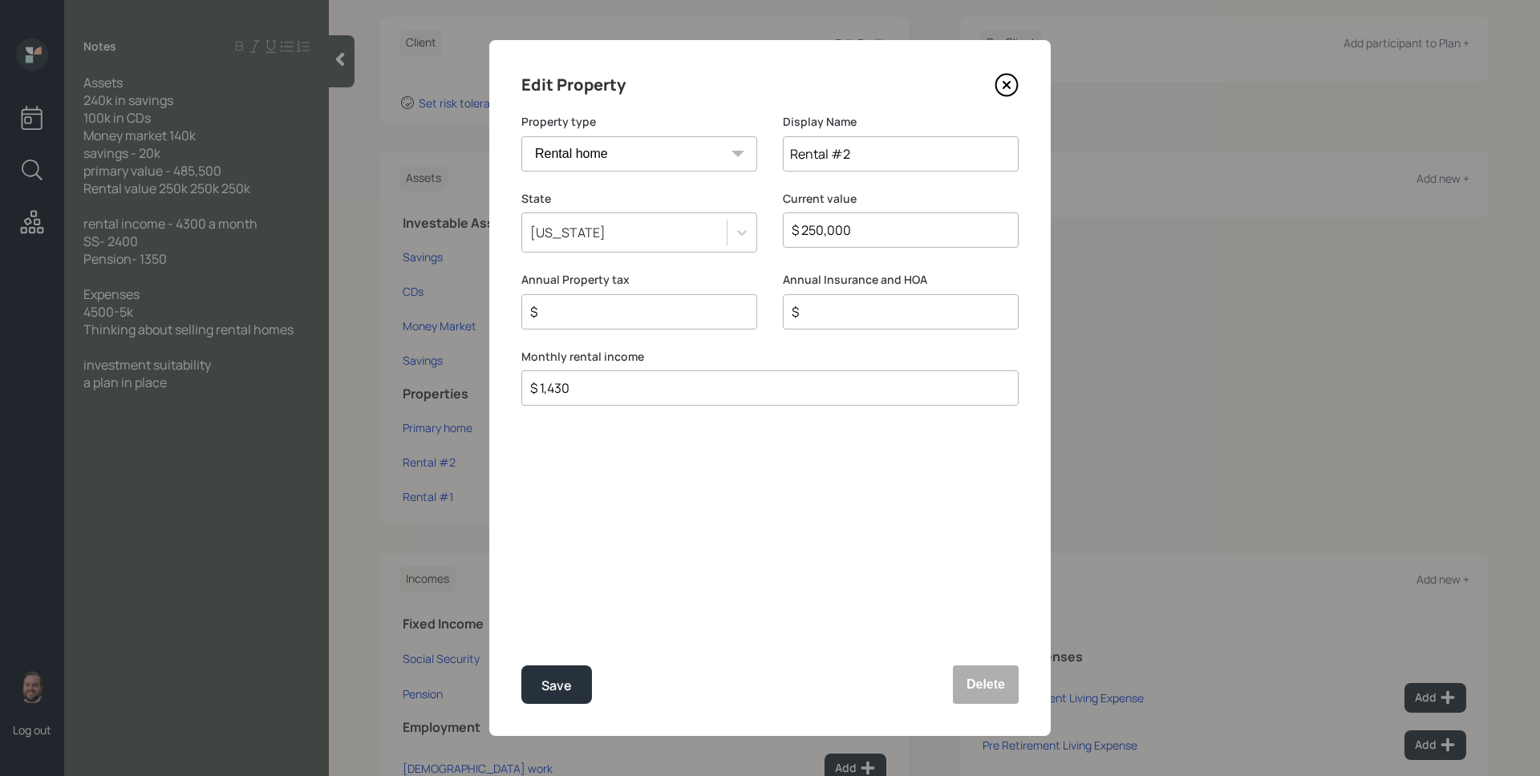
click at [871, 160] on input "Rental #2" at bounding box center [901, 153] width 236 height 35
type input "Rental #1"
click at [521, 666] on button "Save" at bounding box center [556, 685] width 71 height 39
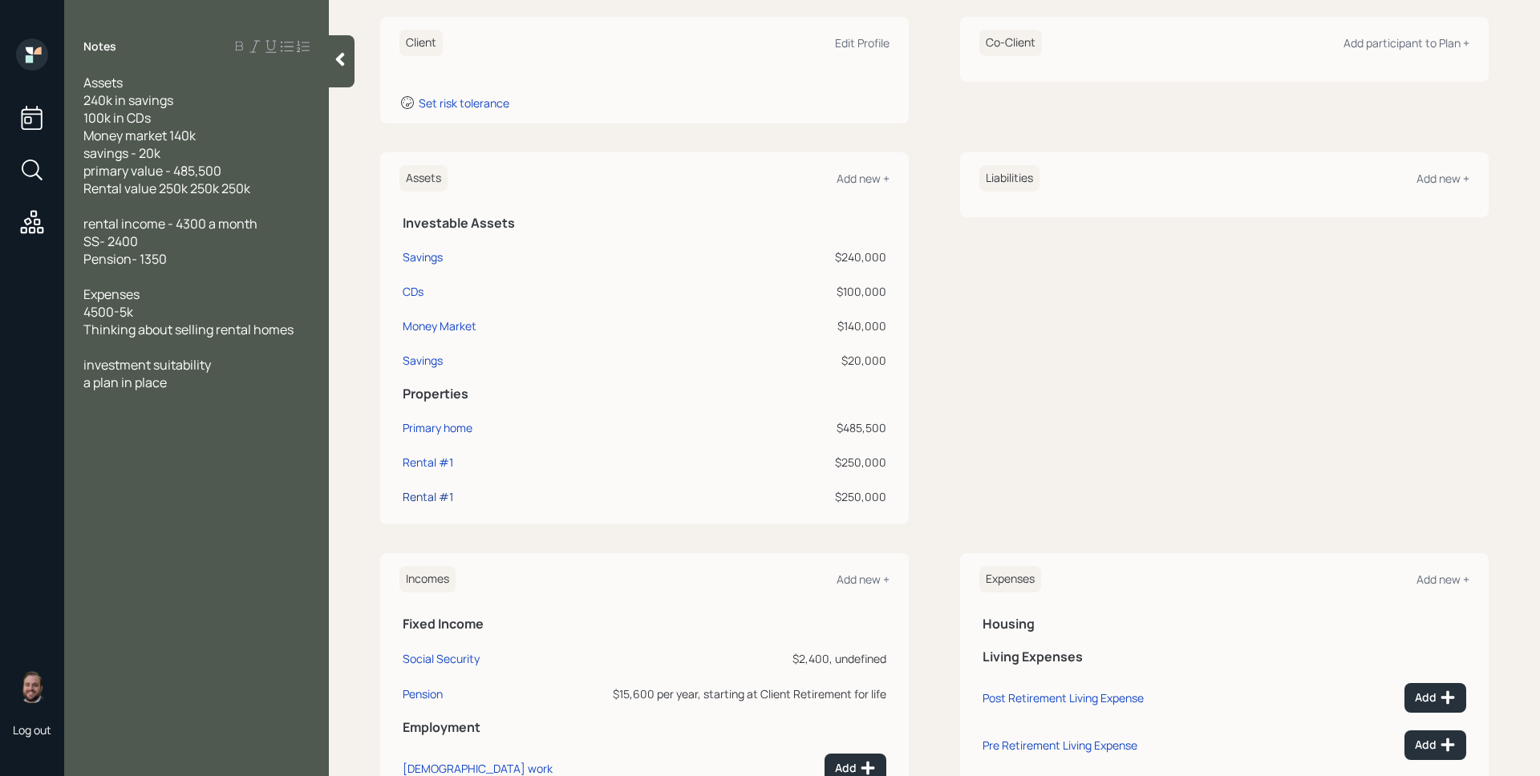
click at [447, 497] on div "Rental #1" at bounding box center [428, 496] width 51 height 17
select select "rental_property"
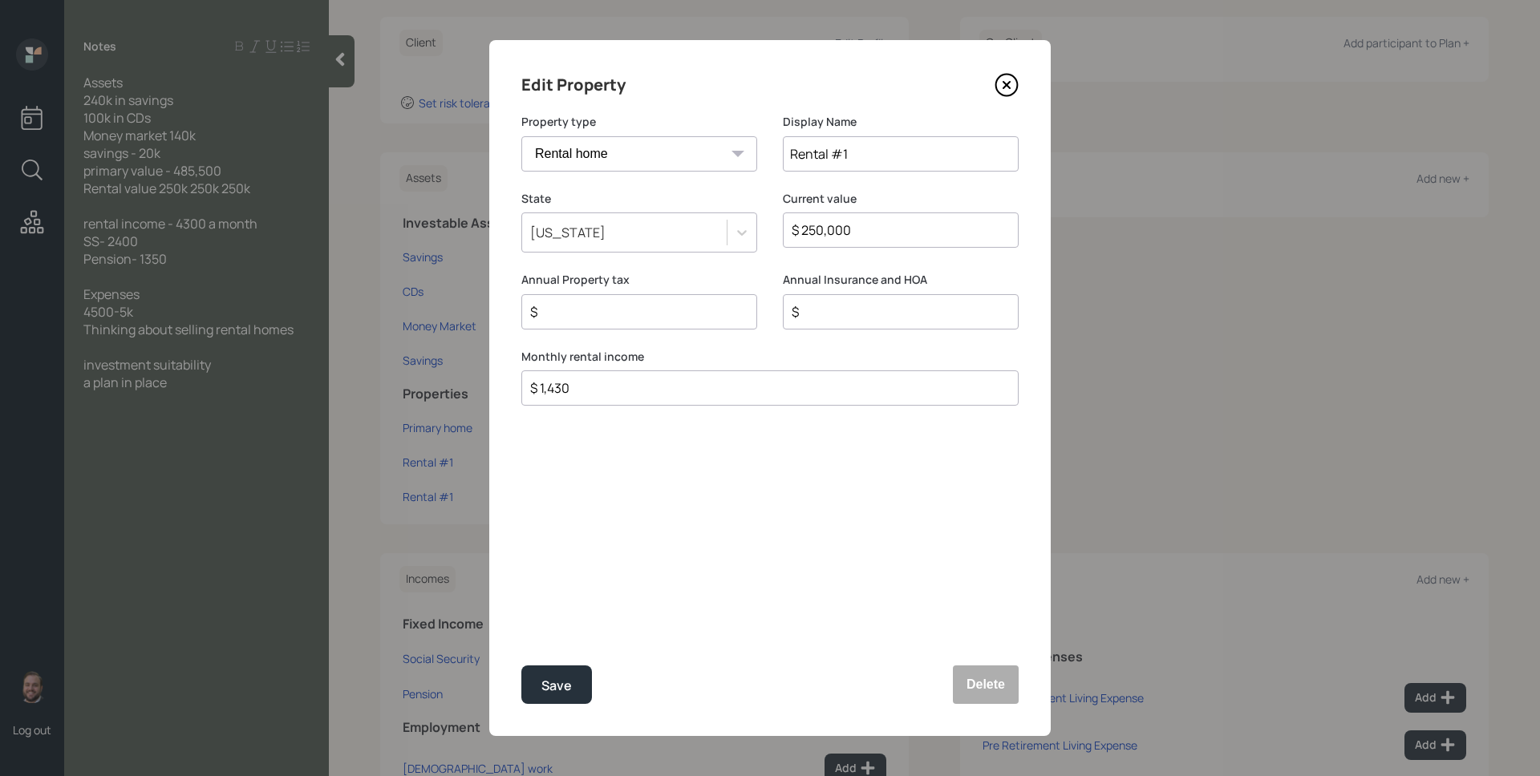
click at [887, 152] on input "Rental #1" at bounding box center [901, 153] width 236 height 35
type input "Rental #2"
click at [521, 666] on button "Save" at bounding box center [556, 685] width 71 height 39
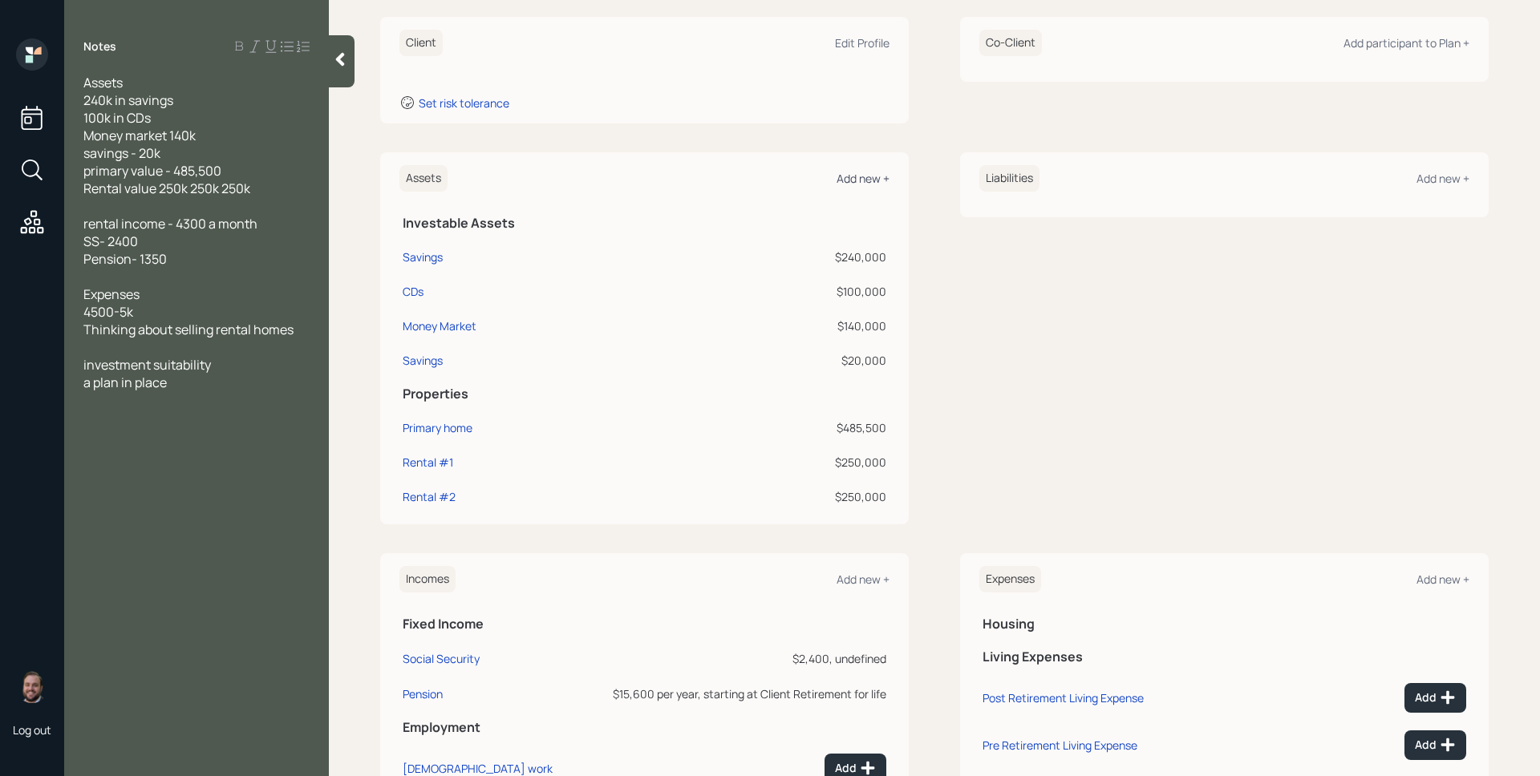
click at [861, 184] on div "Add new +" at bounding box center [863, 178] width 53 height 15
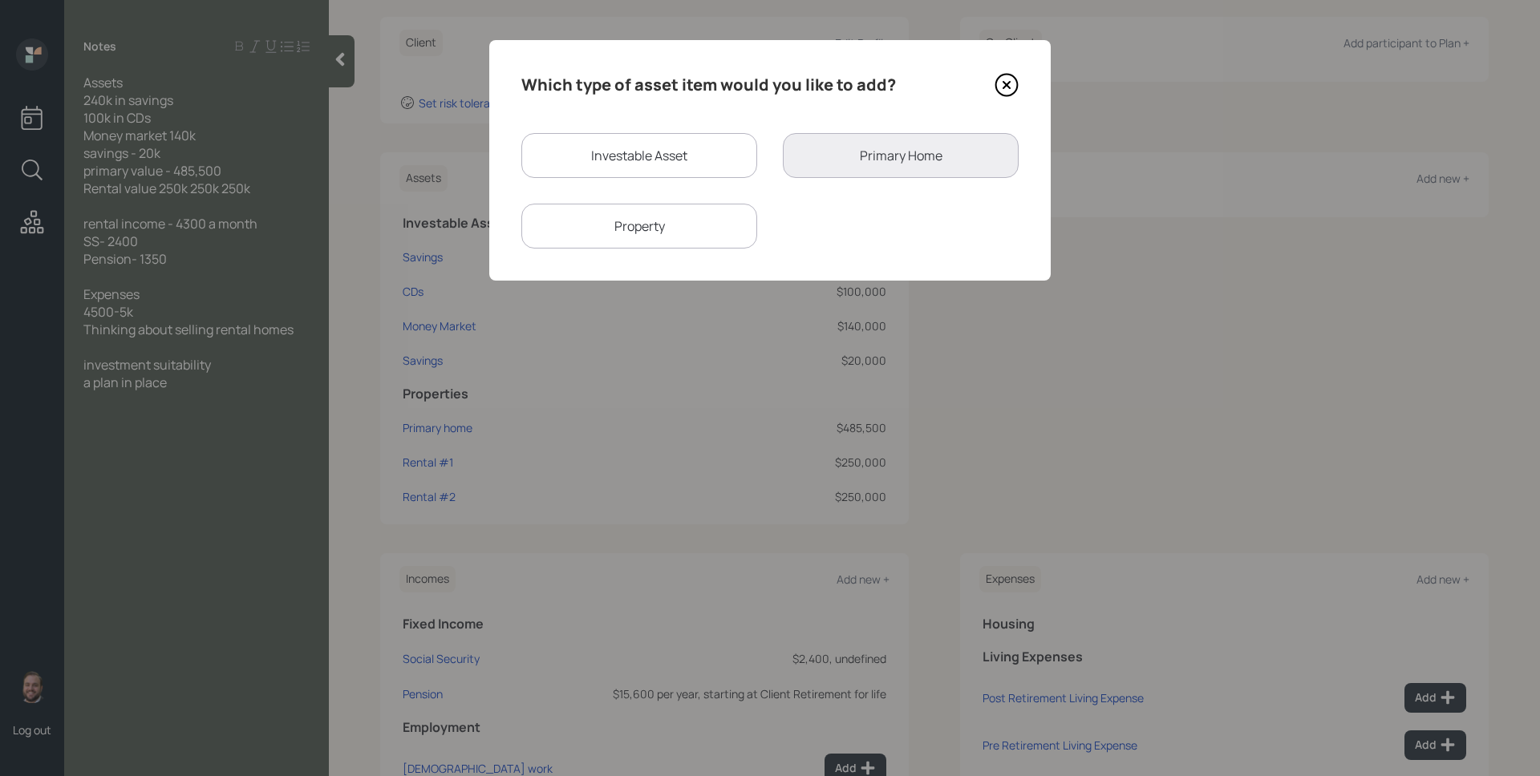
click at [673, 215] on div "Property" at bounding box center [639, 226] width 236 height 45
select select "rental_property"
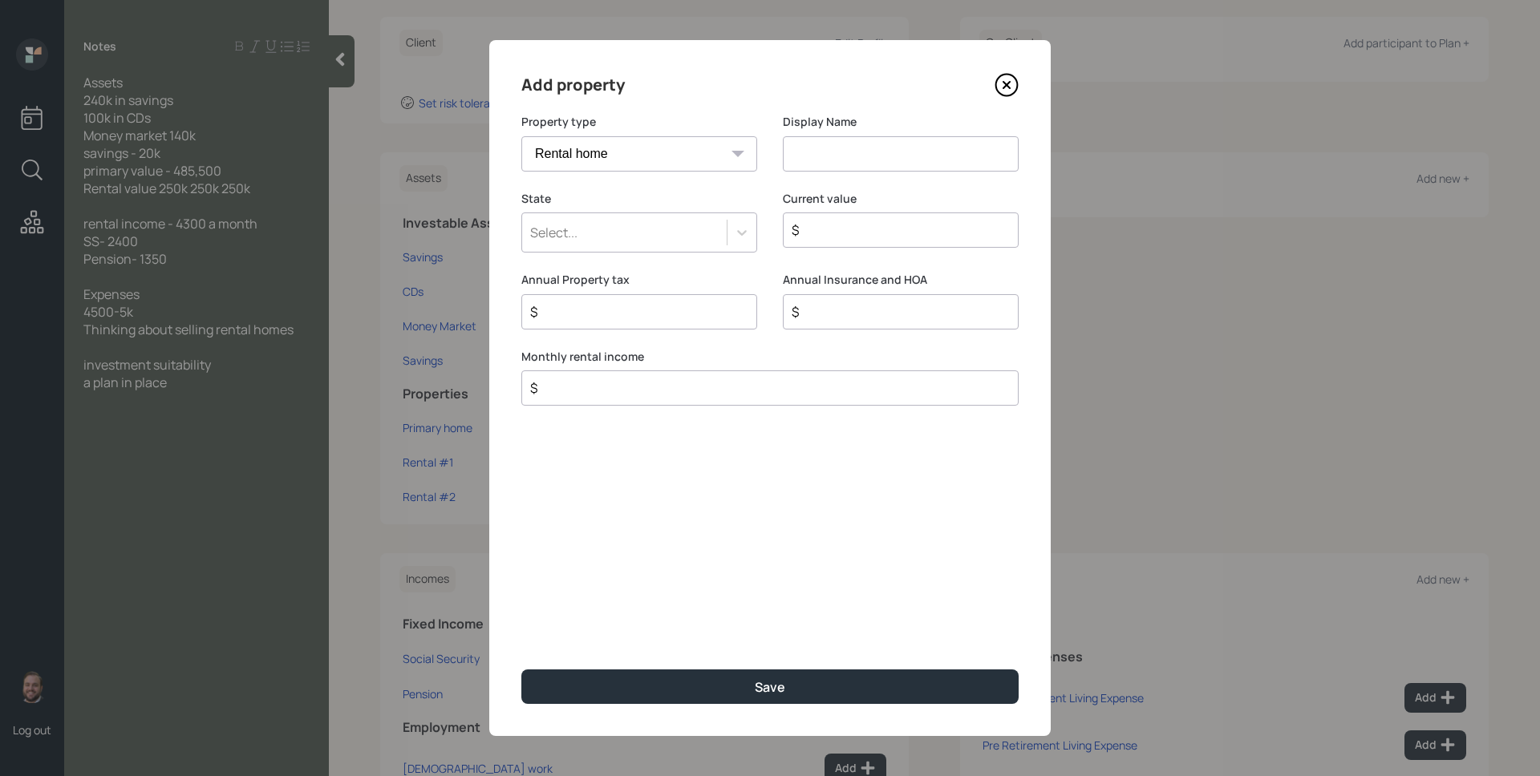
click at [805, 144] on input at bounding box center [901, 153] width 236 height 35
type input "Rental #3"
type input "a"
type input "$ 250,000"
type input "$ 1,430"
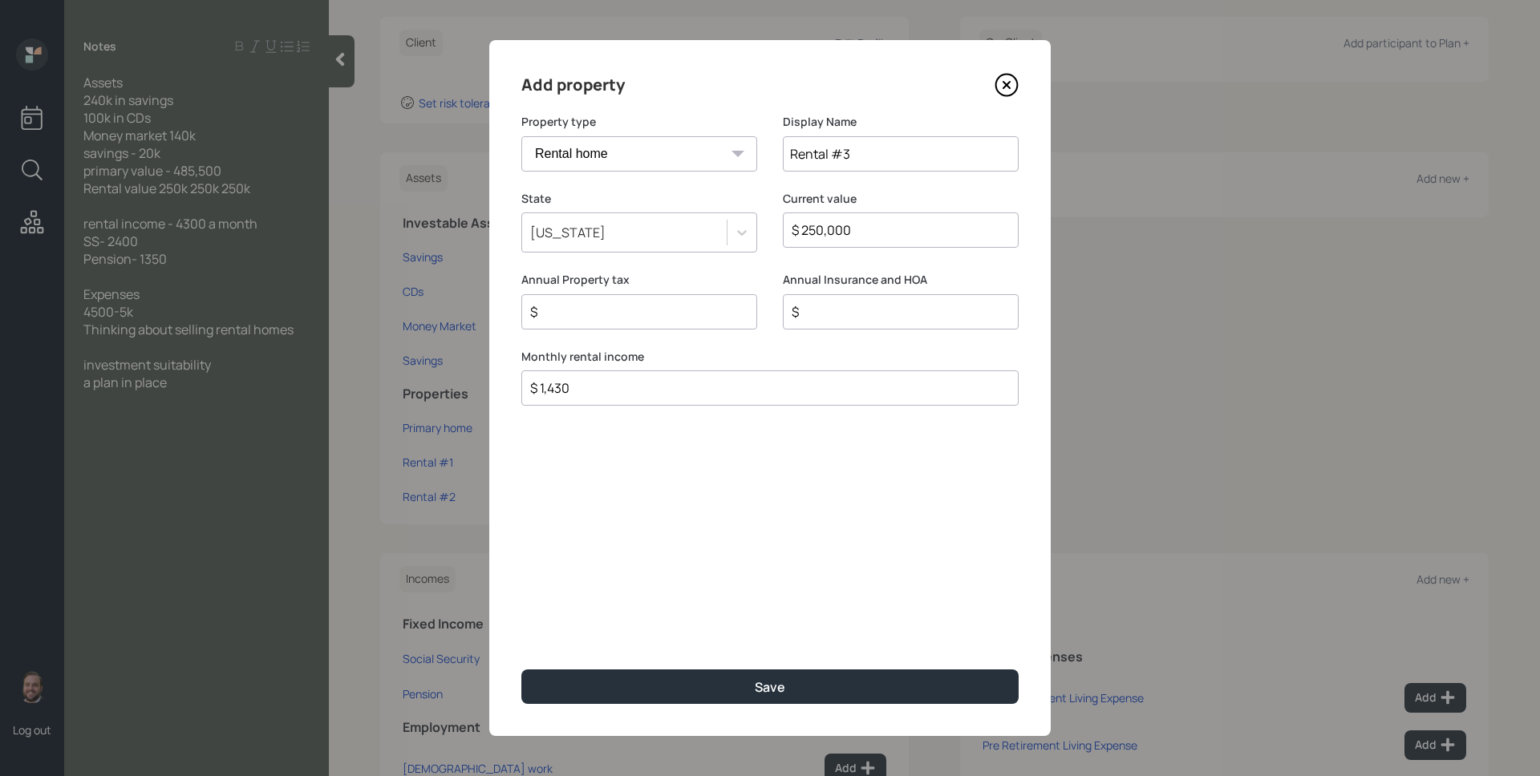
click at [521, 670] on button "Save" at bounding box center [769, 687] width 497 height 34
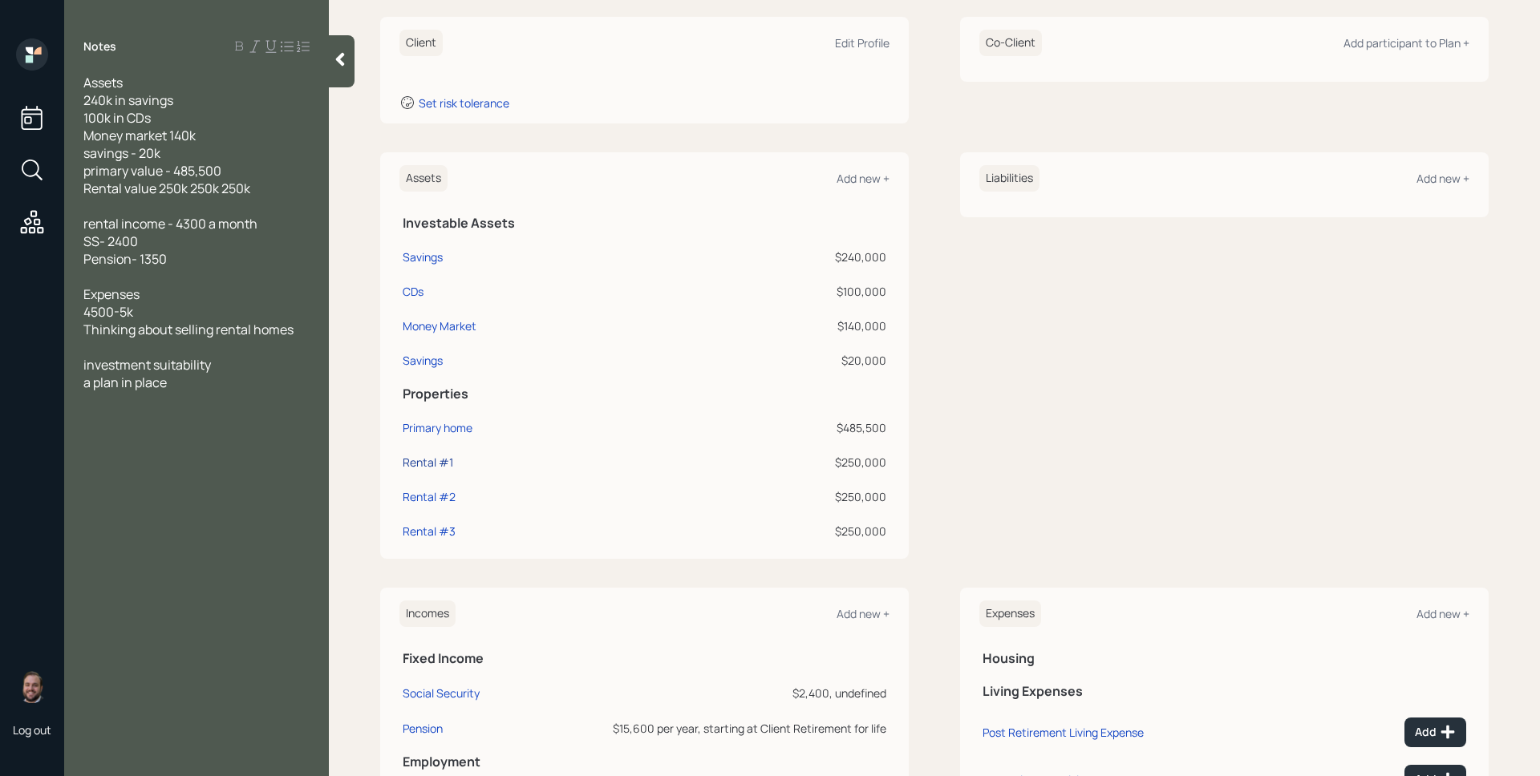
click at [436, 464] on div "Rental #1" at bounding box center [428, 462] width 51 height 17
select select "rental_property"
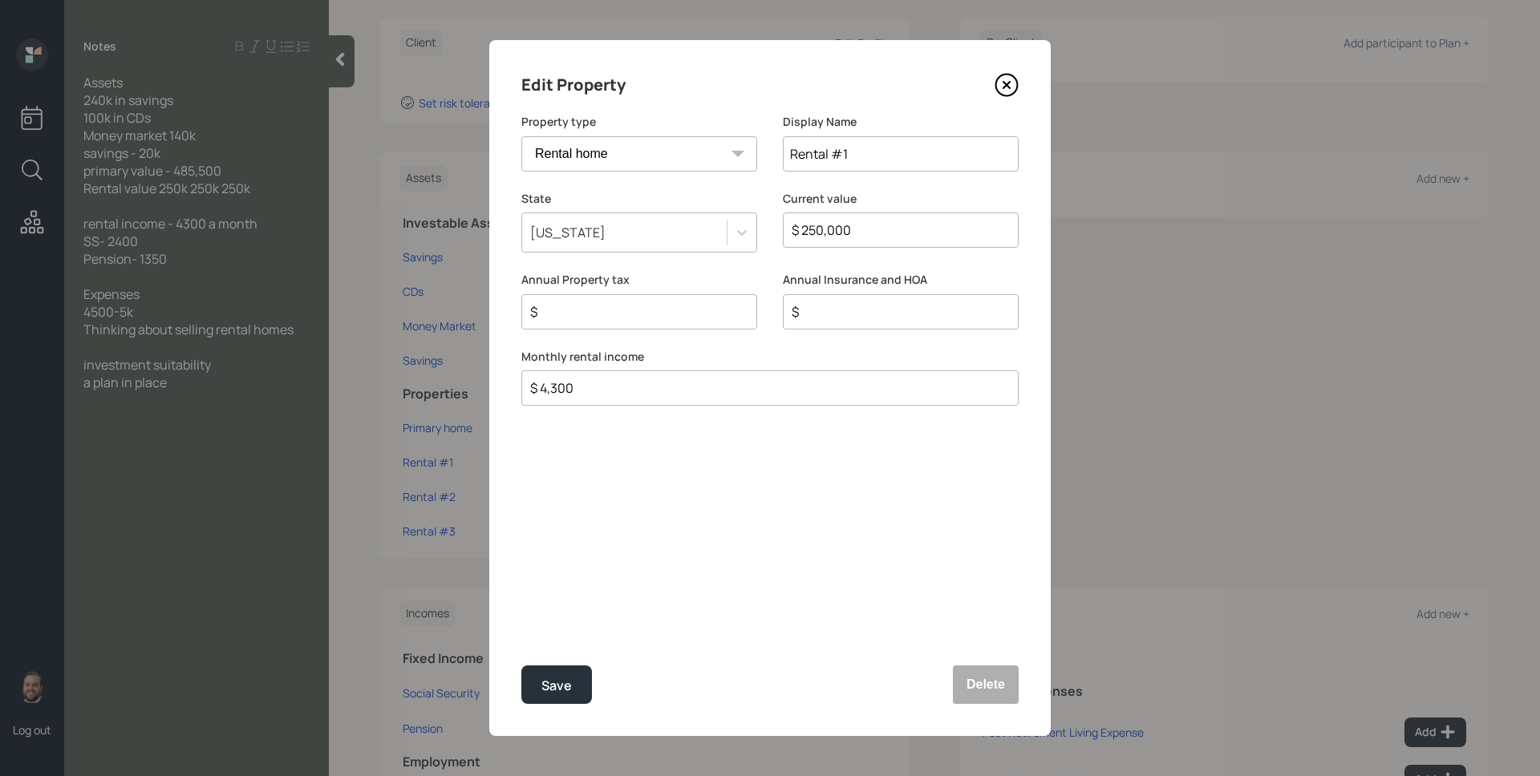
click at [683, 397] on input "$ 4,300" at bounding box center [764, 388] width 470 height 19
click at [683, 396] on input "$ 4,300" at bounding box center [764, 388] width 470 height 19
type input "$ 1,430"
click at [521, 666] on button "Save" at bounding box center [556, 685] width 71 height 39
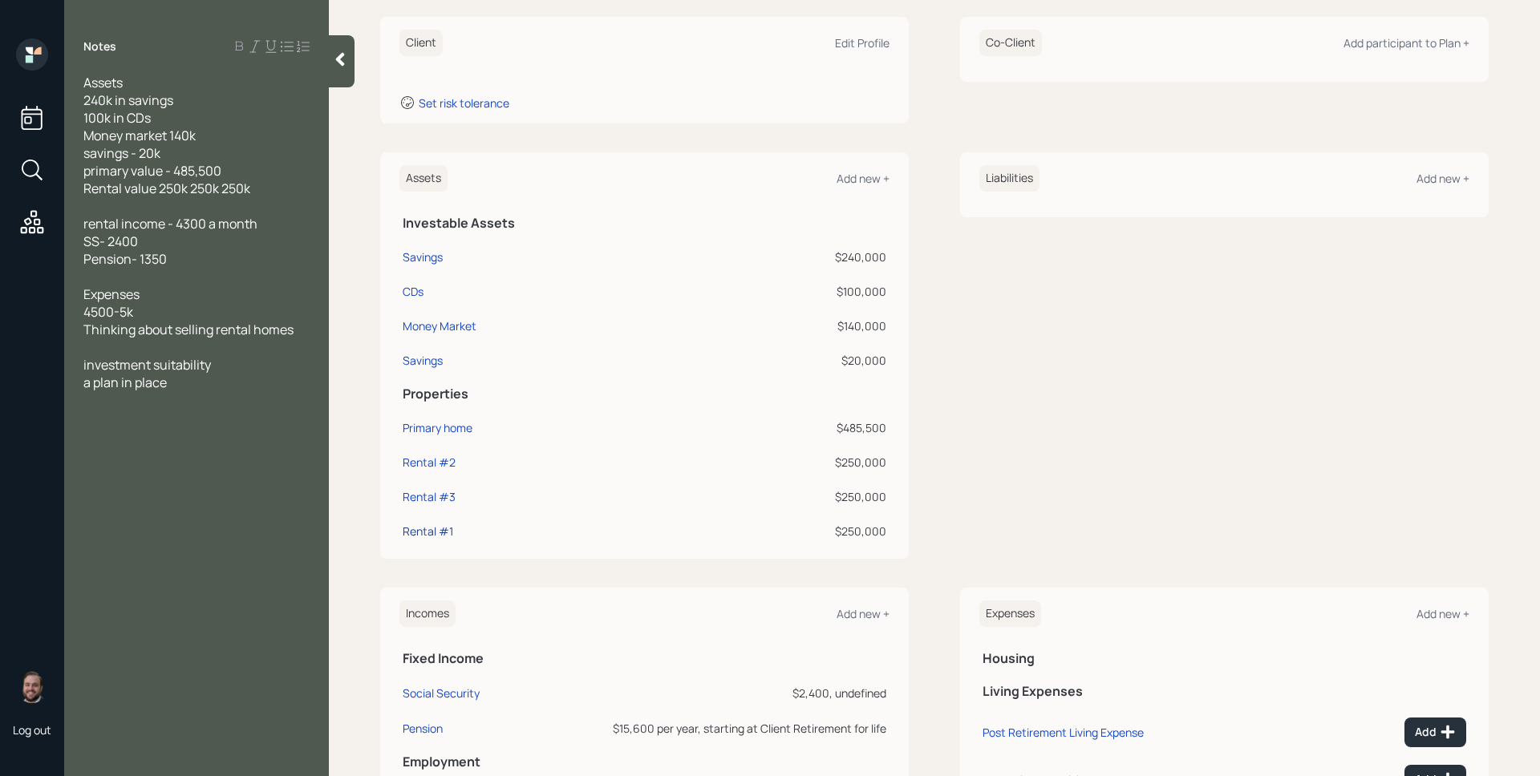
click at [433, 533] on div "Rental #1" at bounding box center [428, 531] width 51 height 17
select select "rental_property"
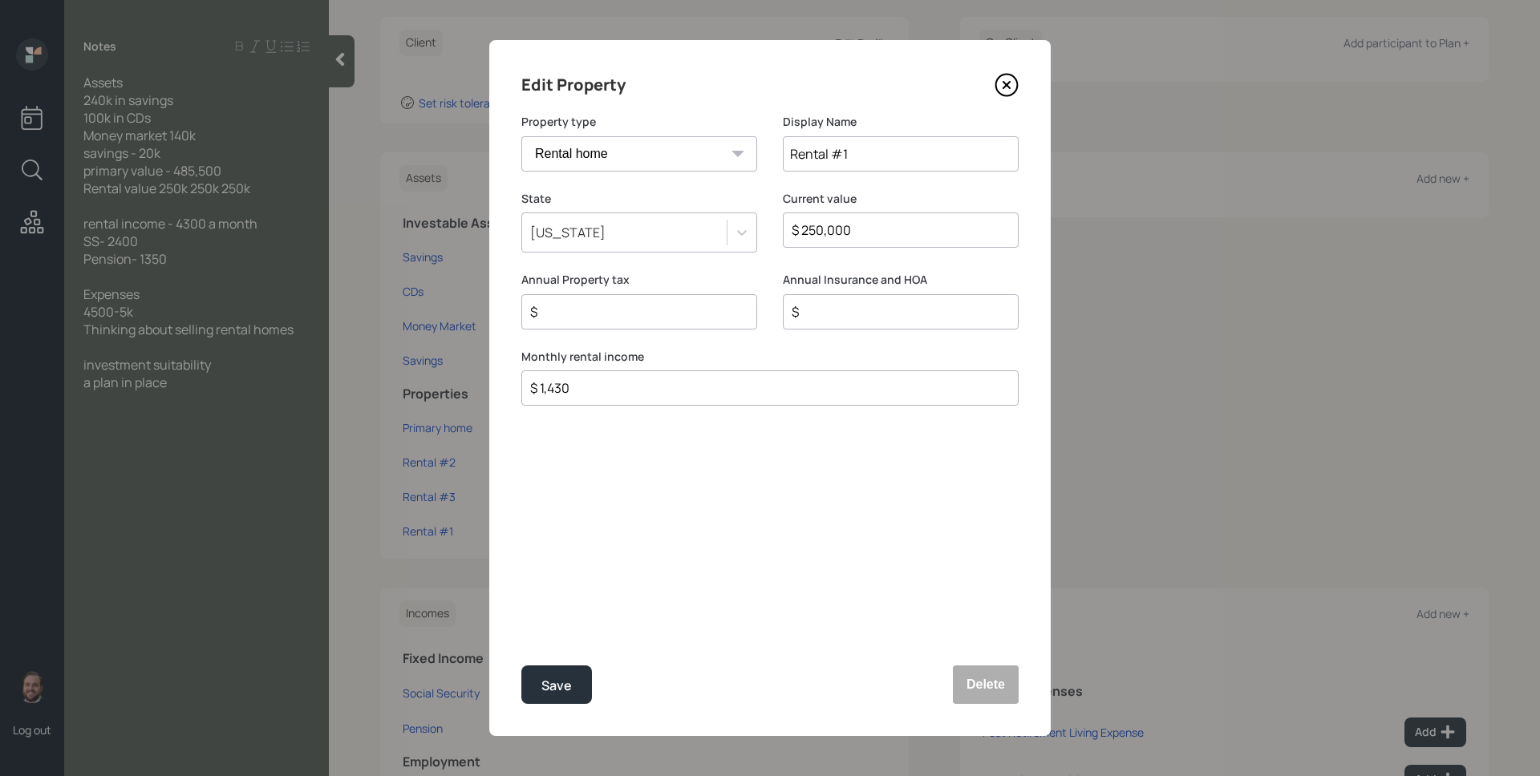
click at [857, 160] on input "Rental #1" at bounding box center [901, 153] width 236 height 35
type input "Rental #3"
click at [521, 666] on button "Save" at bounding box center [556, 685] width 71 height 39
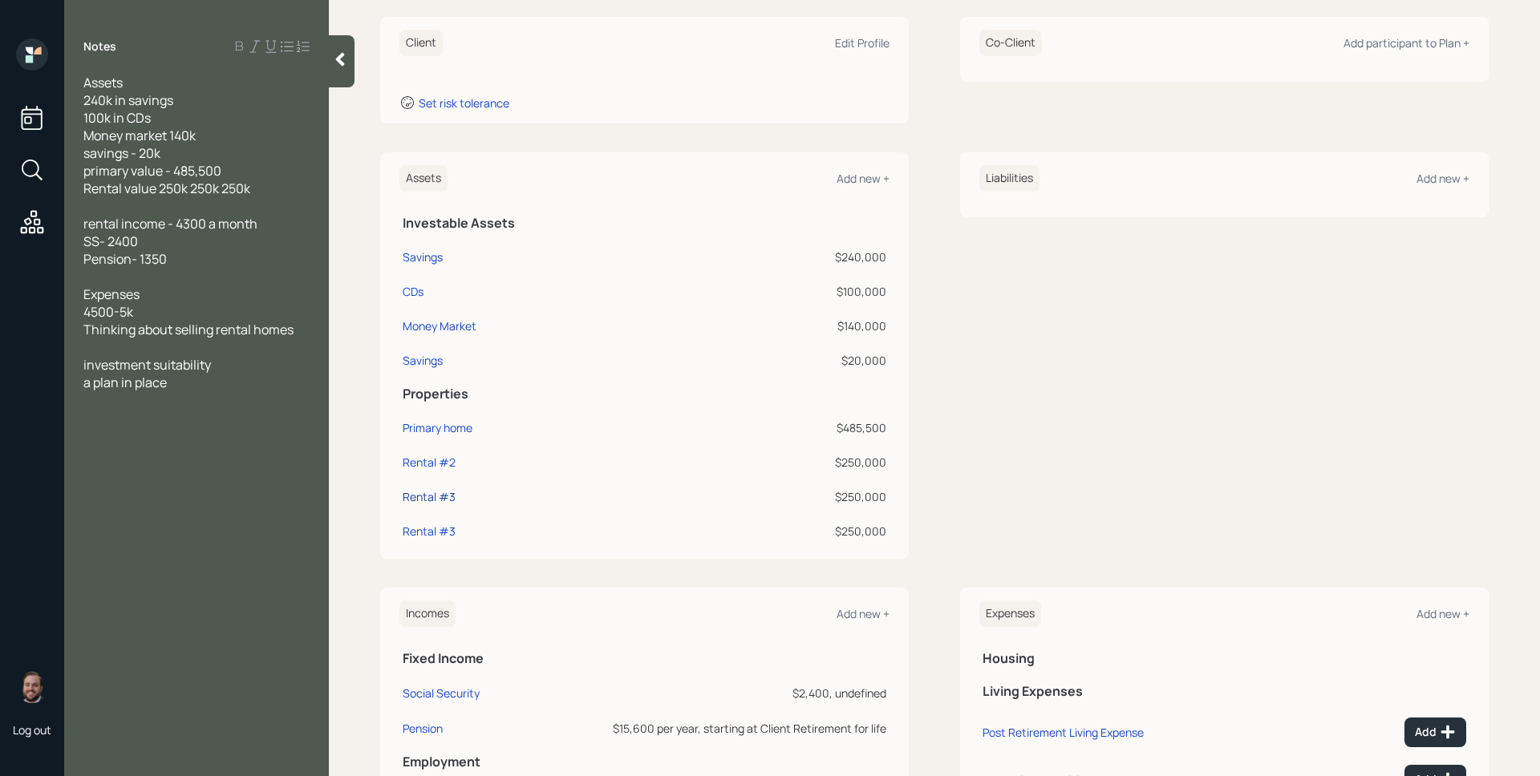
click at [452, 490] on div "Rental #3" at bounding box center [429, 496] width 53 height 17
select select "rental_property"
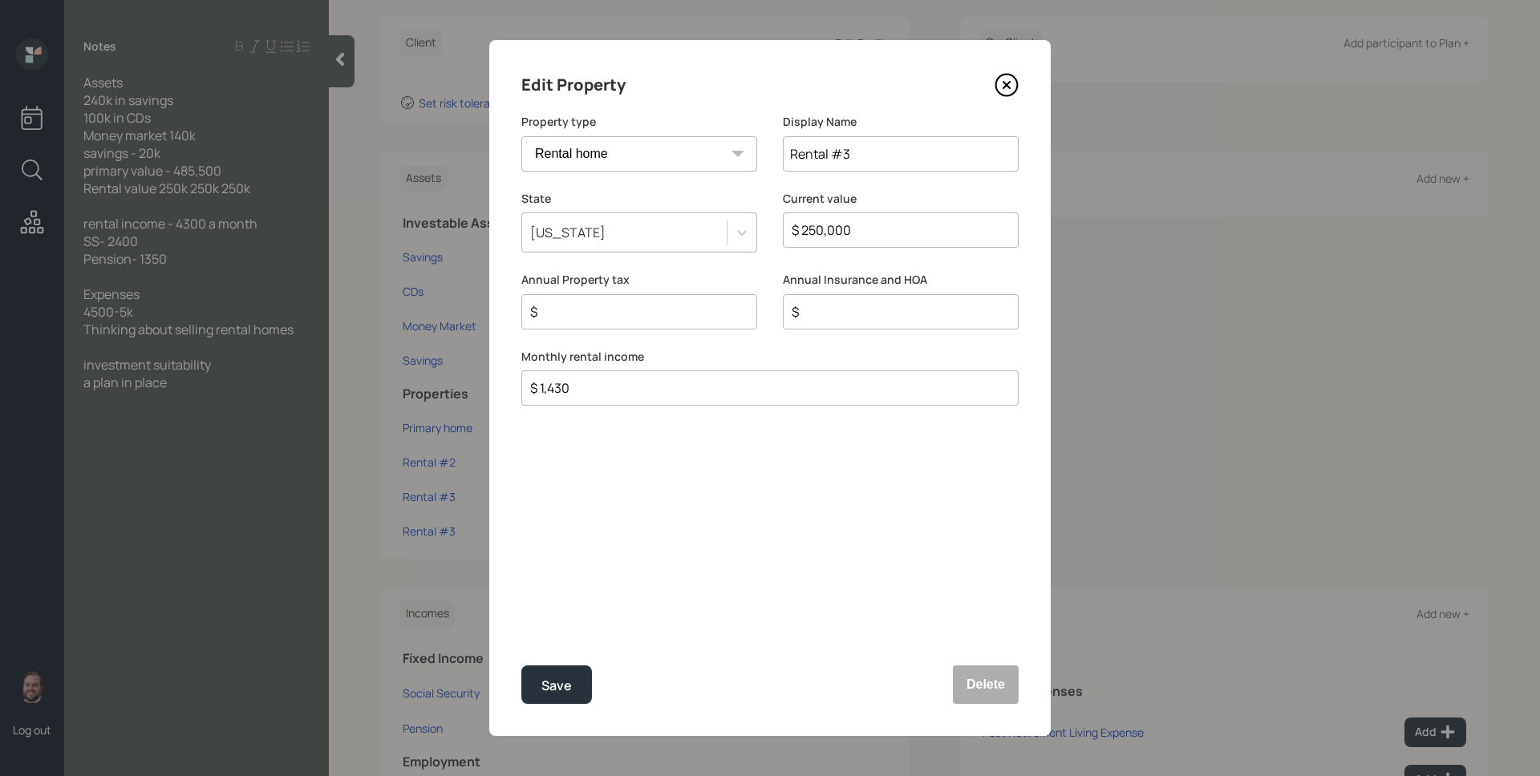
click at [898, 152] on input "Rental #3" at bounding box center [901, 153] width 236 height 35
type input "Rental #2"
click at [521, 666] on button "Save" at bounding box center [556, 685] width 71 height 39
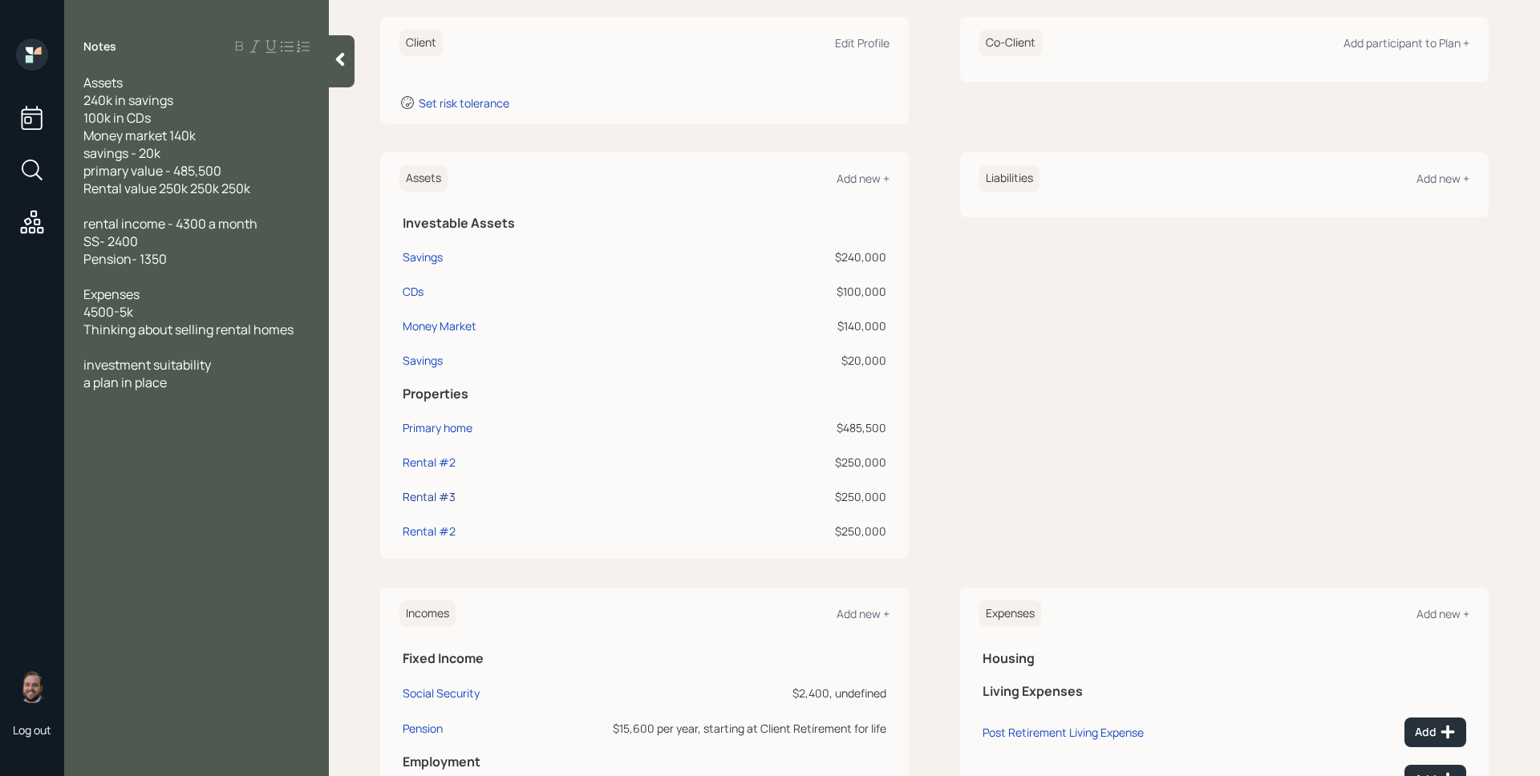
click at [441, 496] on div "Rental #3" at bounding box center [429, 496] width 53 height 17
select select "rental_property"
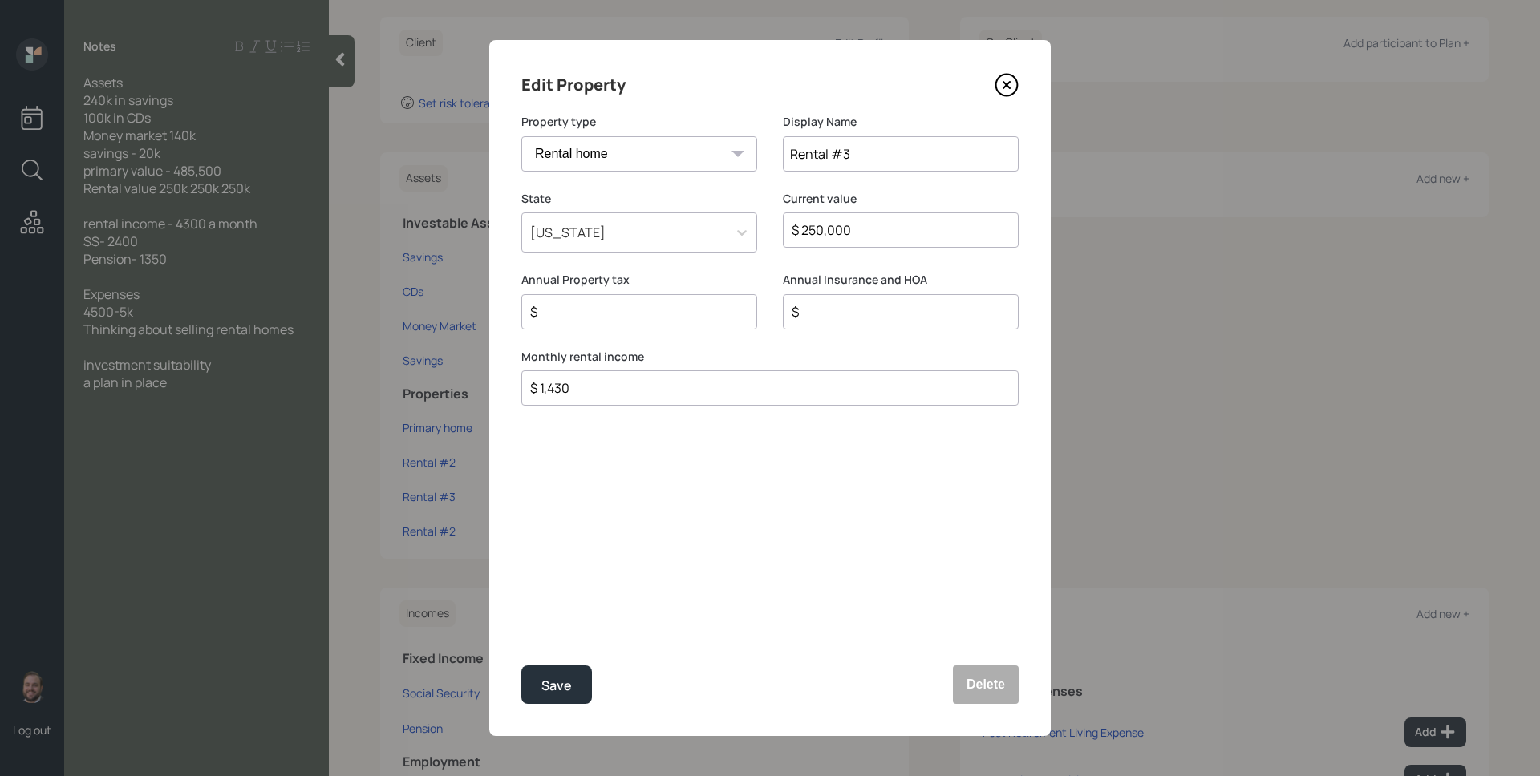
click at [886, 154] on input "Rental #3" at bounding box center [901, 153] width 236 height 35
type input "Rental #1"
click at [521, 666] on button "Save" at bounding box center [556, 685] width 71 height 39
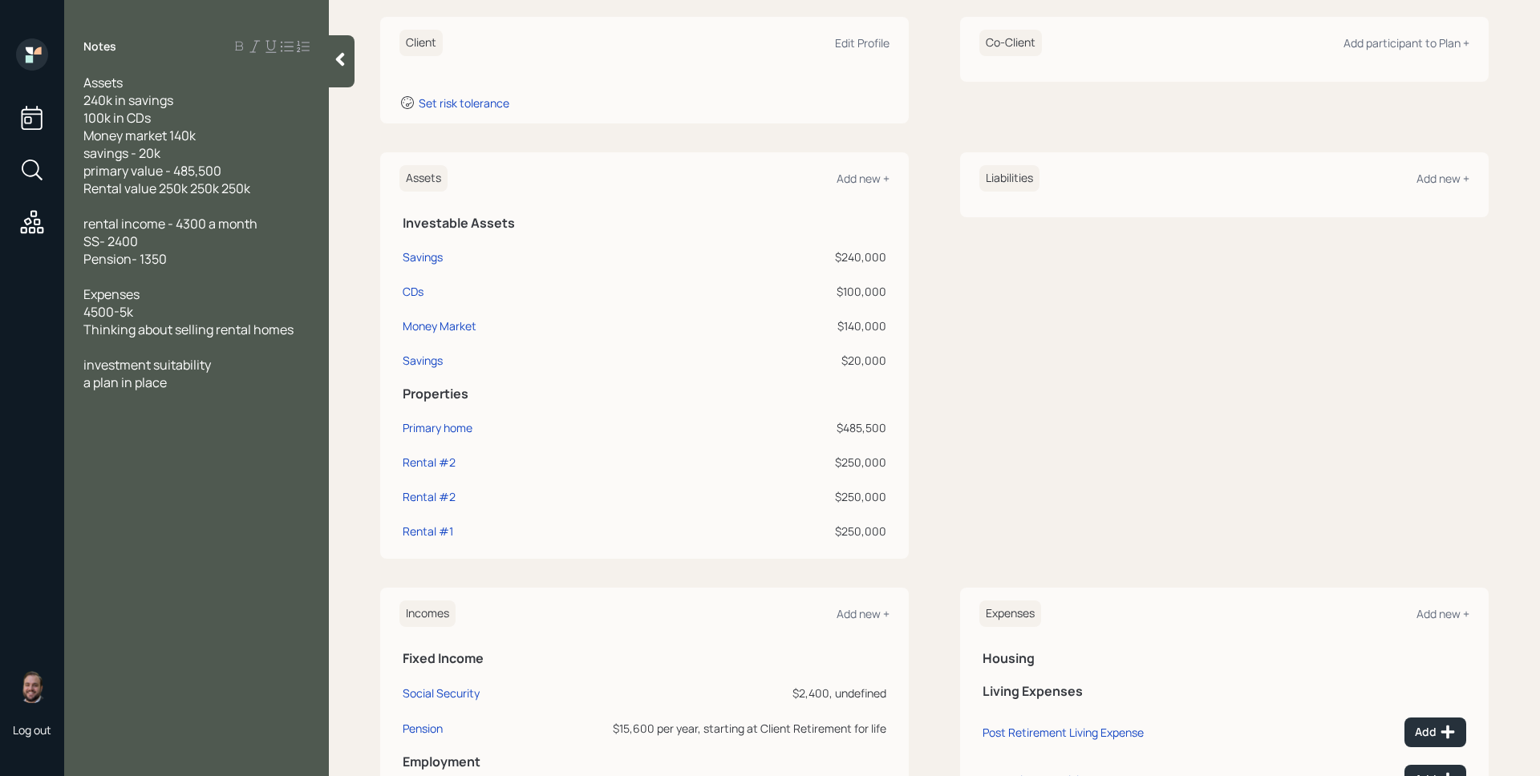
click at [457, 465] on div "Rental #2" at bounding box center [542, 462] width 278 height 17
click at [452, 460] on div "Rental #2" at bounding box center [429, 462] width 53 height 17
select select "rental_property"
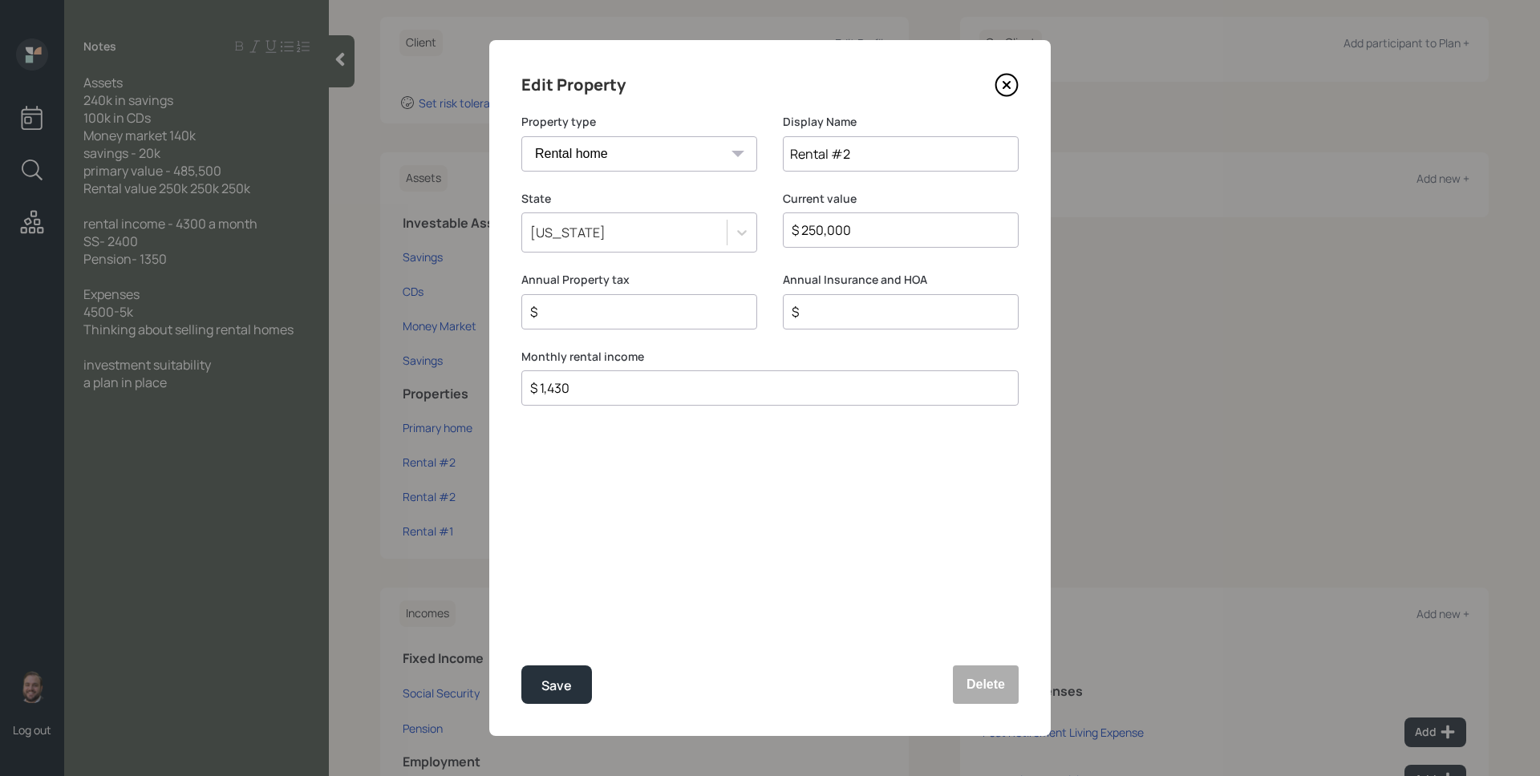
click at [906, 152] on input "Rental #2" at bounding box center [901, 153] width 236 height 35
type input "Rental #1"
click at [521, 666] on button "Save" at bounding box center [556, 685] width 71 height 39
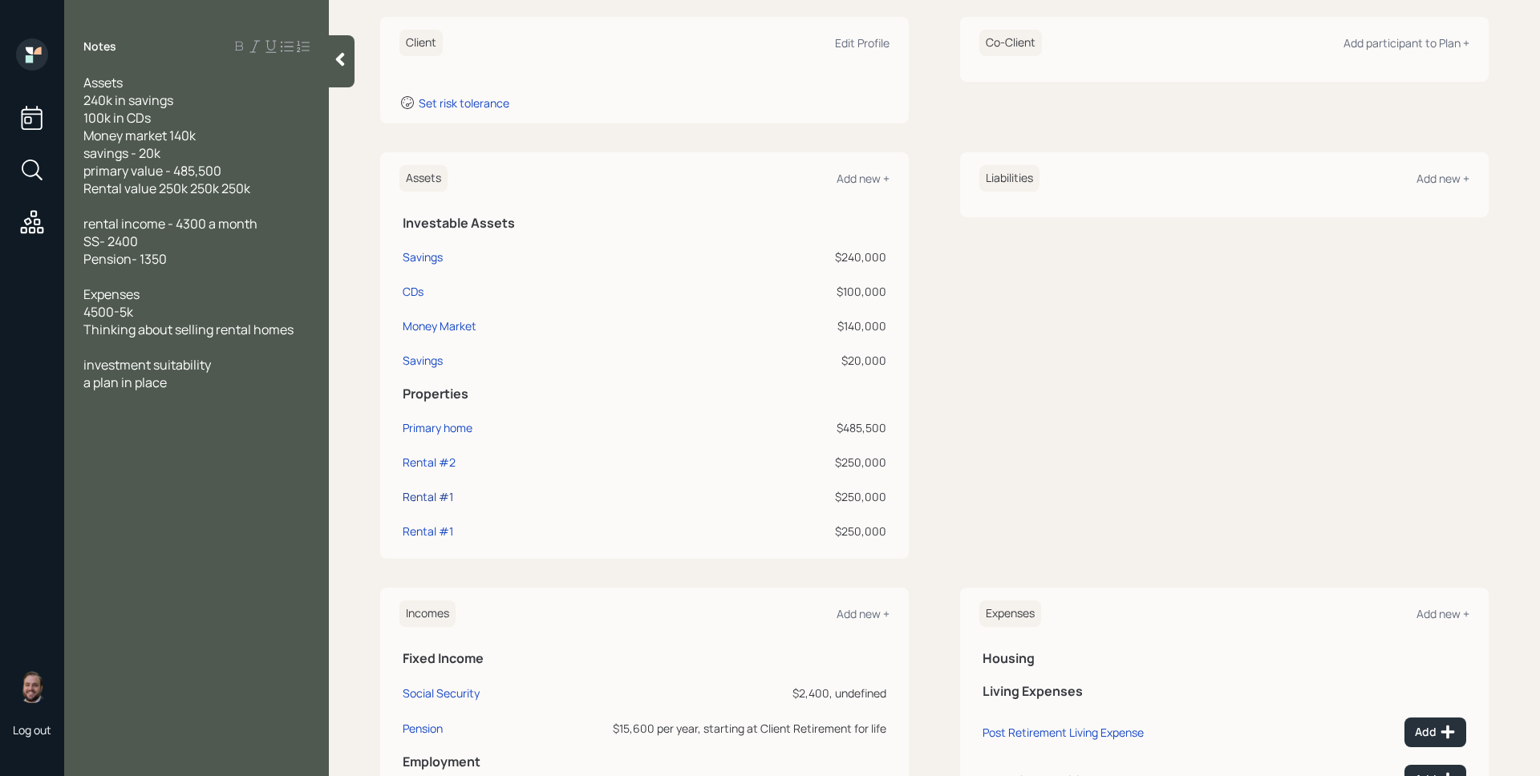
click at [440, 496] on div "Rental #1" at bounding box center [428, 496] width 51 height 17
select select "rental_property"
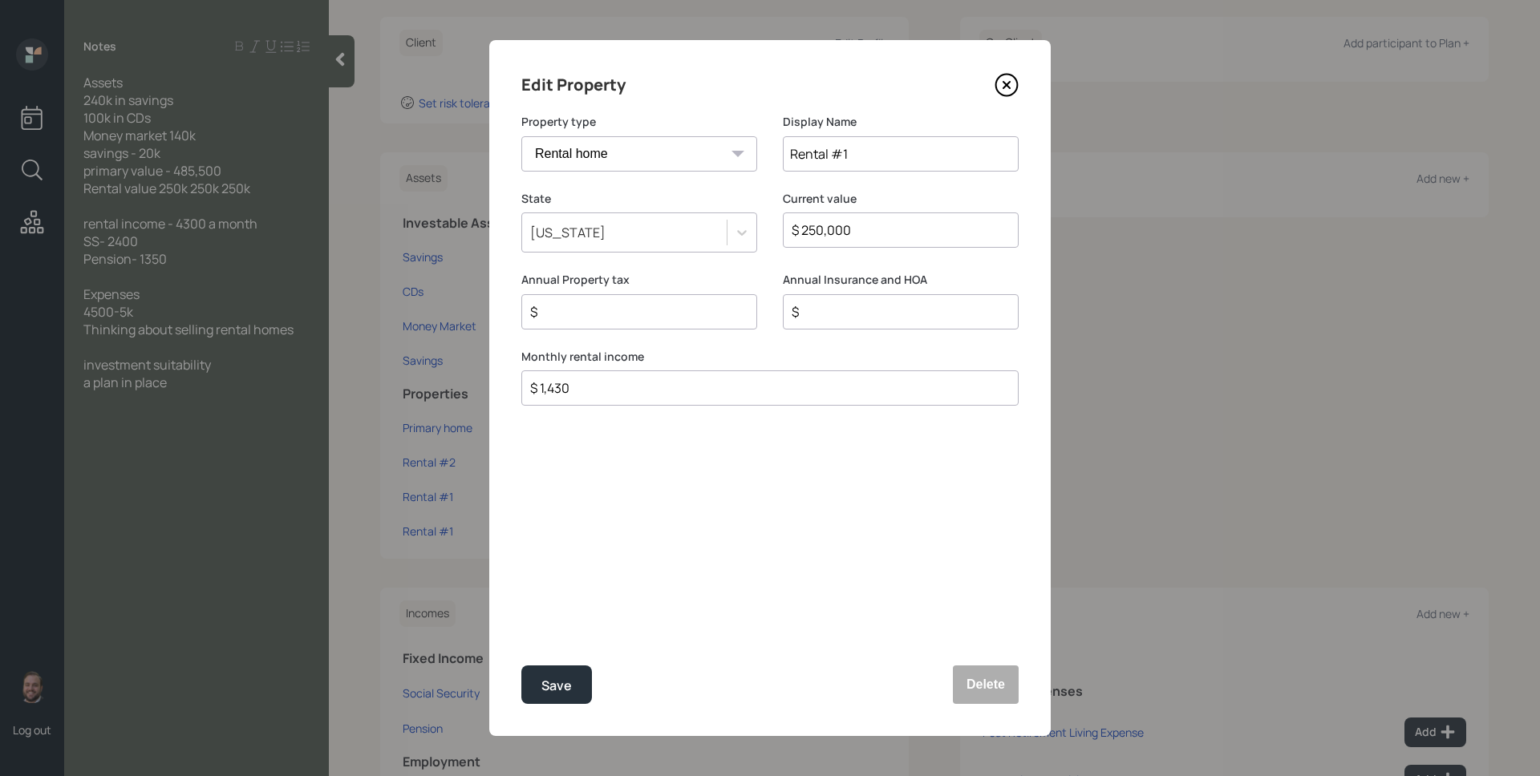
click at [860, 172] on div "Display Name Rental #1" at bounding box center [901, 152] width 236 height 77
click at [882, 140] on input "Rental #1" at bounding box center [901, 153] width 236 height 35
type input "Rental #3"
click at [521, 666] on button "Save" at bounding box center [556, 685] width 71 height 39
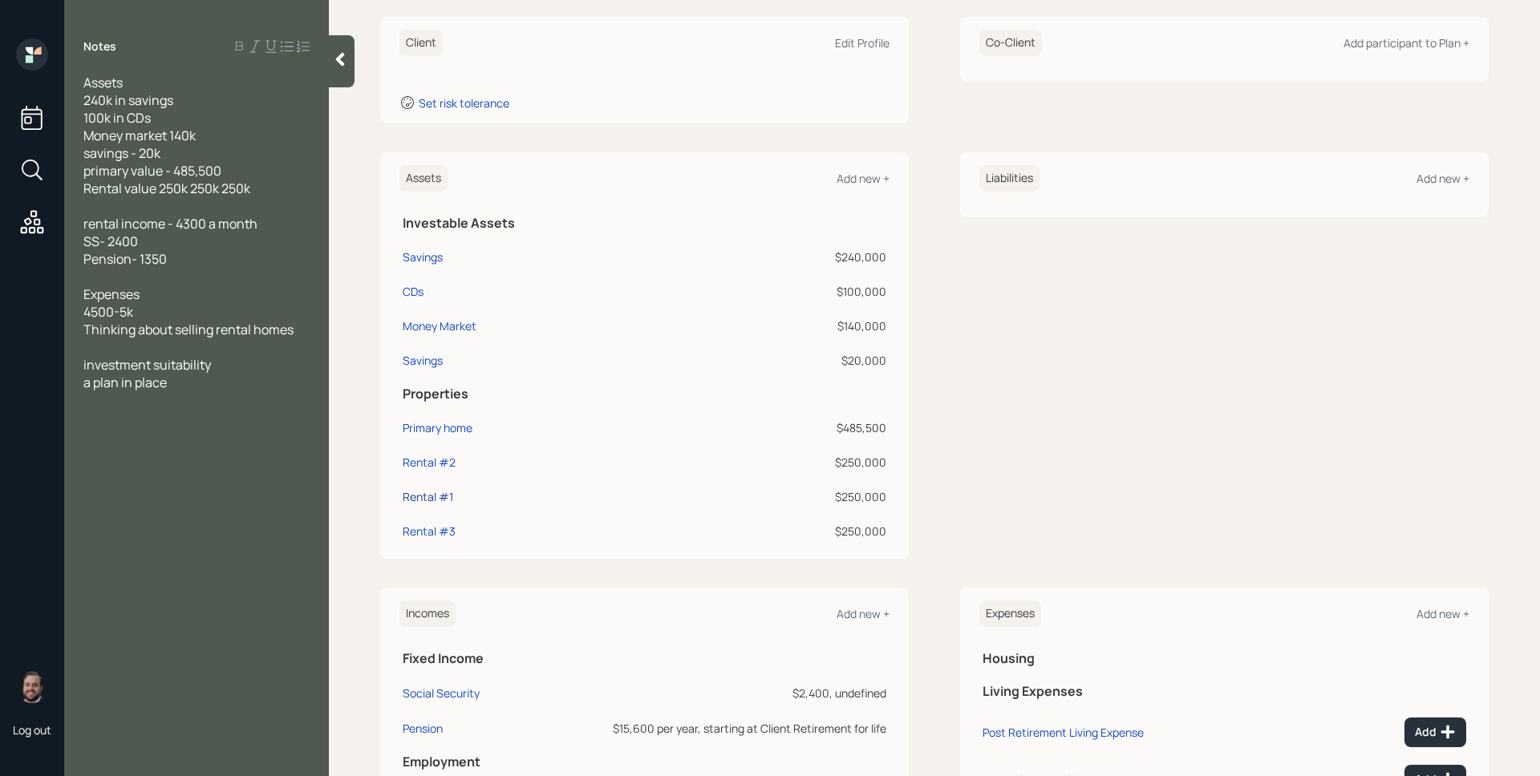
click at [440, 498] on div "Rental #1" at bounding box center [428, 496] width 51 height 17
select select "rental_property"
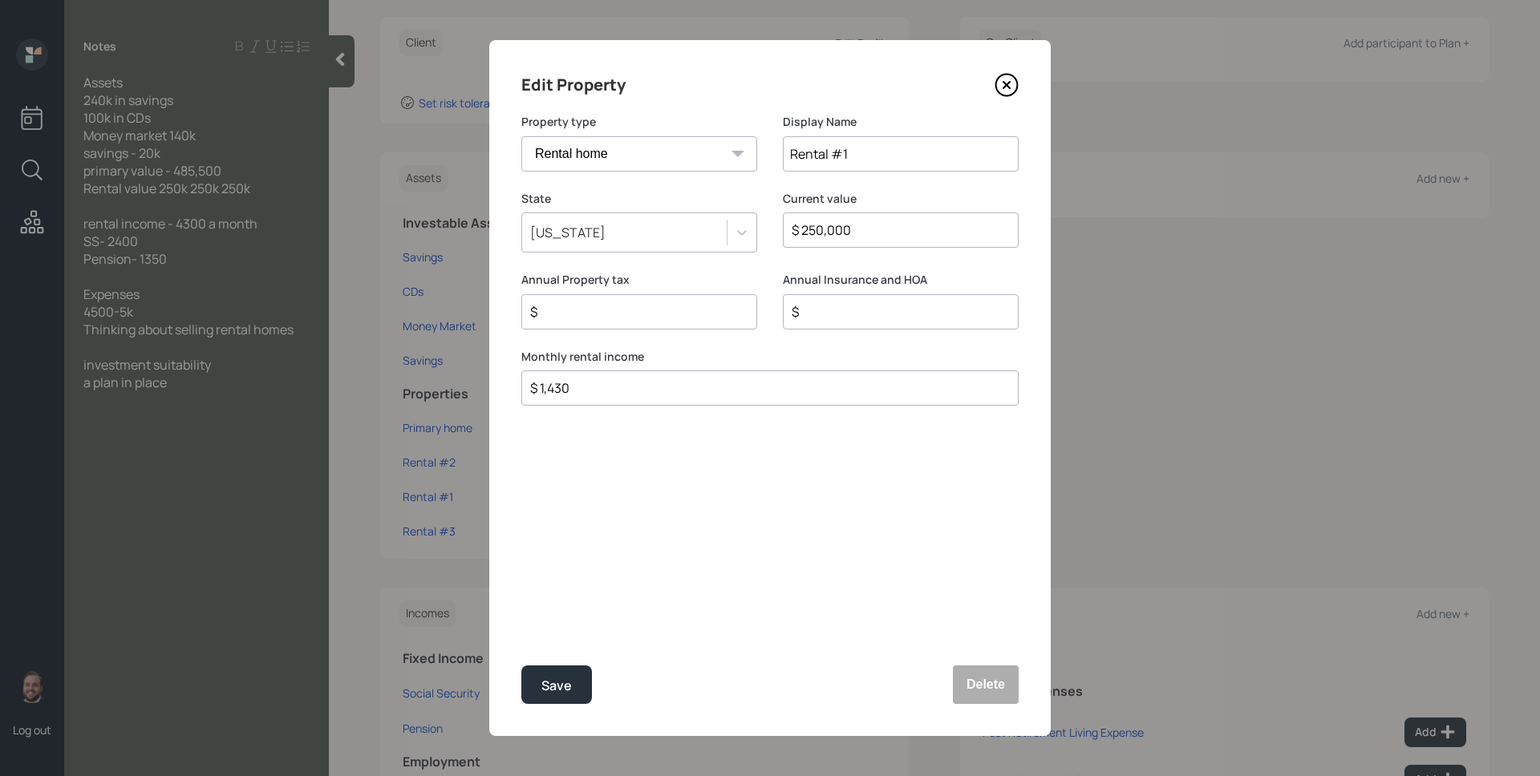
click at [1003, 87] on icon at bounding box center [1006, 85] width 6 height 6
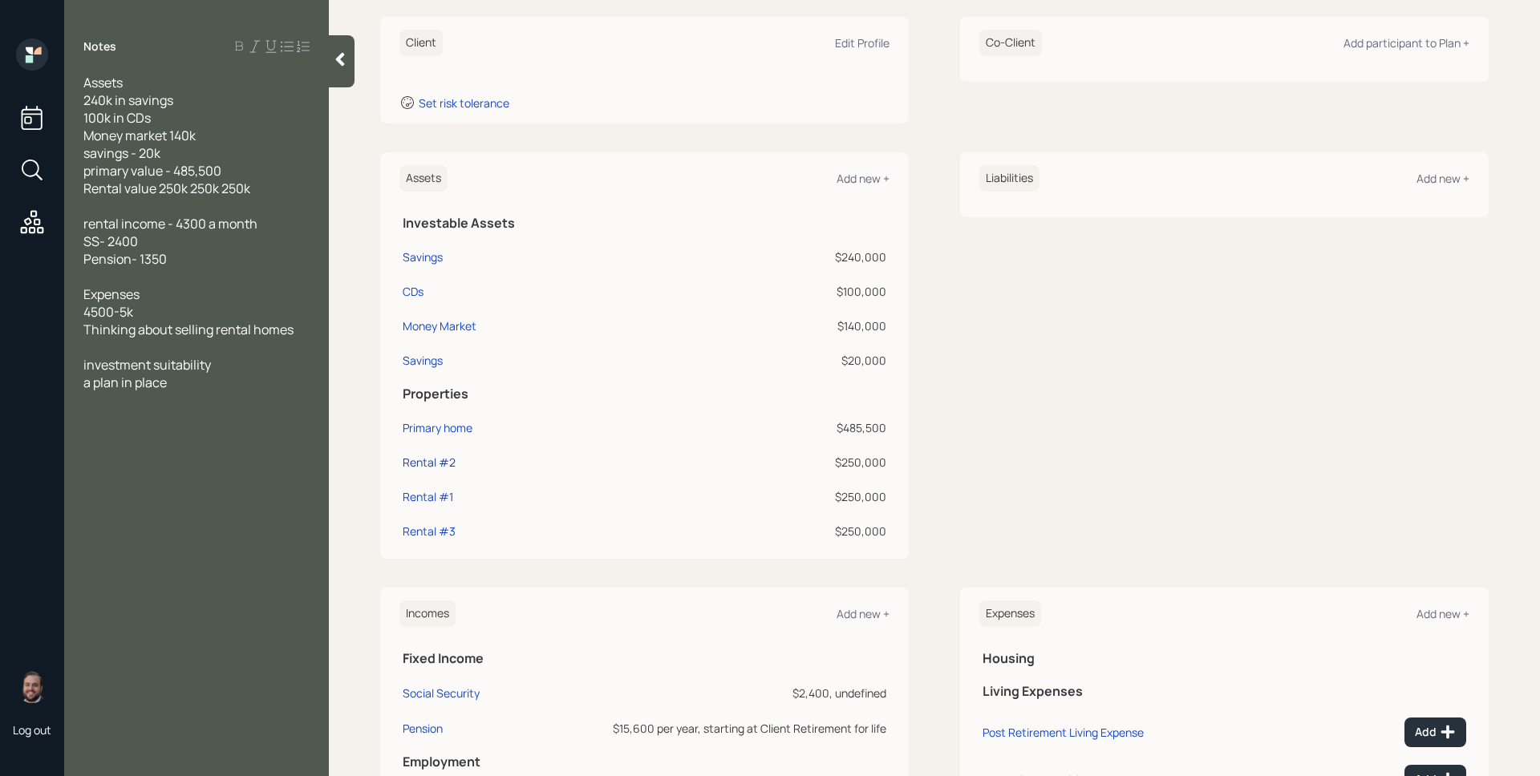
click at [435, 466] on div "Rental #2" at bounding box center [429, 462] width 53 height 17
select select "rental_property"
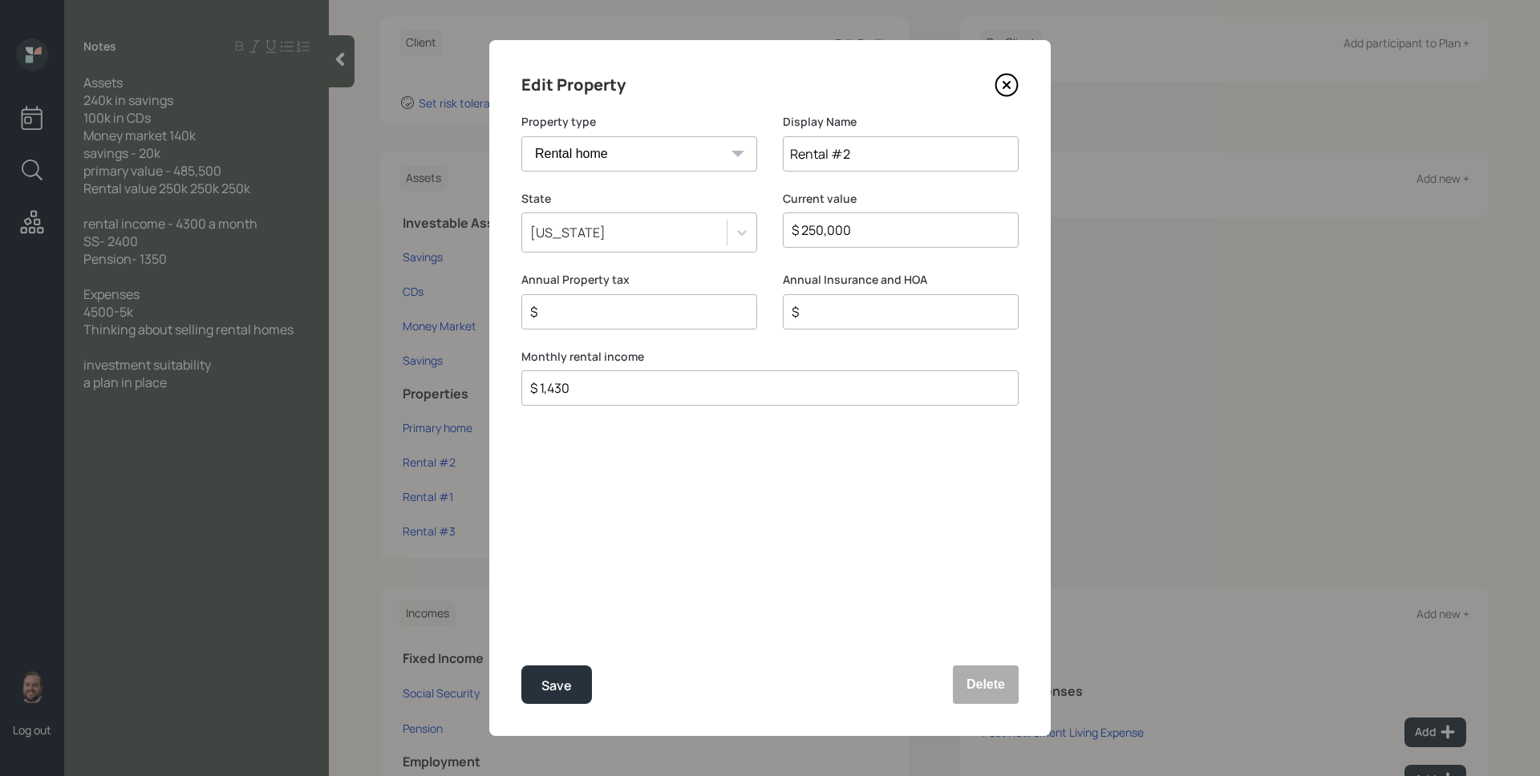
click at [859, 153] on input "Rental #2" at bounding box center [901, 153] width 236 height 35
type input "Rental #2"
click at [521, 666] on button "Save" at bounding box center [556, 685] width 71 height 39
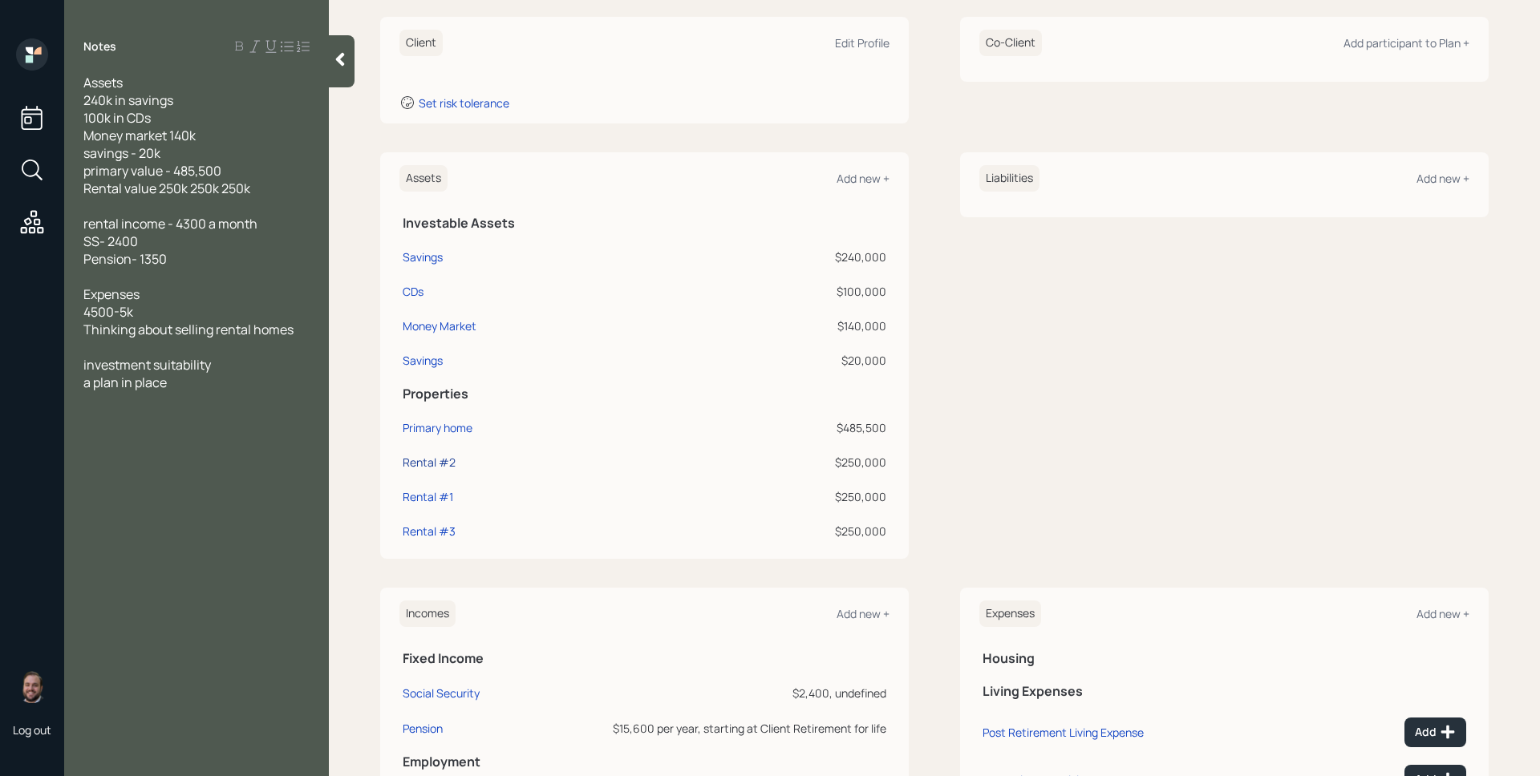
click at [434, 464] on div "Rental #2" at bounding box center [429, 462] width 53 height 17
select select "rental_property"
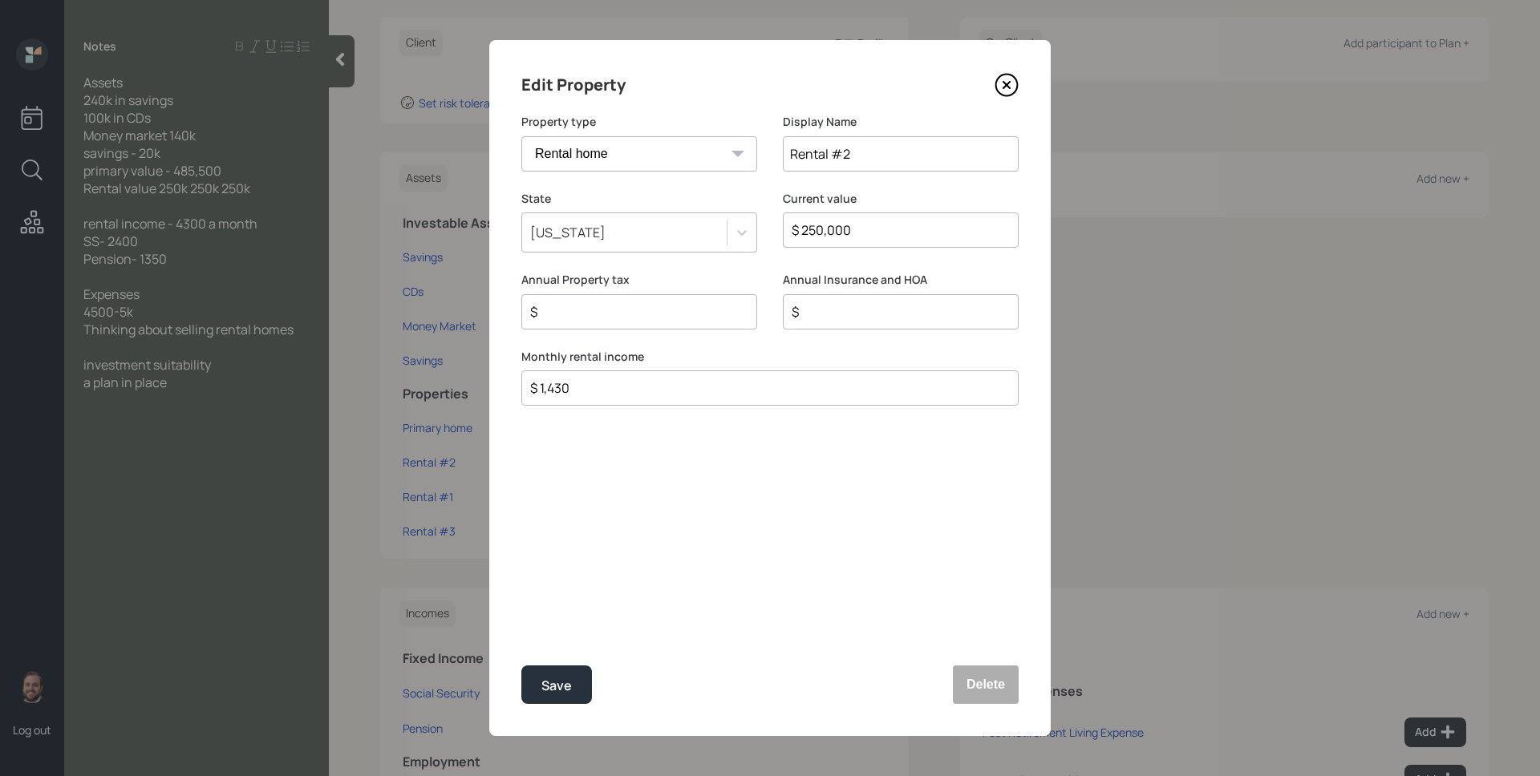
click at [844, 158] on input "Rental #2" at bounding box center [901, 153] width 236 height 35
type input "Rental # 2"
click at [566, 685] on div "Save" at bounding box center [556, 686] width 30 height 22
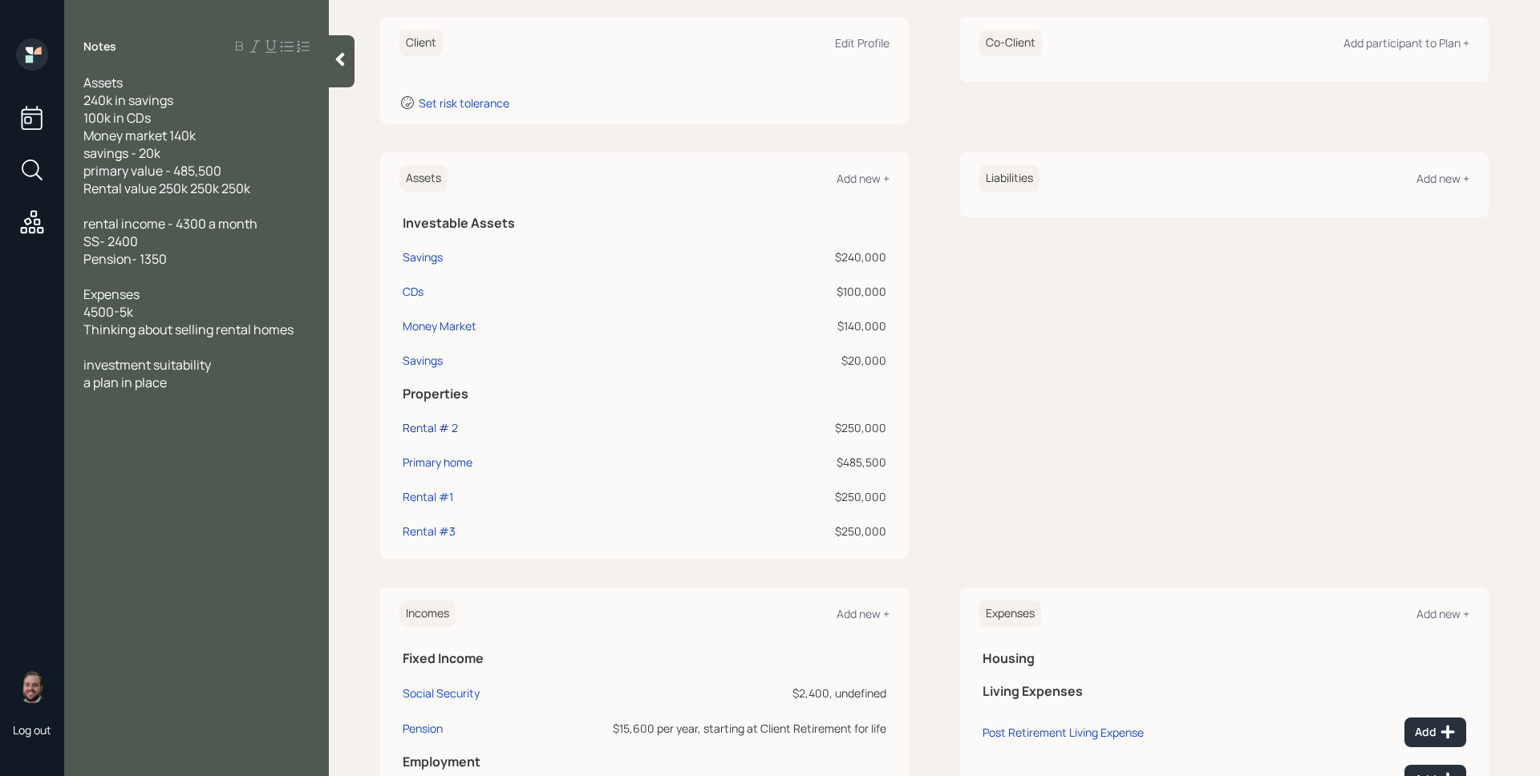
click at [437, 424] on div "Rental # 2" at bounding box center [430, 427] width 55 height 17
select select "rental_property"
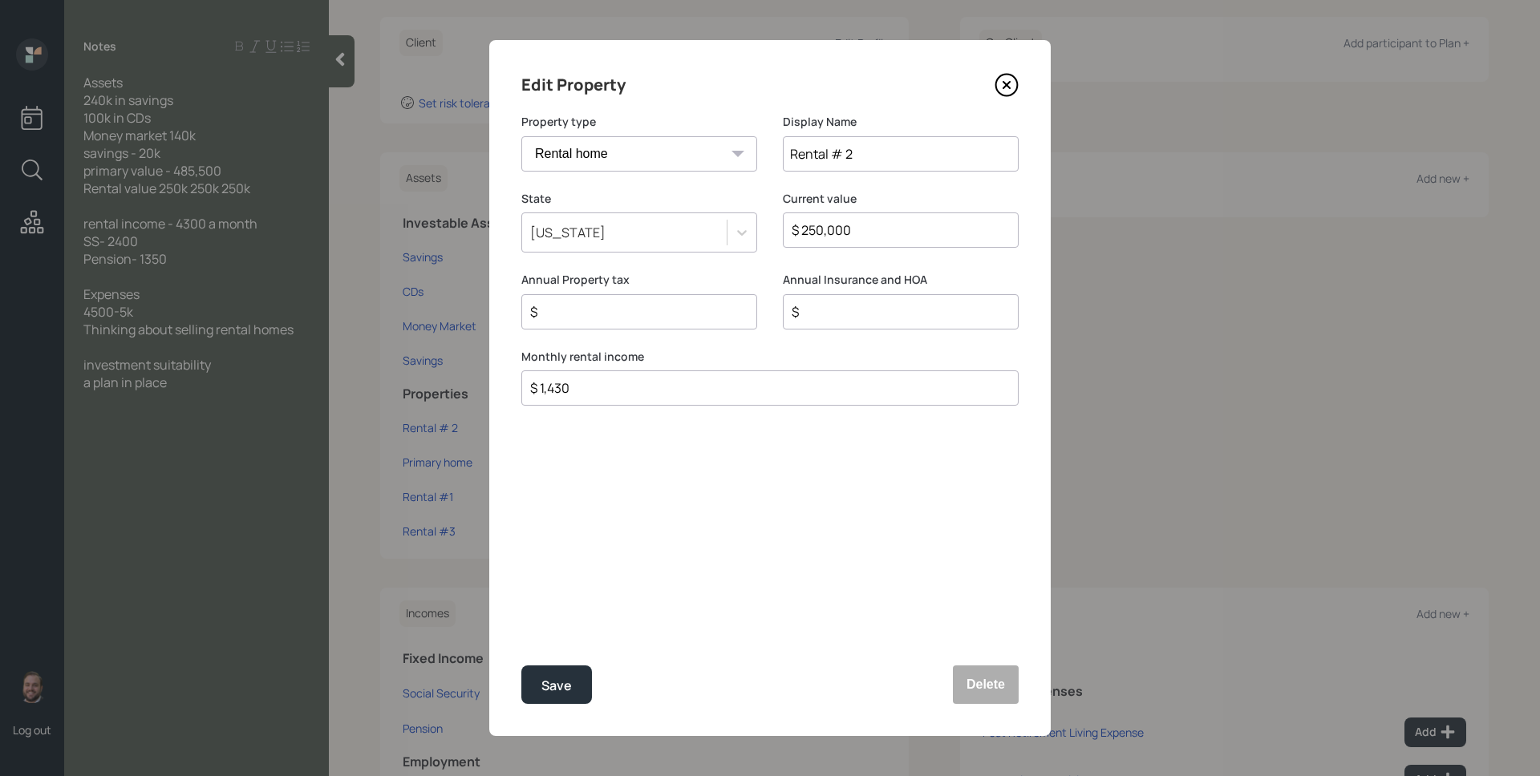
click at [894, 158] on input "Rental # 2" at bounding box center [901, 153] width 236 height 35
type input "Rental #2"
click at [521, 666] on button "Save" at bounding box center [556, 685] width 71 height 39
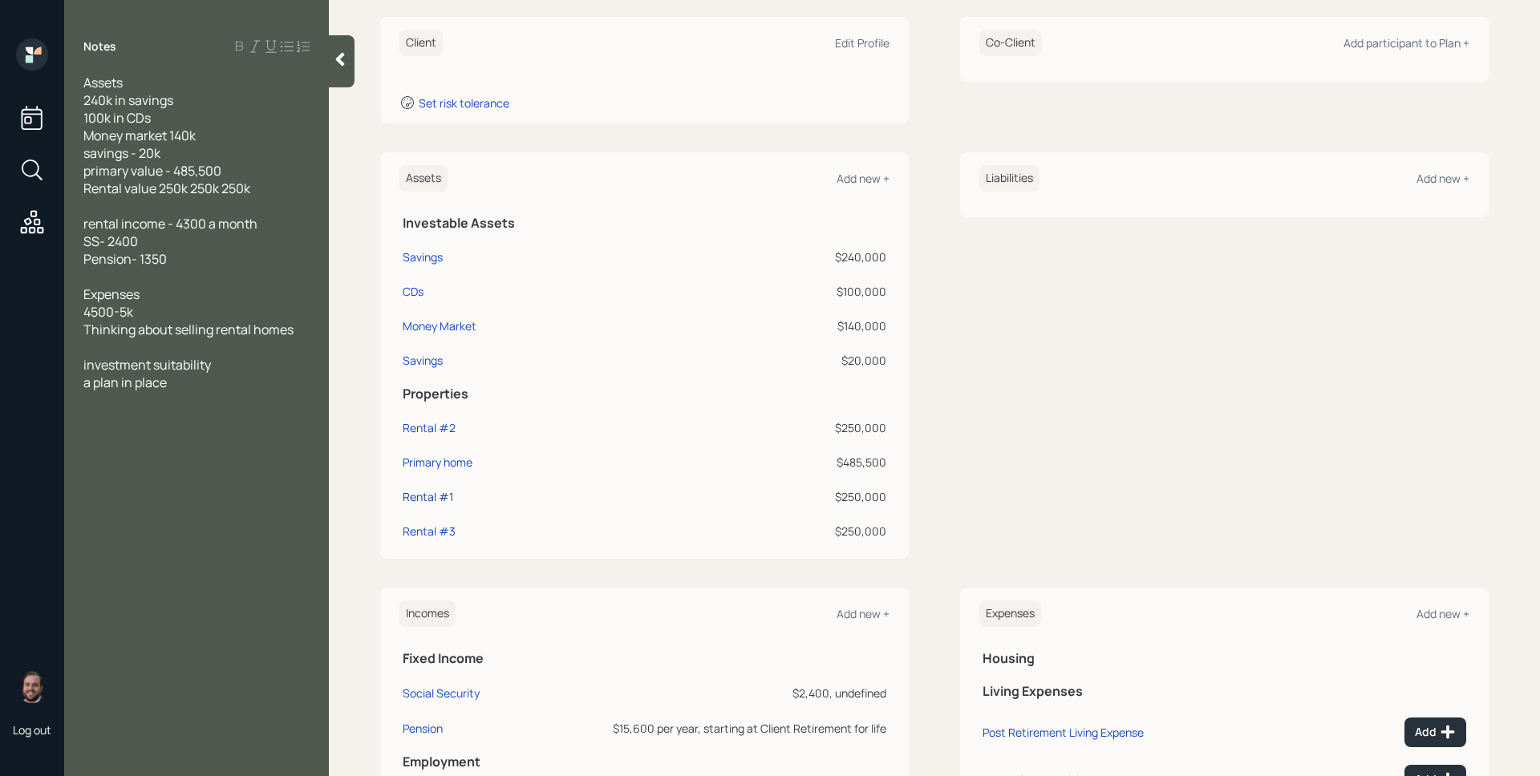
click at [444, 494] on div "Rental #1" at bounding box center [428, 496] width 51 height 17
select select "rental_property"
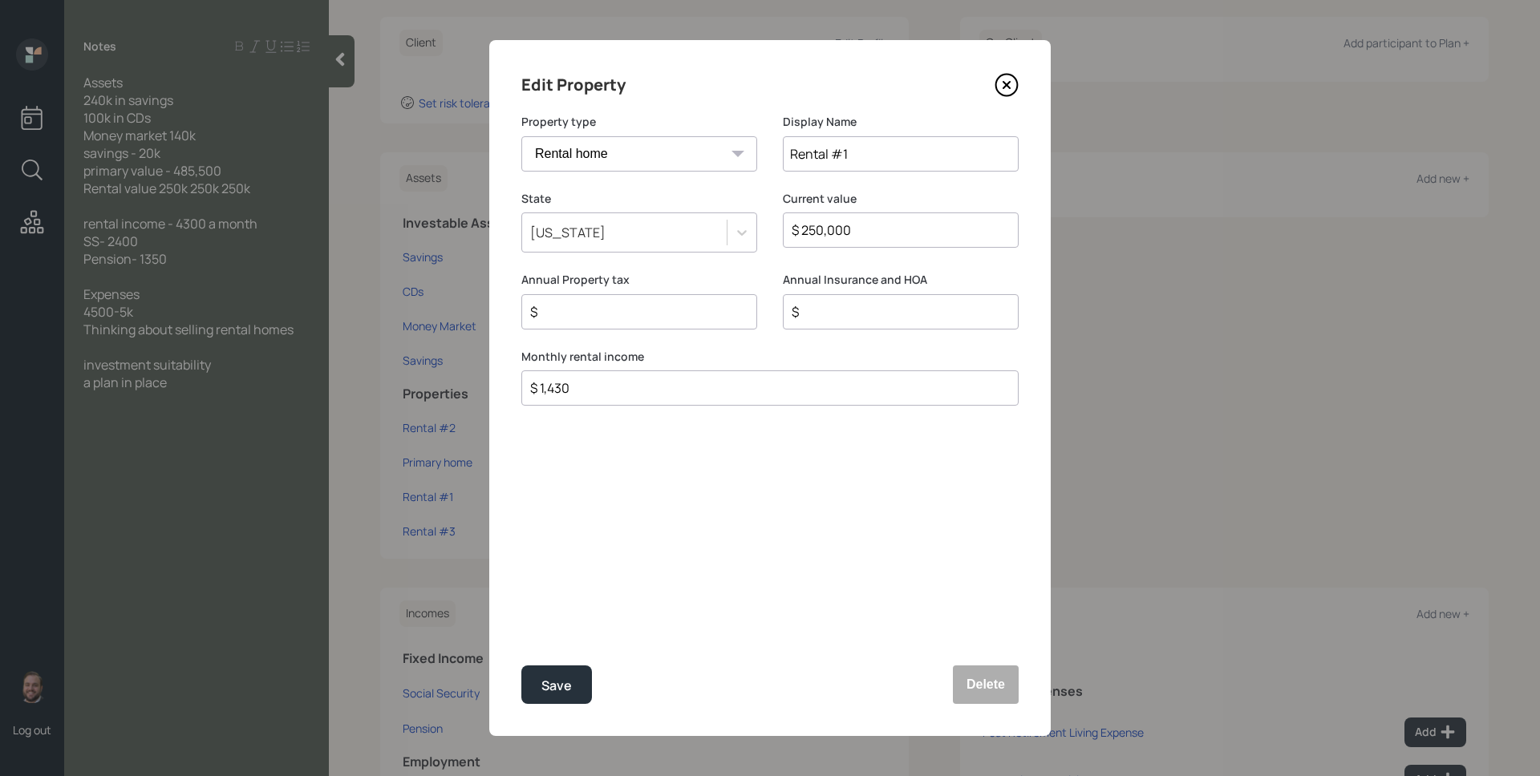
click at [929, 152] on input "Rental #1" at bounding box center [901, 153] width 236 height 35
type input "Rental #"
click at [521, 666] on button "Save" at bounding box center [556, 685] width 71 height 39
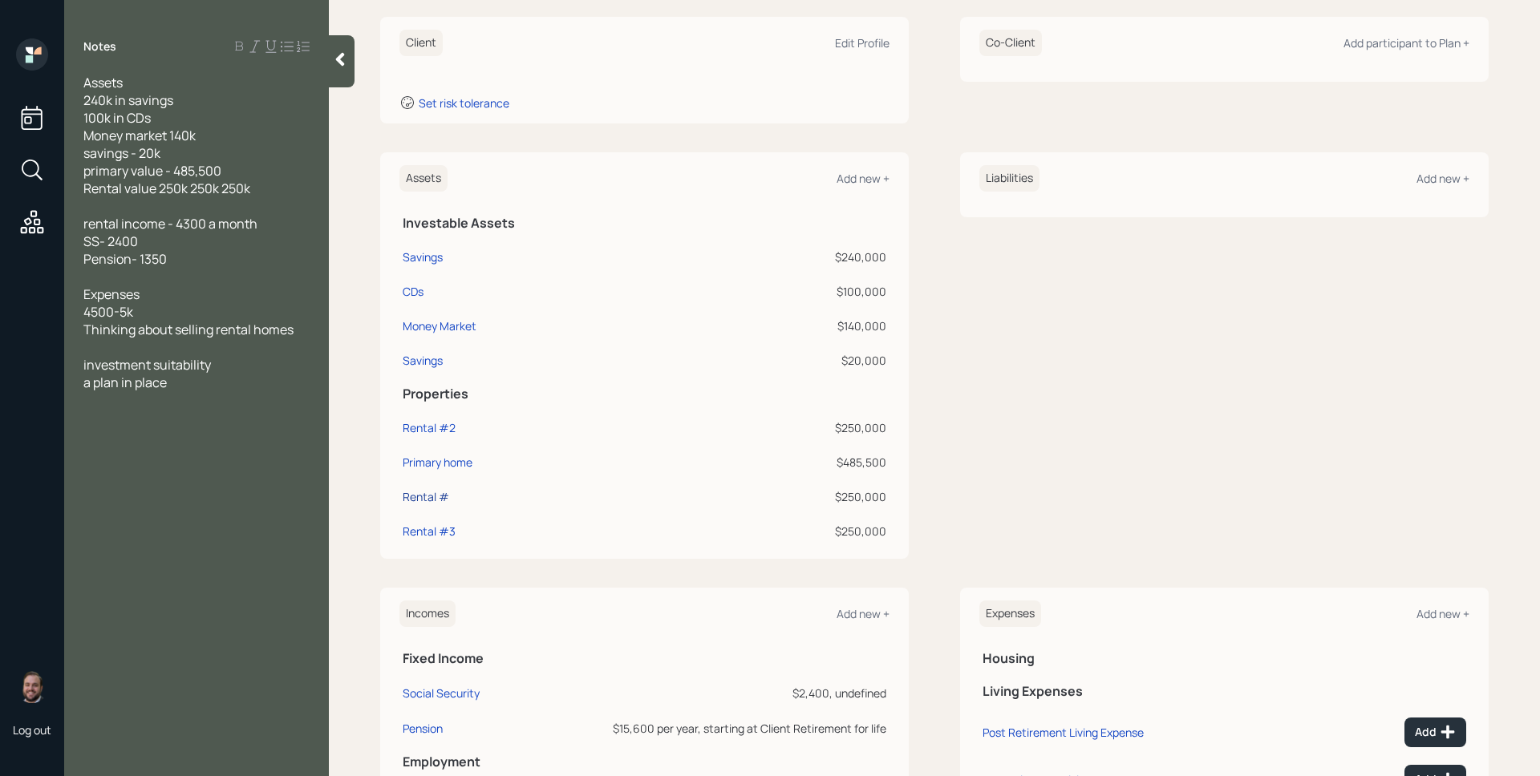
click at [441, 494] on div "Rental #" at bounding box center [426, 496] width 47 height 17
select select "rental_property"
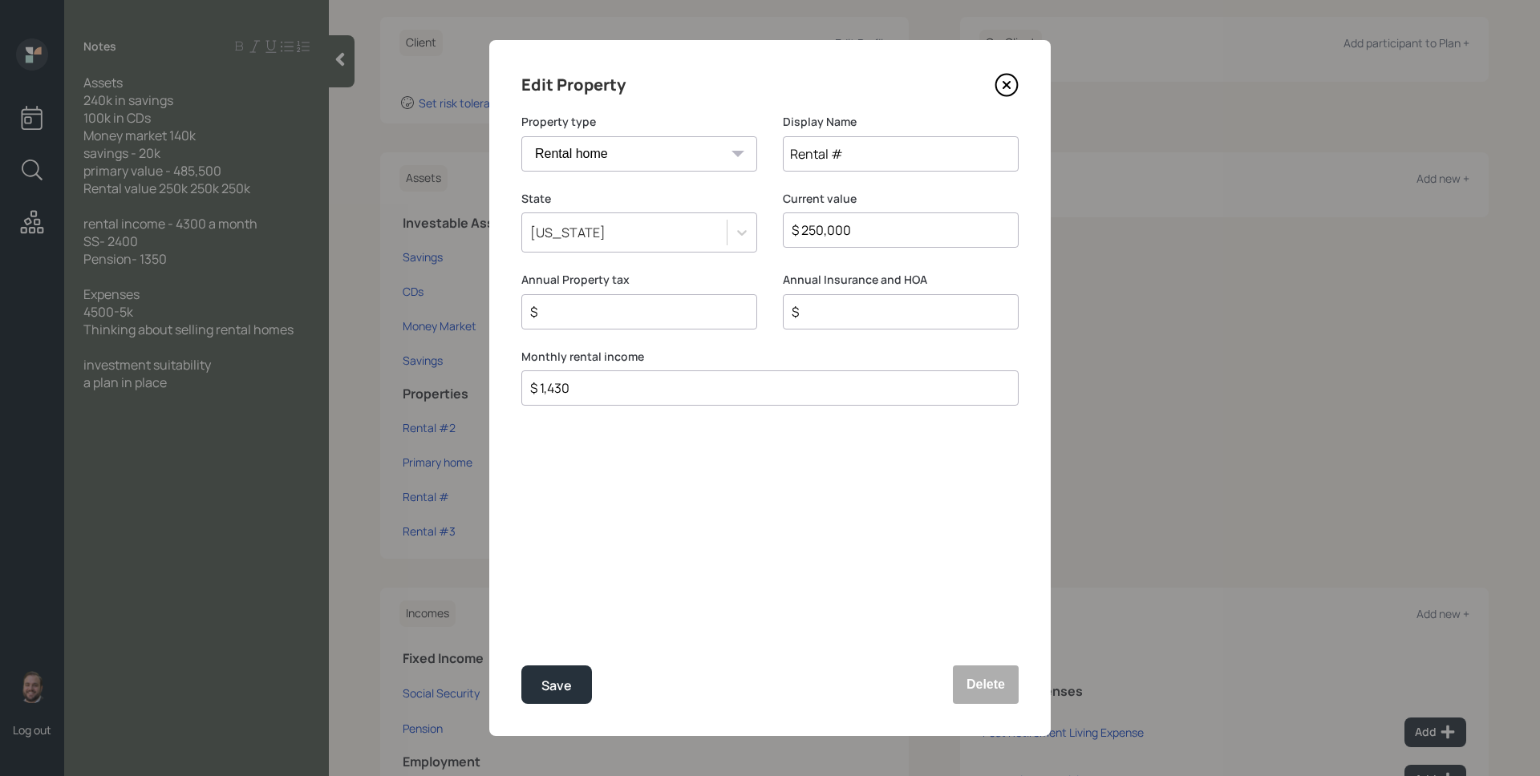
click at [867, 161] on input "Rental #" at bounding box center [901, 153] width 236 height 35
type input "Rental # 1"
click at [521, 666] on button "Save" at bounding box center [556, 685] width 71 height 39
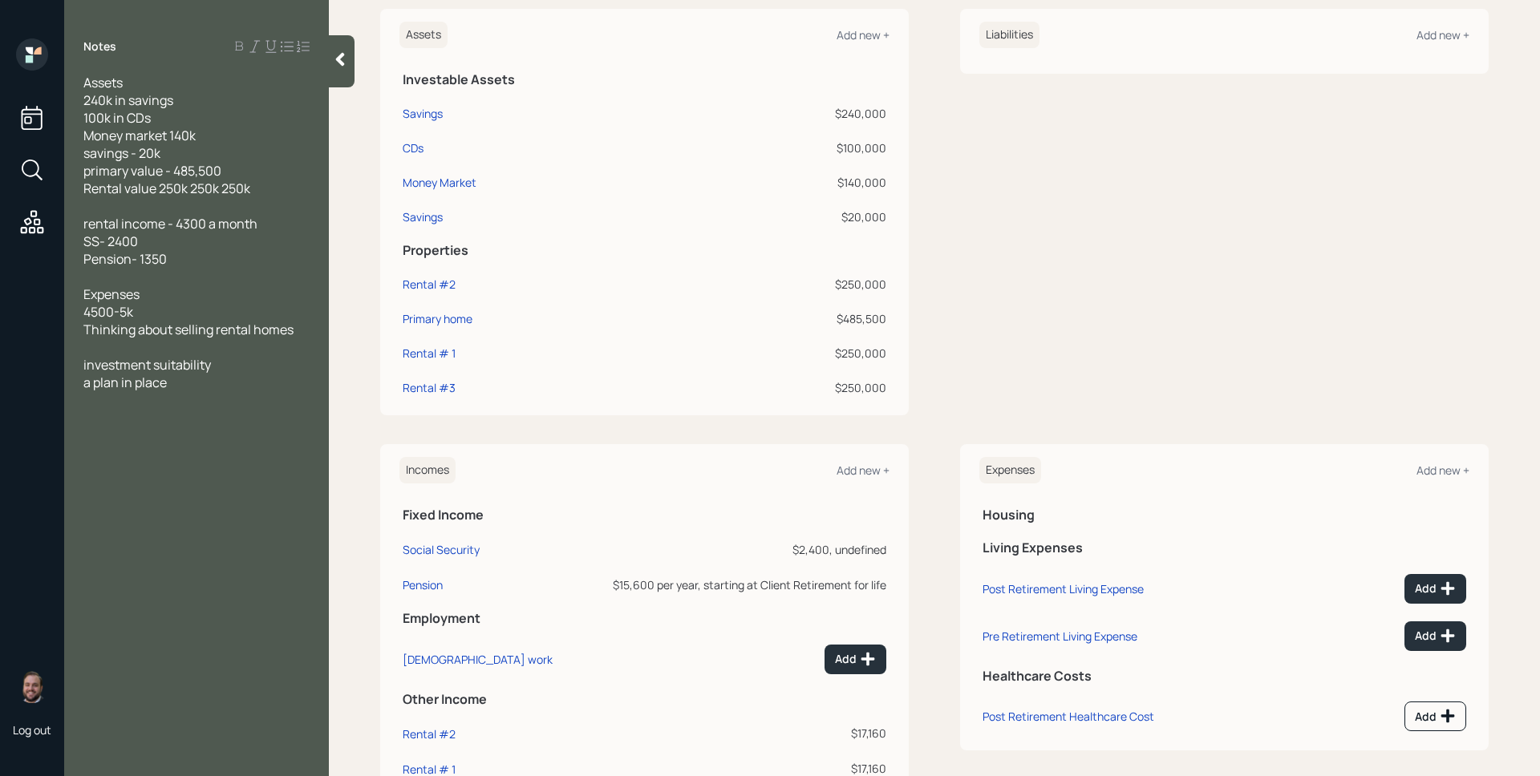
scroll to position [464, 0]
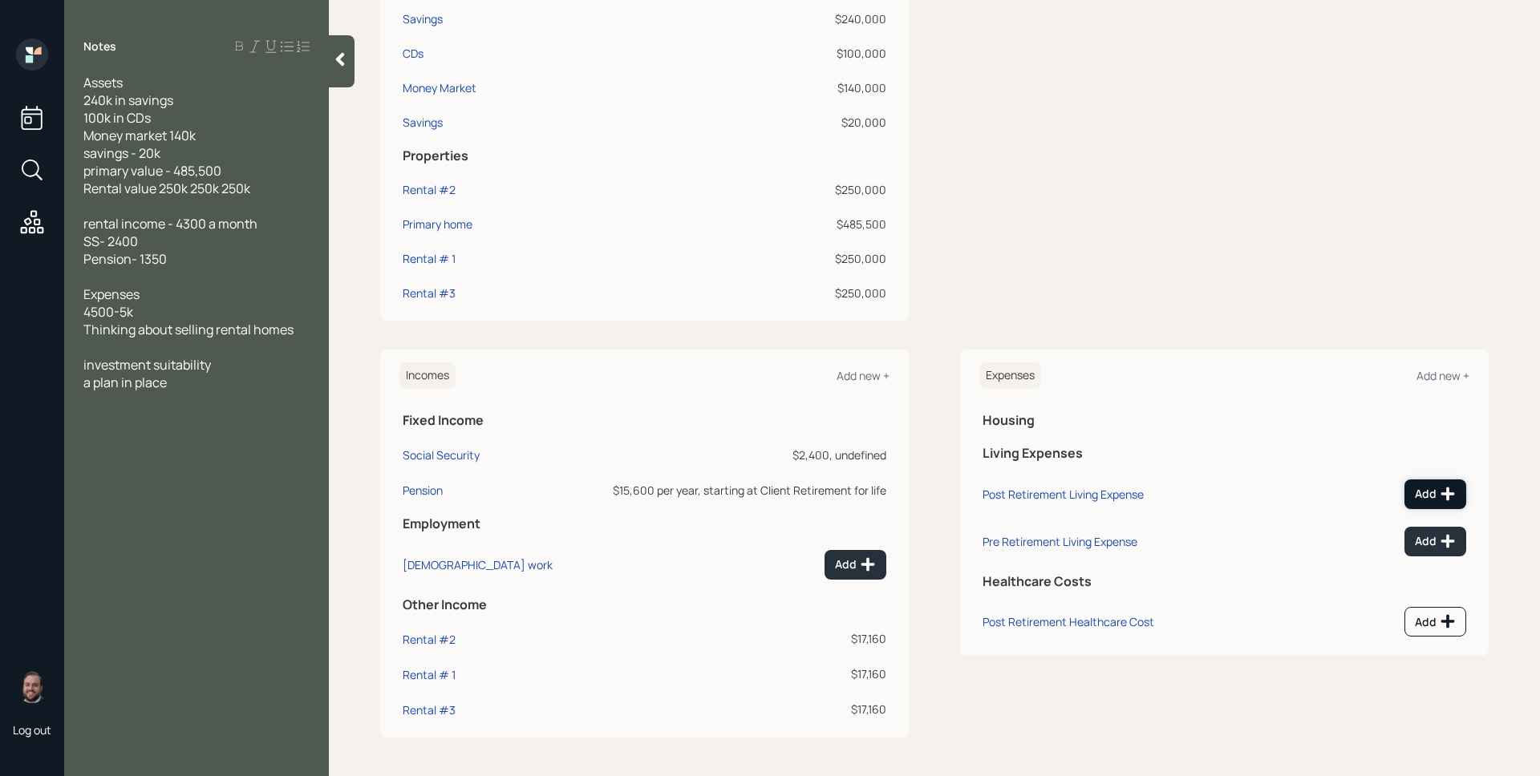
click at [1421, 491] on div "Add" at bounding box center [1435, 494] width 41 height 16
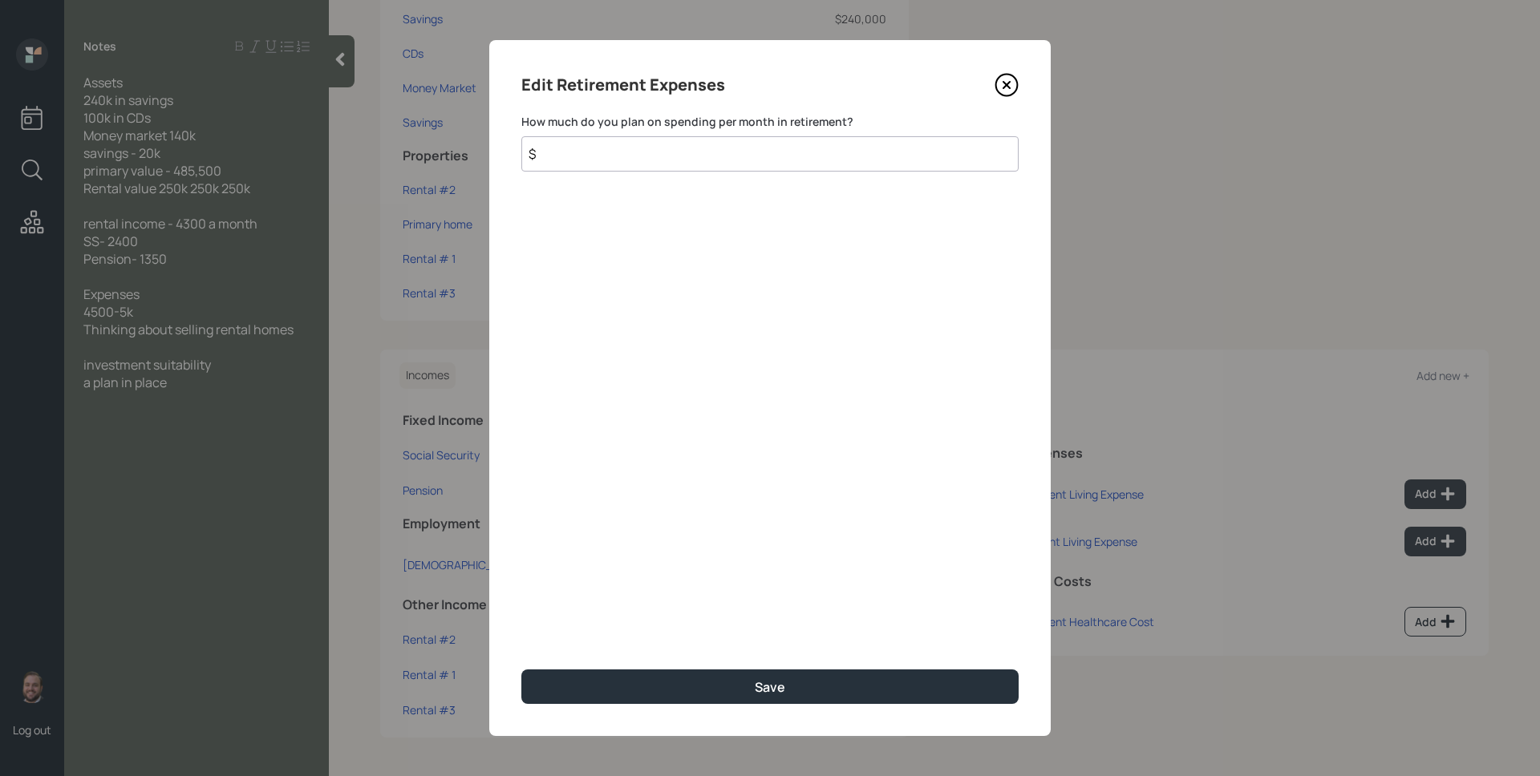
click at [748, 164] on input "$" at bounding box center [769, 153] width 497 height 35
type input "$ 5,000"
click at [521, 670] on button "Save" at bounding box center [769, 687] width 497 height 34
